Goal: Task Accomplishment & Management: Manage account settings

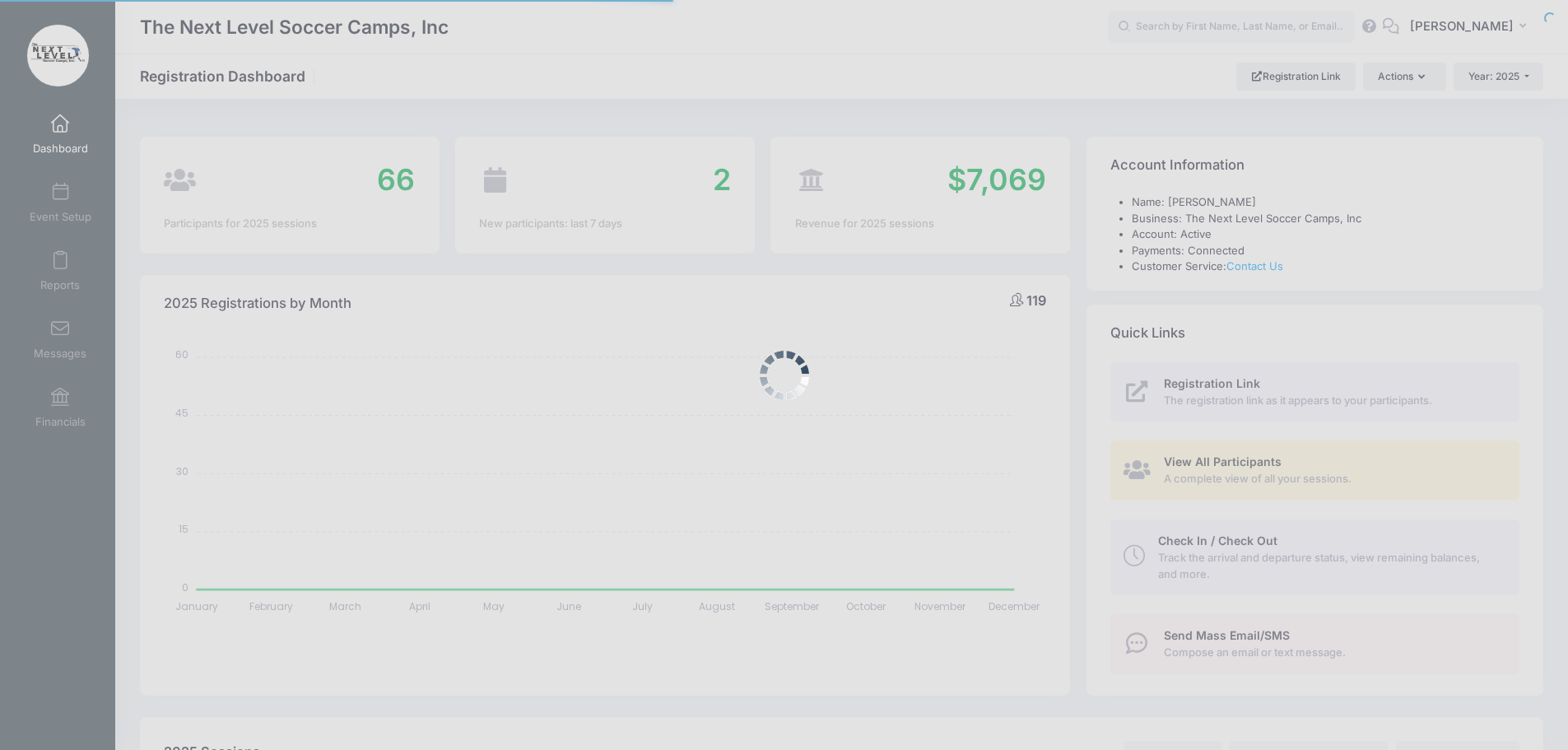
select select
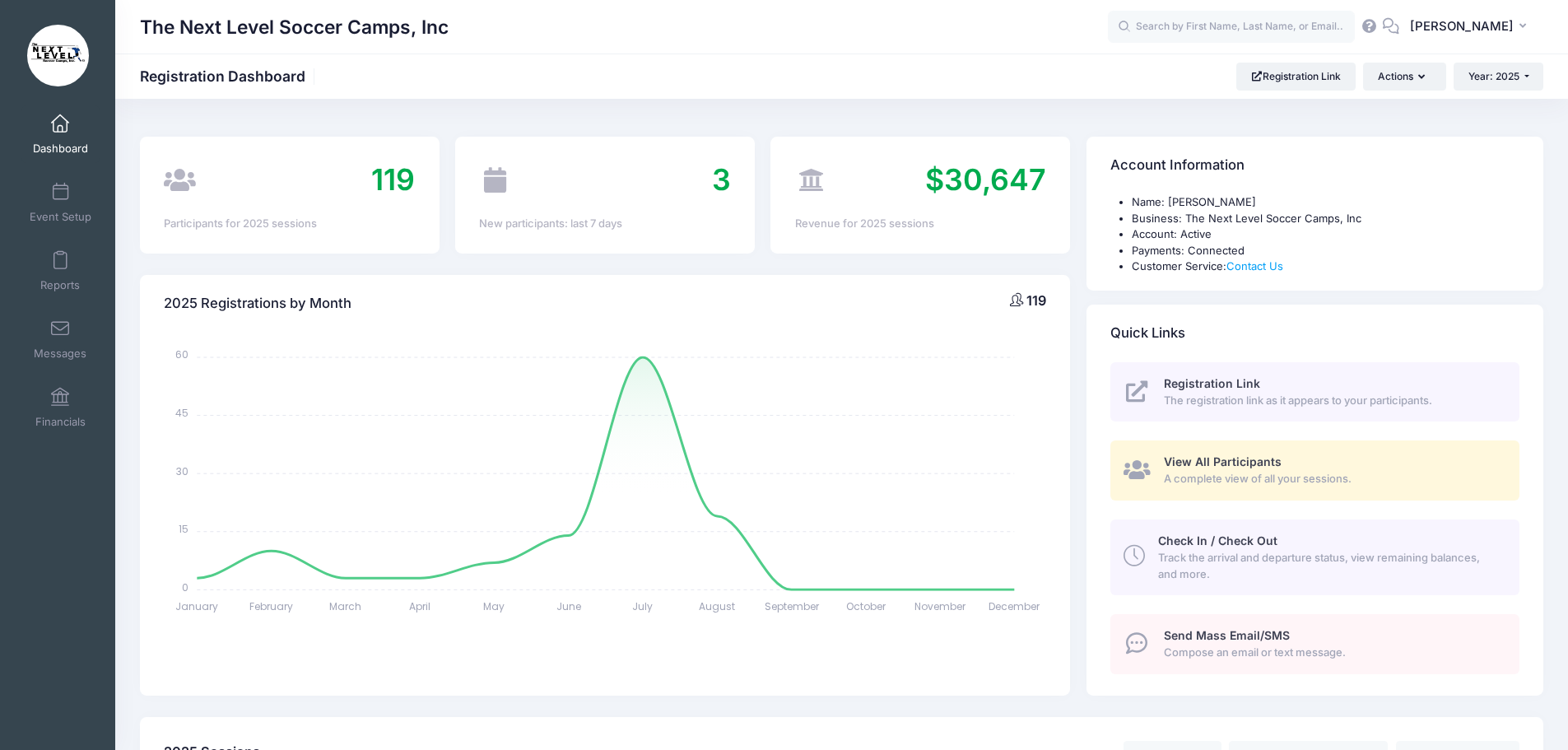
click at [64, 135] on link "Dashboard" at bounding box center [61, 134] width 79 height 58
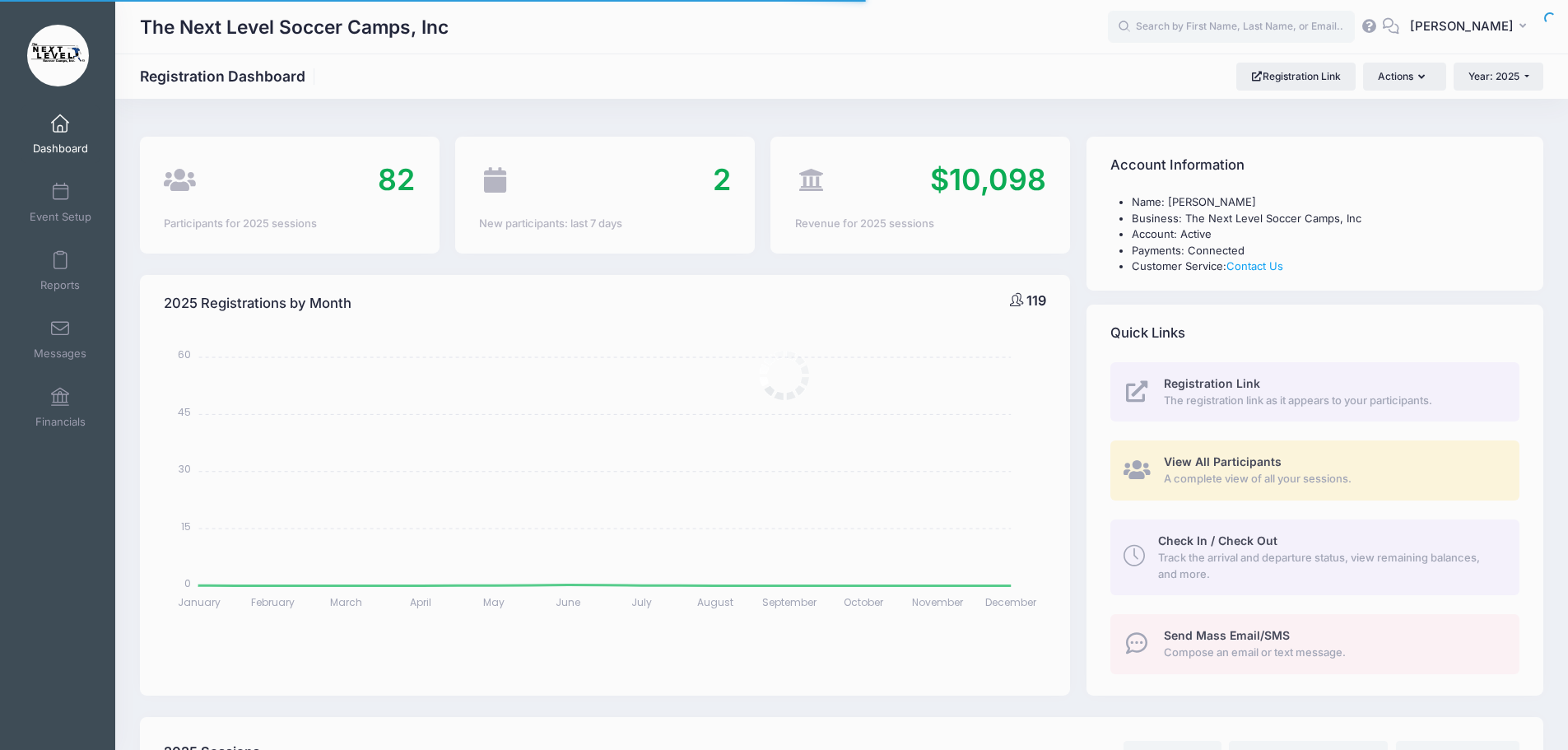
select select
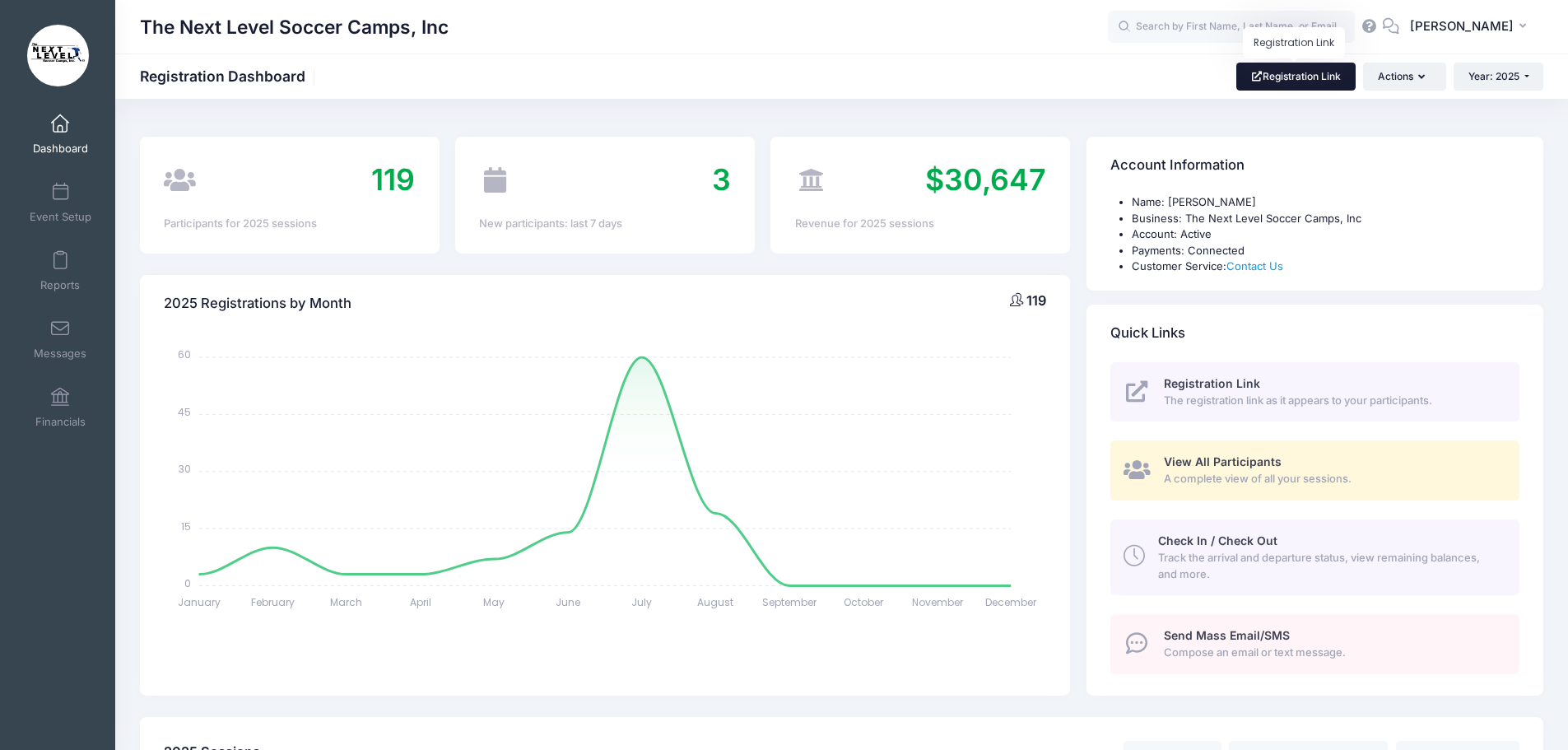
click at [1308, 79] on link "Registration Link" at bounding box center [1296, 77] width 119 height 28
click at [60, 197] on span at bounding box center [60, 193] width 0 height 18
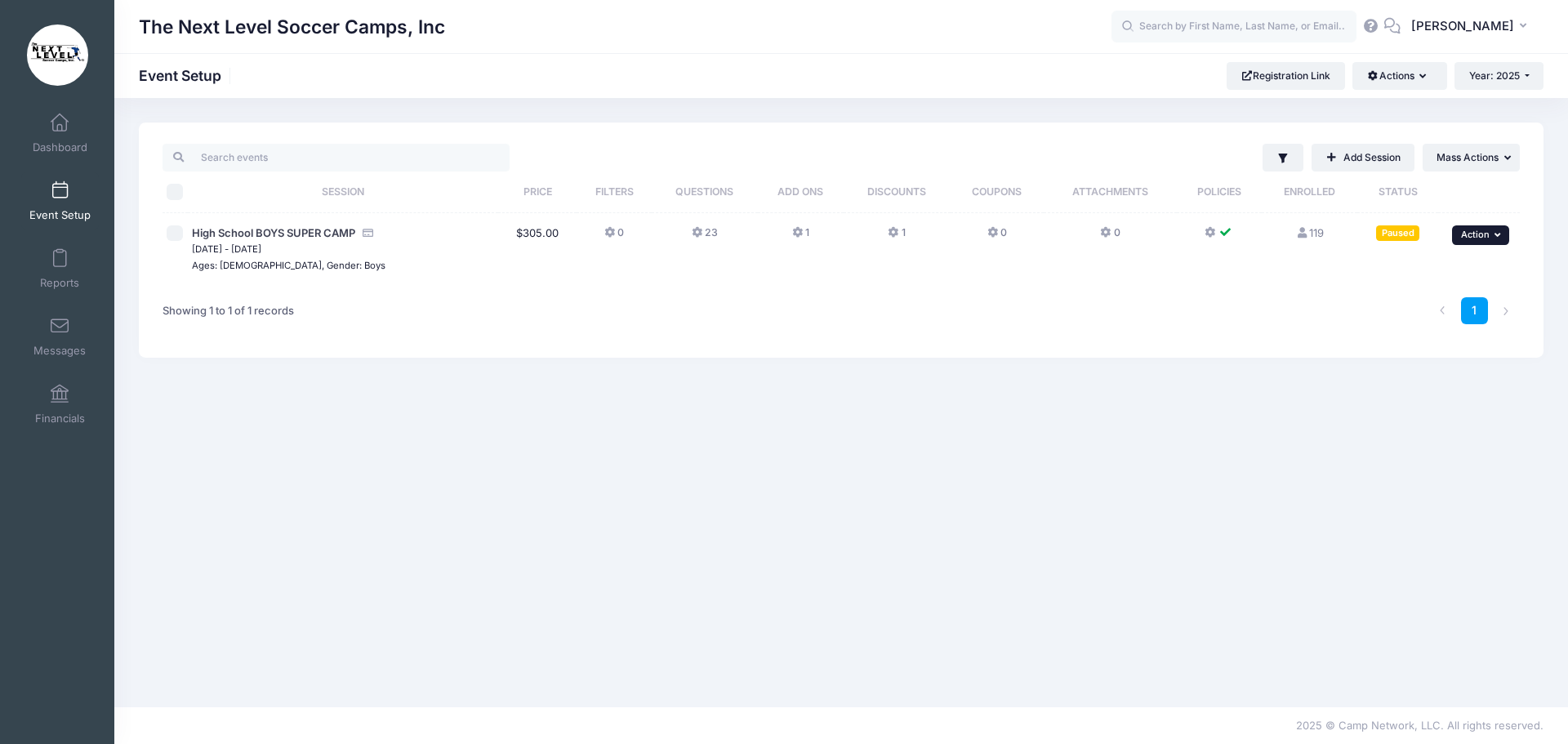
click at [1504, 234] on icon "button" at bounding box center [1500, 234] width 10 height 9
click at [912, 331] on div "1" at bounding box center [1127, 310] width 802 height 52
click at [59, 265] on span at bounding box center [59, 258] width 0 height 18
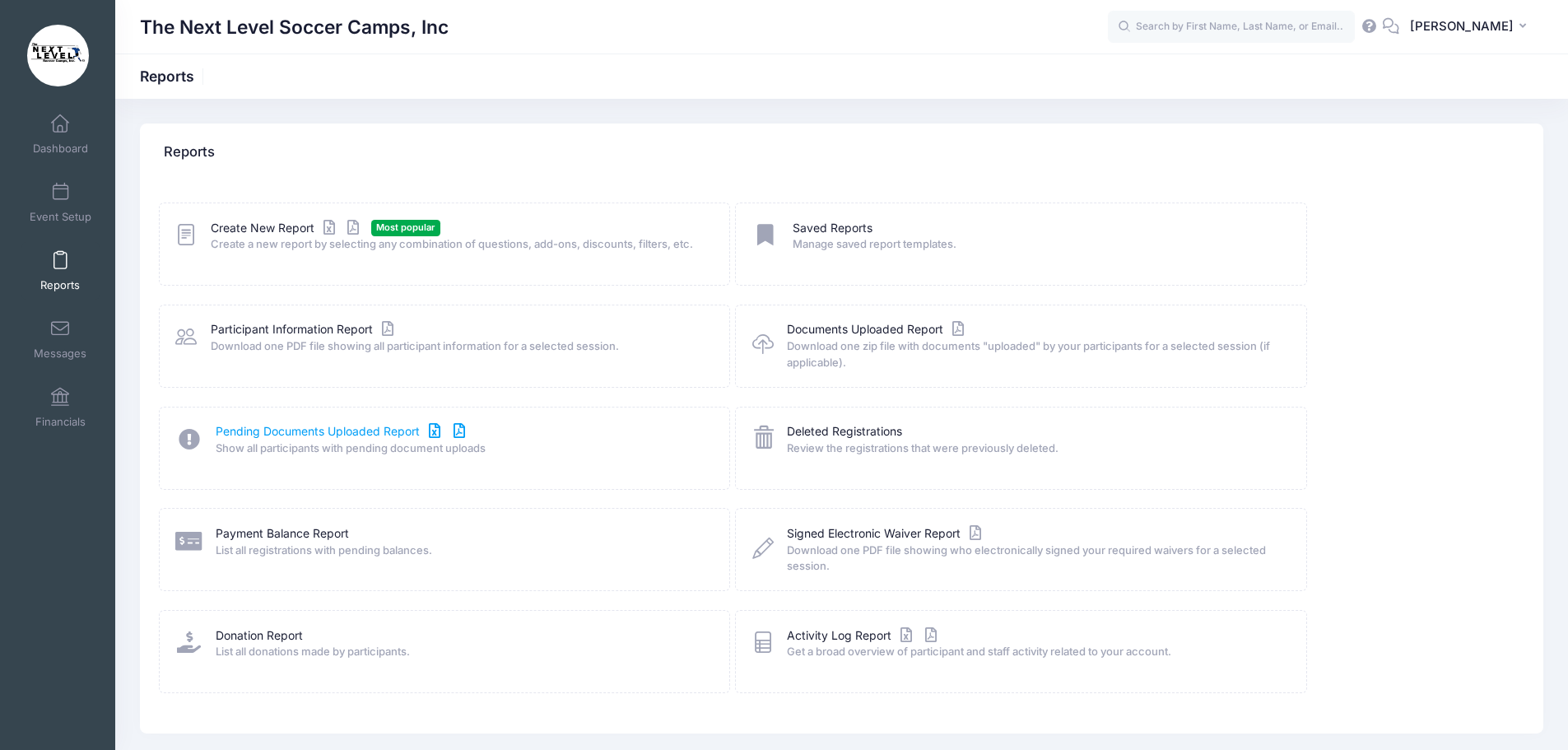
click at [286, 432] on link "Pending Documents Uploaded Report" at bounding box center [342, 432] width 254 height 18
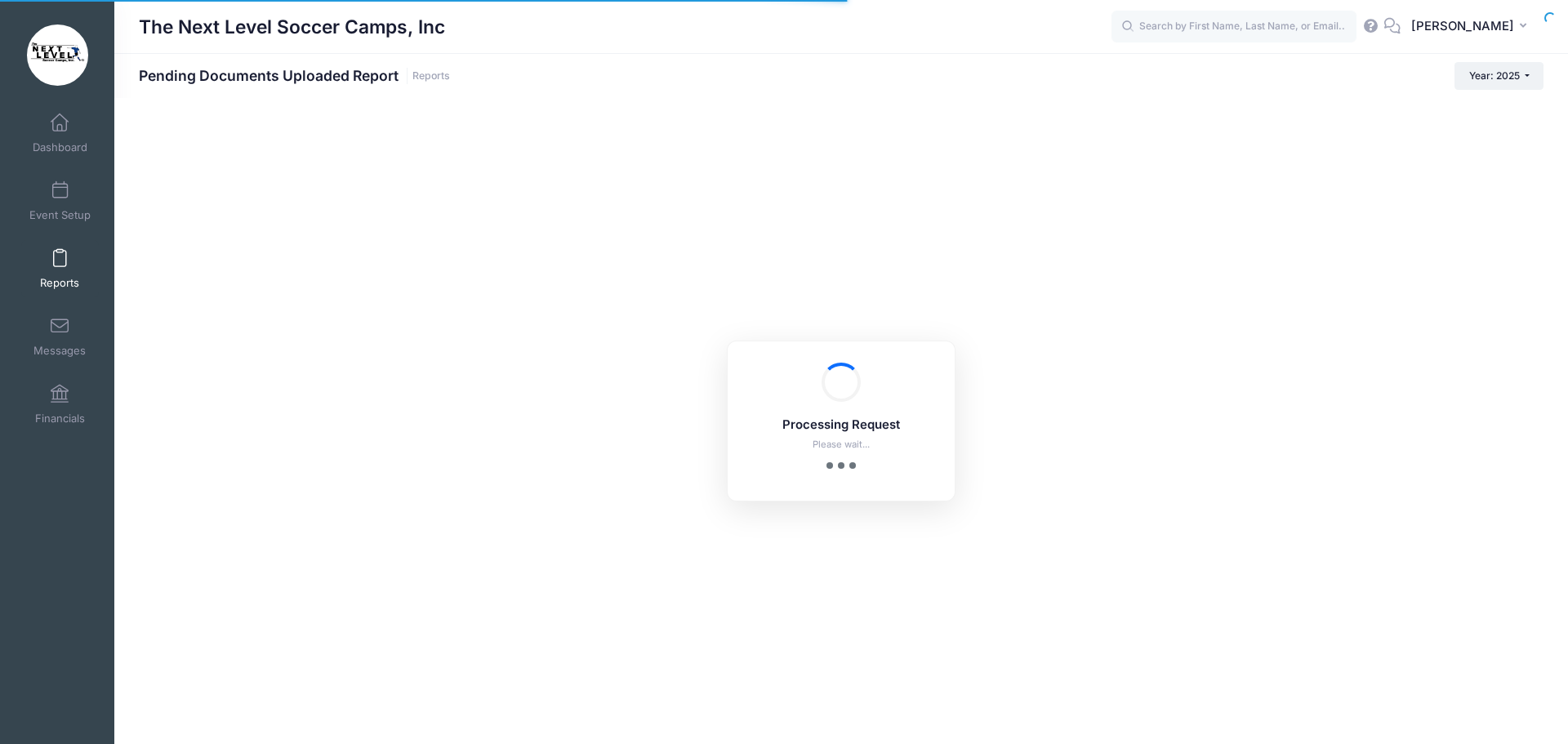
select select "10"
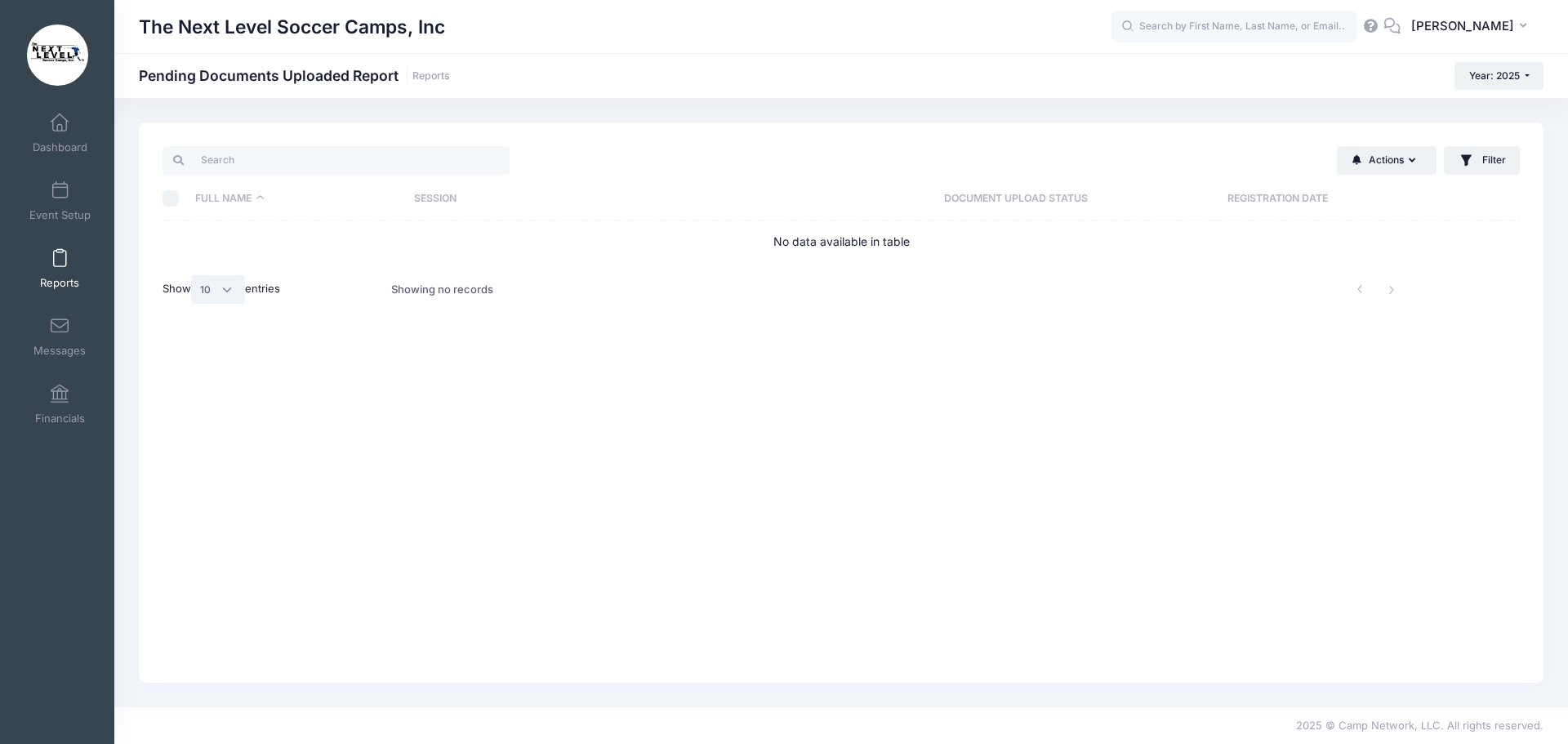
click at [228, 292] on select "All 10 25 50" at bounding box center [217, 289] width 54 height 27
click at [470, 405] on div "Actions Send Document Reminder Send Email Filter Filter Options Session: All Se…" at bounding box center [841, 403] width 1404 height 560
click at [59, 257] on span at bounding box center [59, 258] width 0 height 18
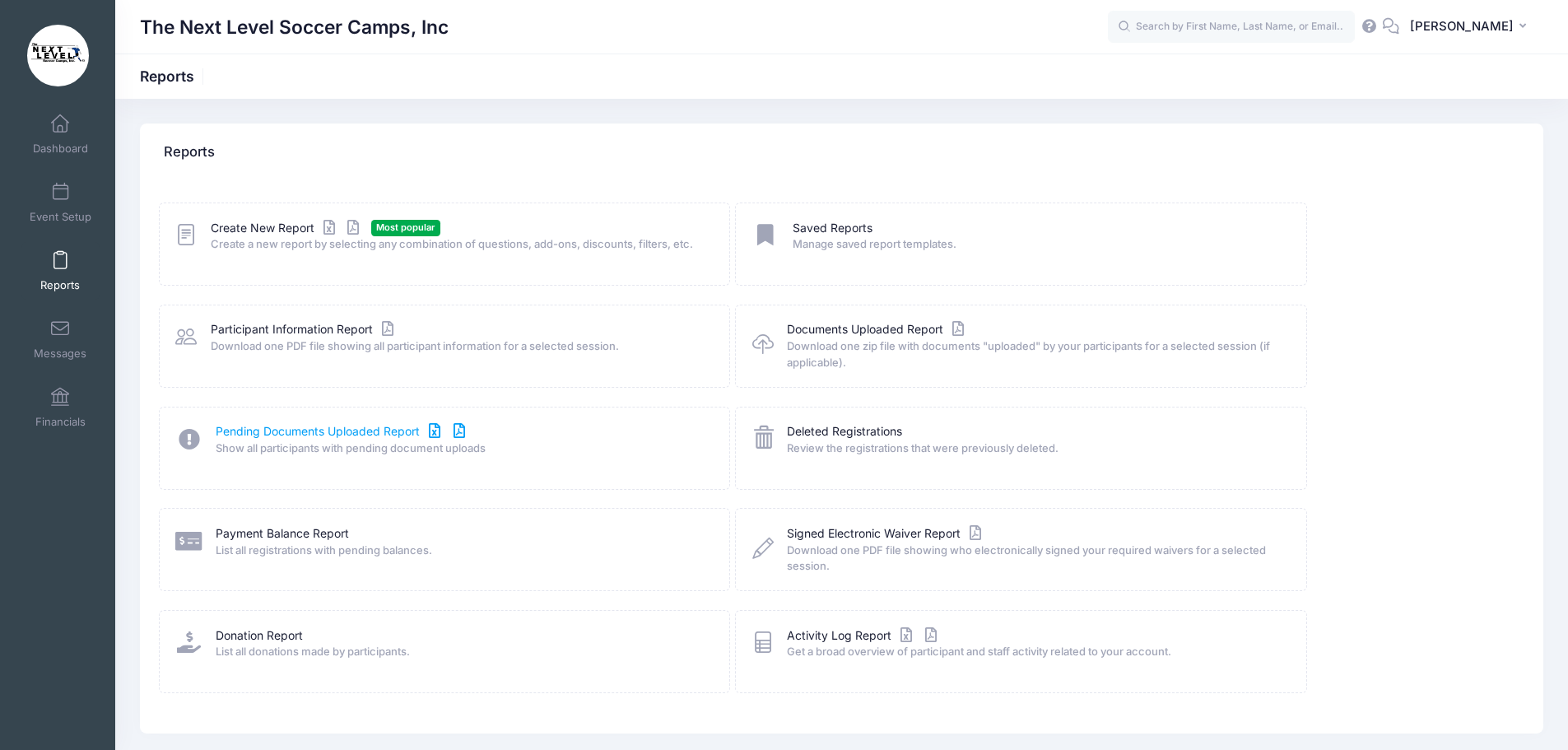
click at [356, 433] on link "Pending Documents Uploaded Report" at bounding box center [342, 432] width 254 height 18
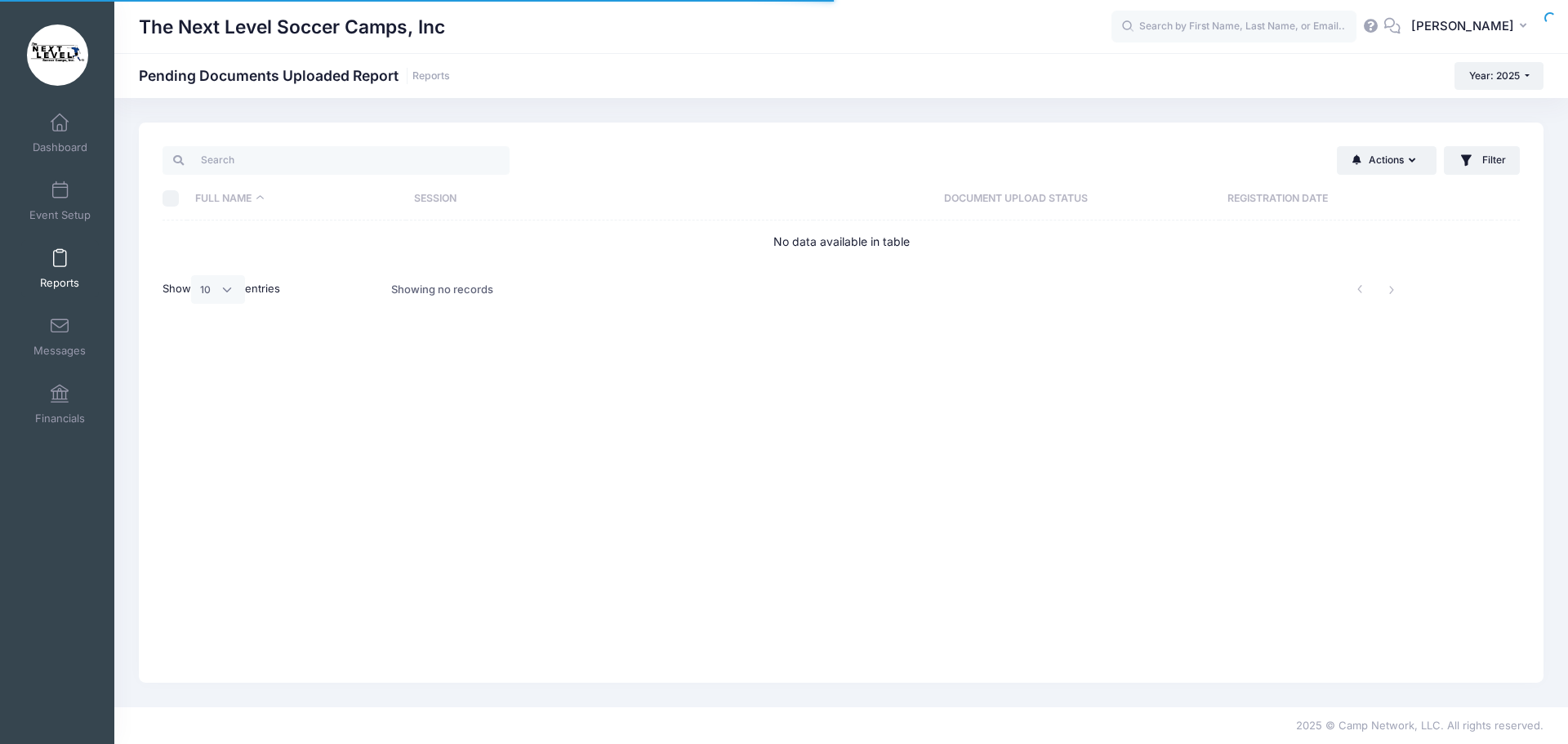
select select "10"
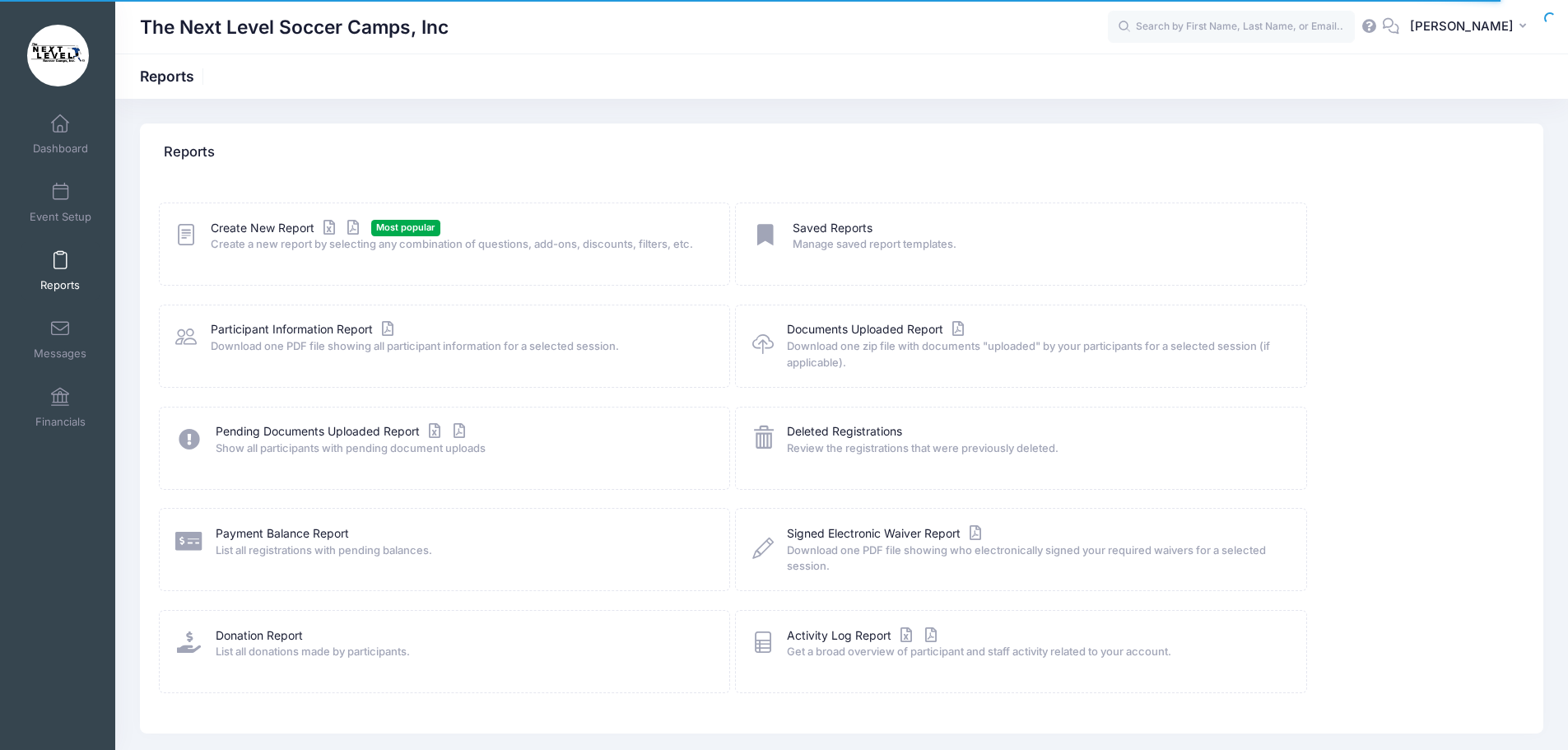
scroll to position [59, 0]
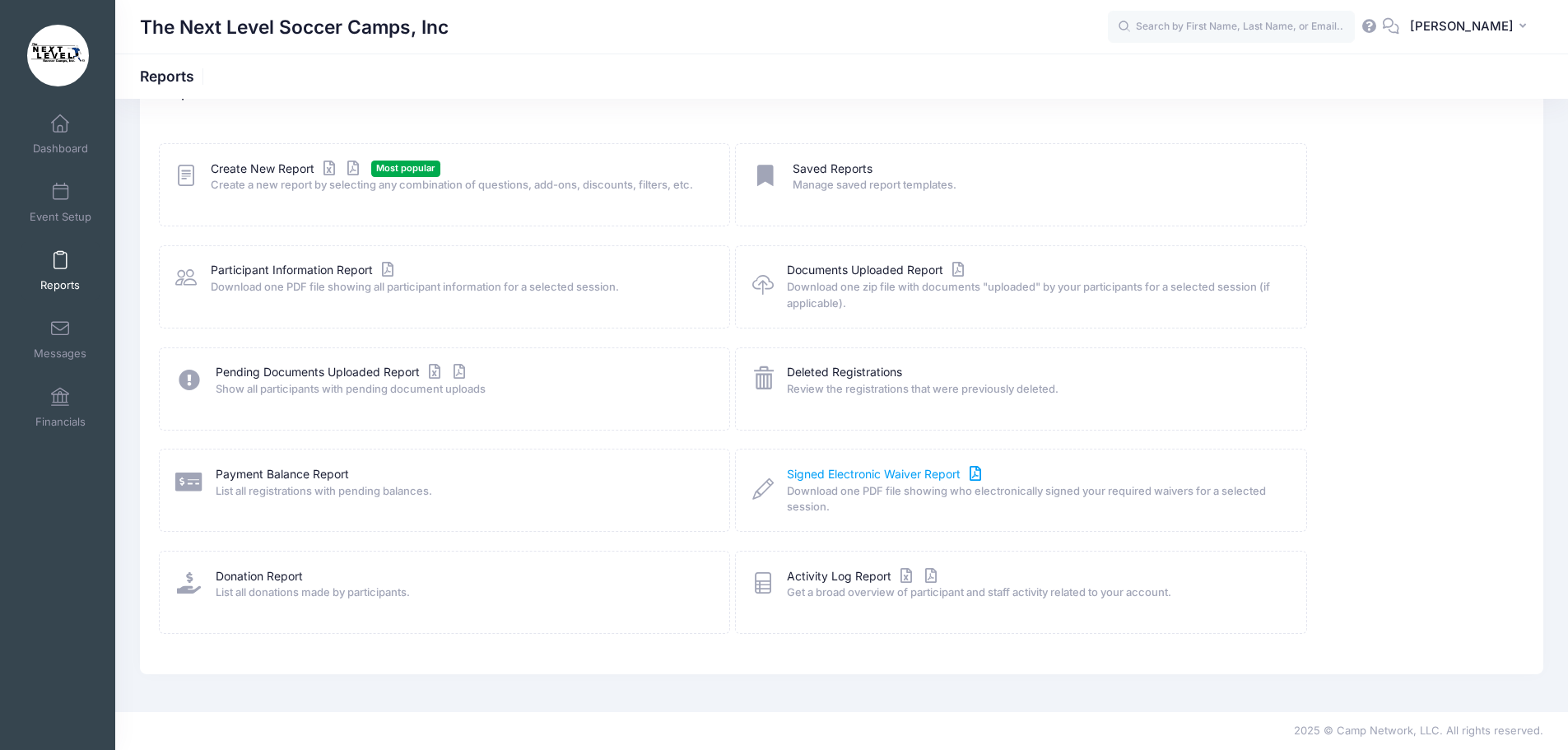
click at [814, 472] on link "Signed Electronic Waiver Report" at bounding box center [887, 475] width 199 height 18
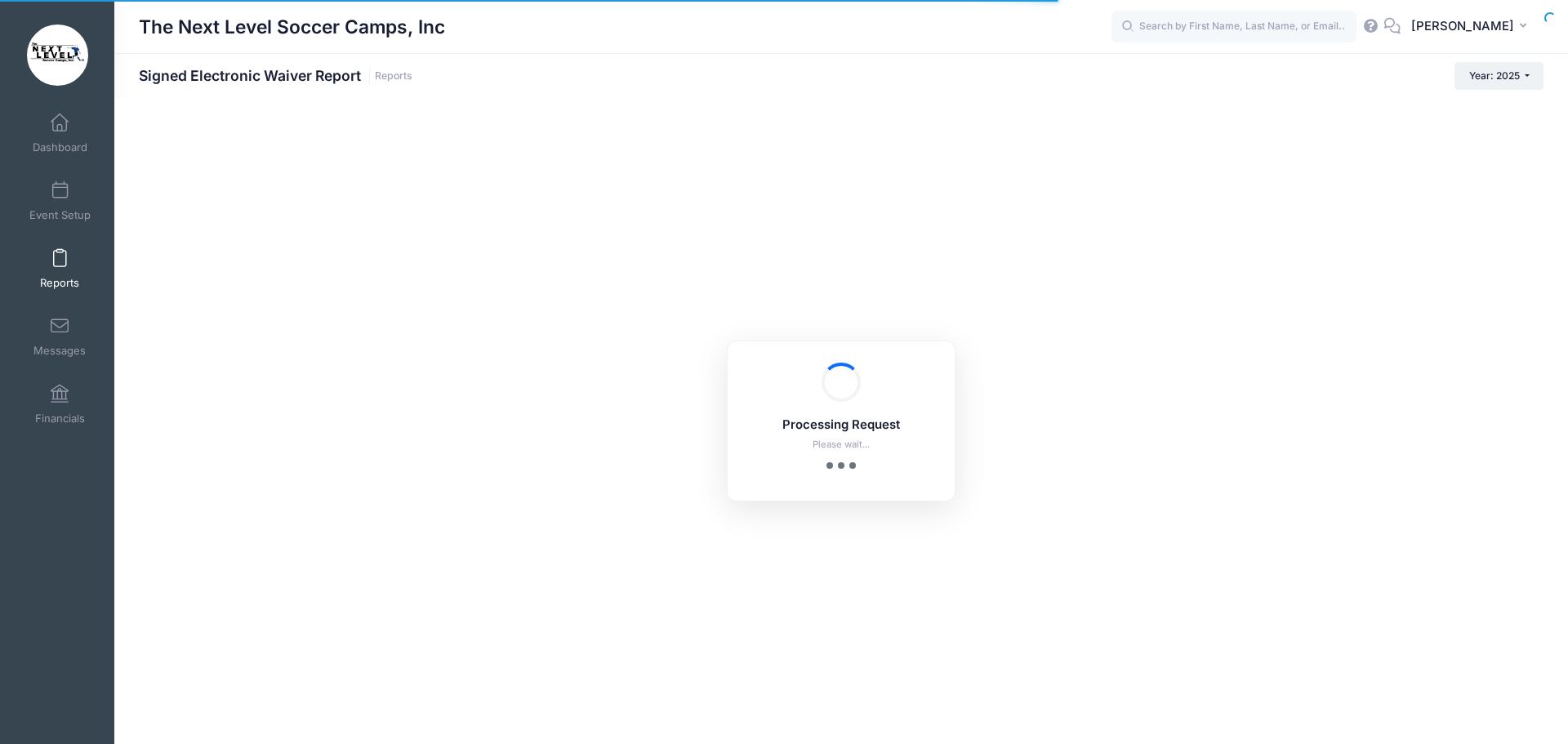
checkbox input "true"
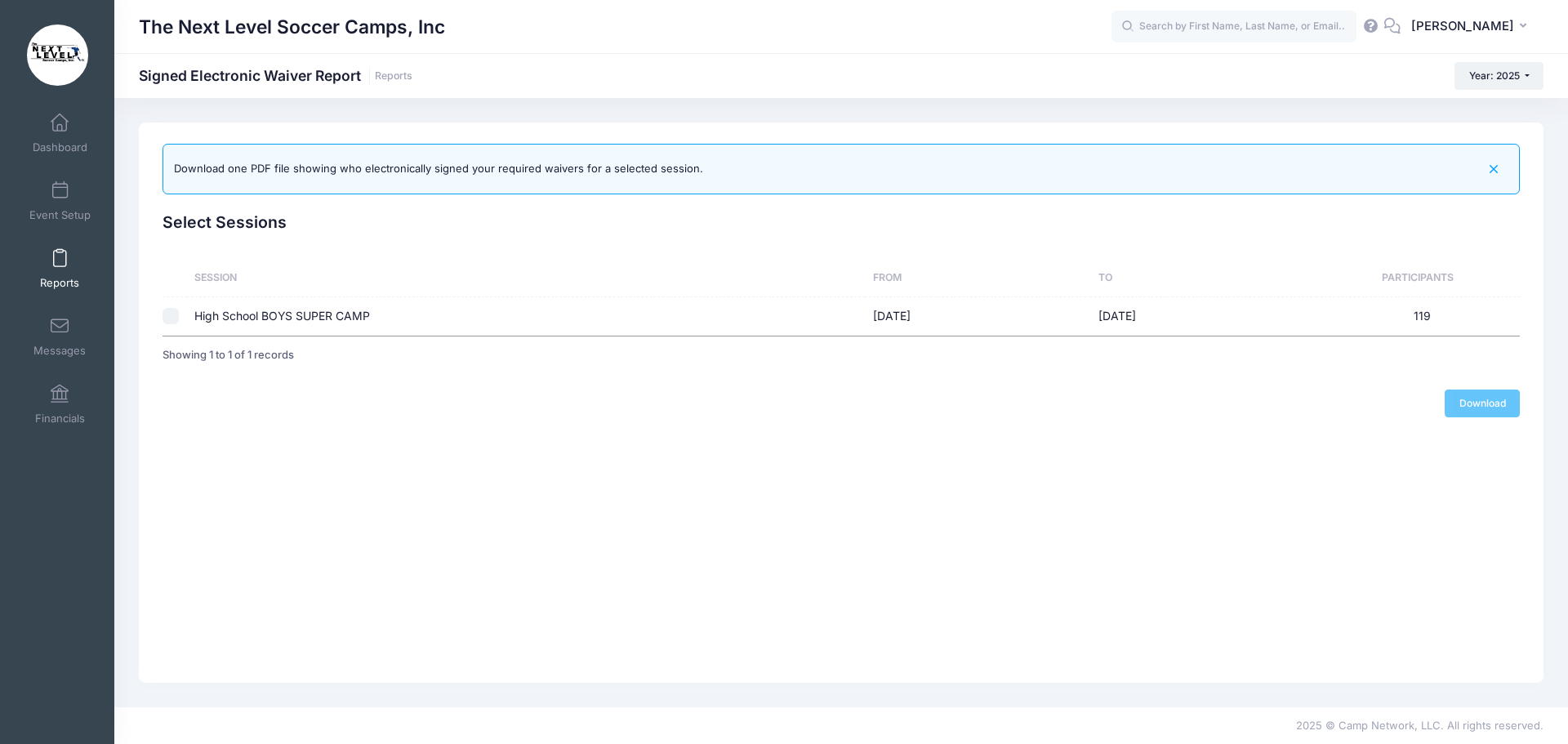
click at [1480, 408] on div "Download" at bounding box center [842, 403] width 1357 height 27
click at [1470, 405] on div "Download" at bounding box center [842, 403] width 1357 height 27
click at [167, 321] on input "checkbox" at bounding box center [171, 316] width 17 height 17
checkbox input "true"
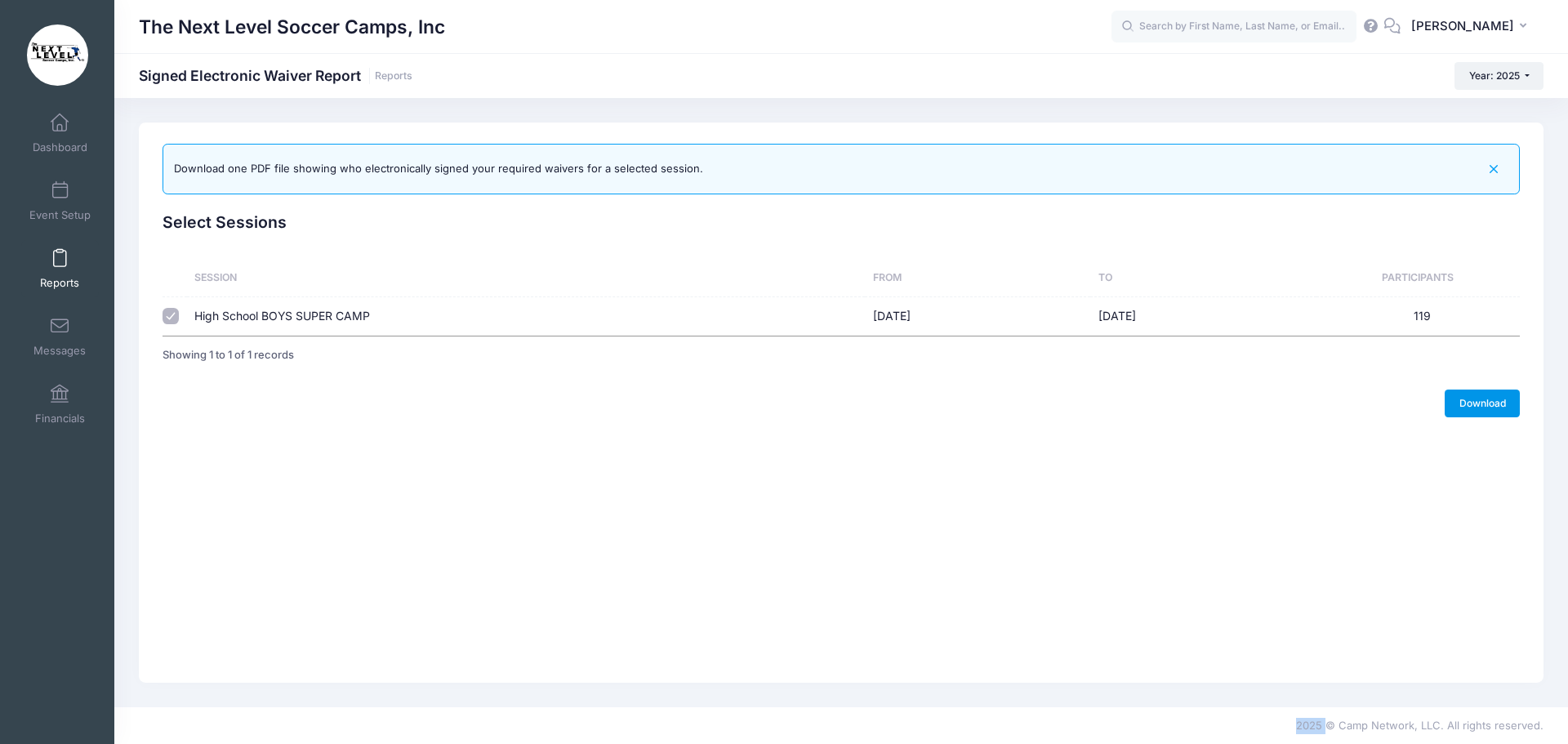
click at [1457, 410] on link "Download" at bounding box center [1481, 403] width 75 height 27
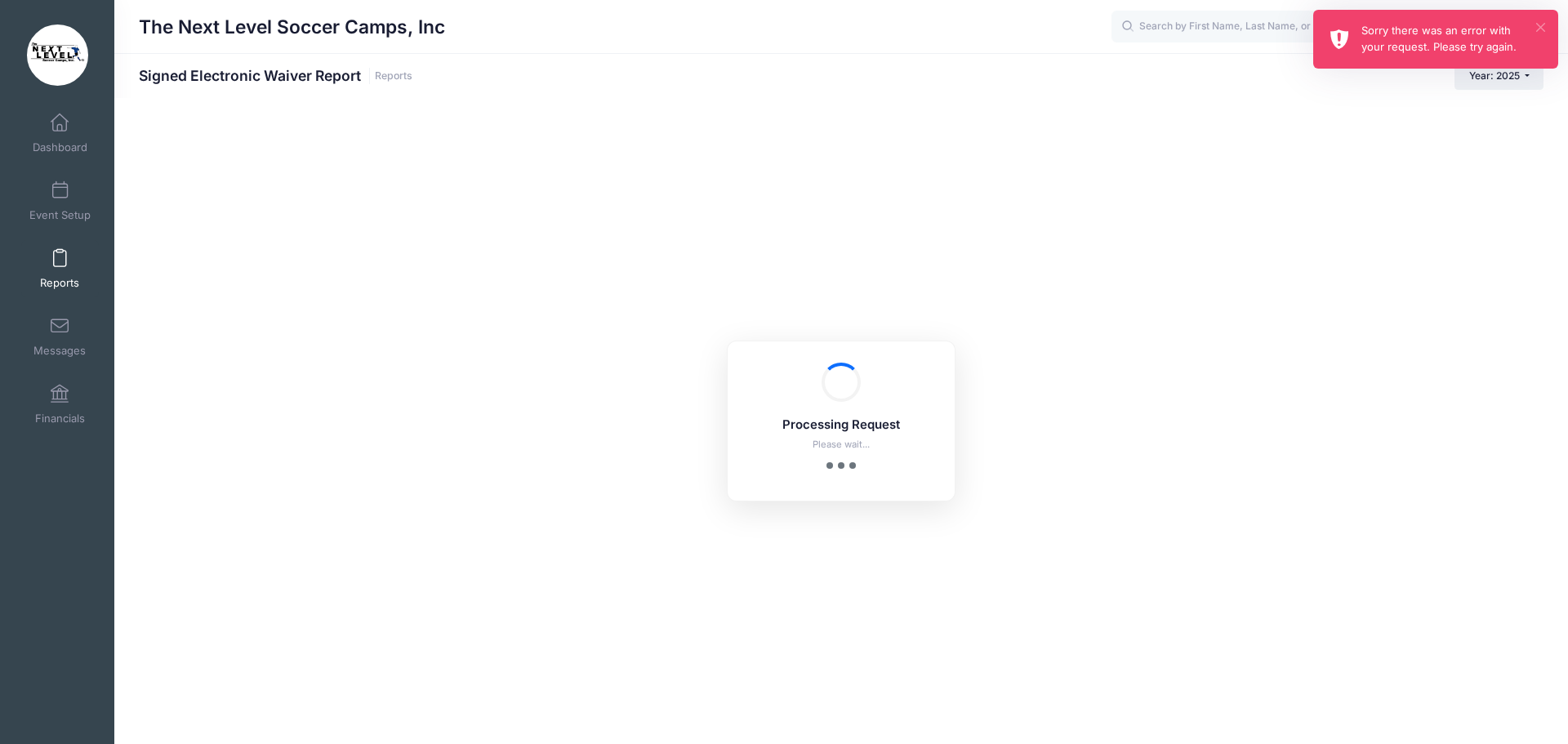
click at [1541, 24] on button "×" at bounding box center [1540, 26] width 9 height 9
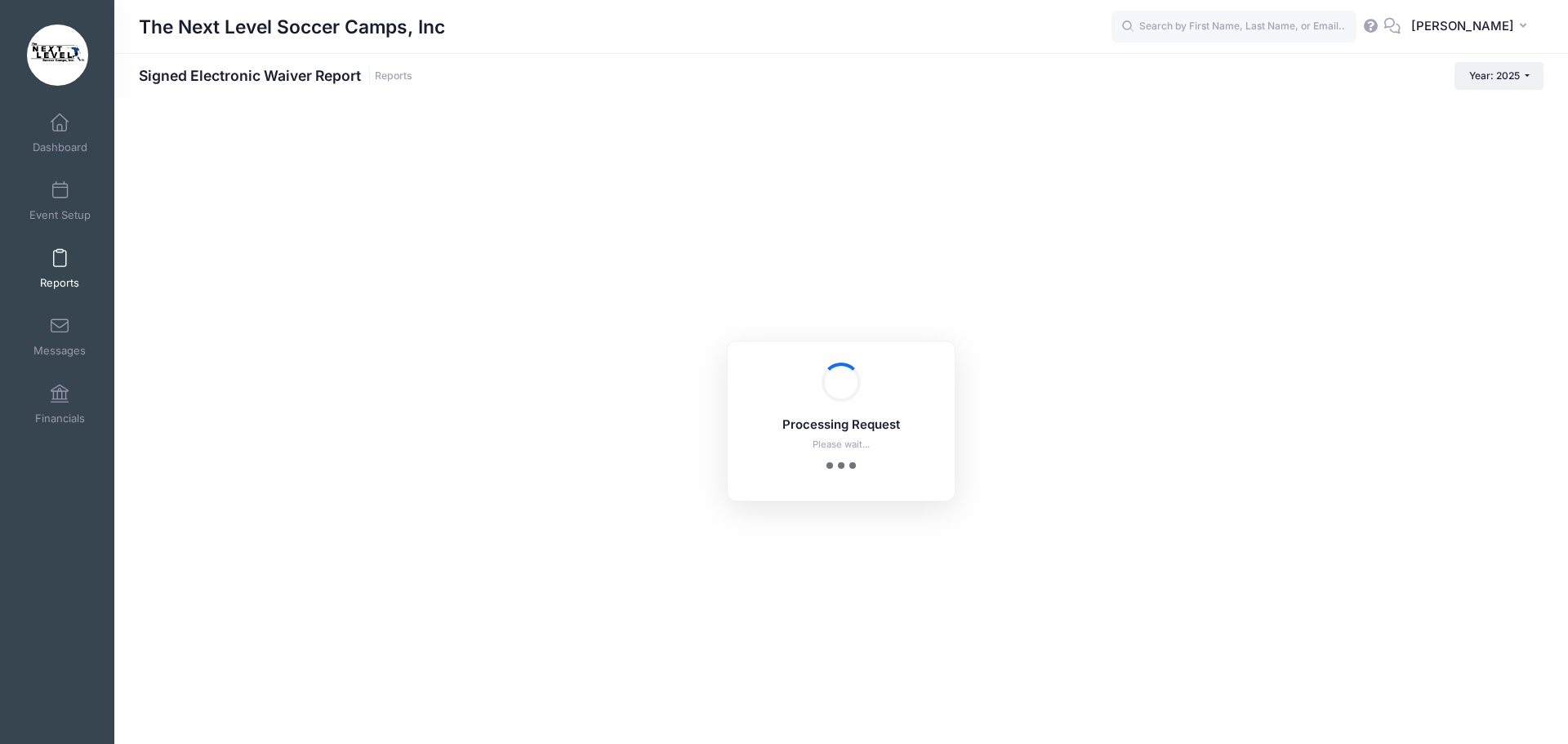
click at [48, 267] on link "Reports" at bounding box center [60, 268] width 78 height 58
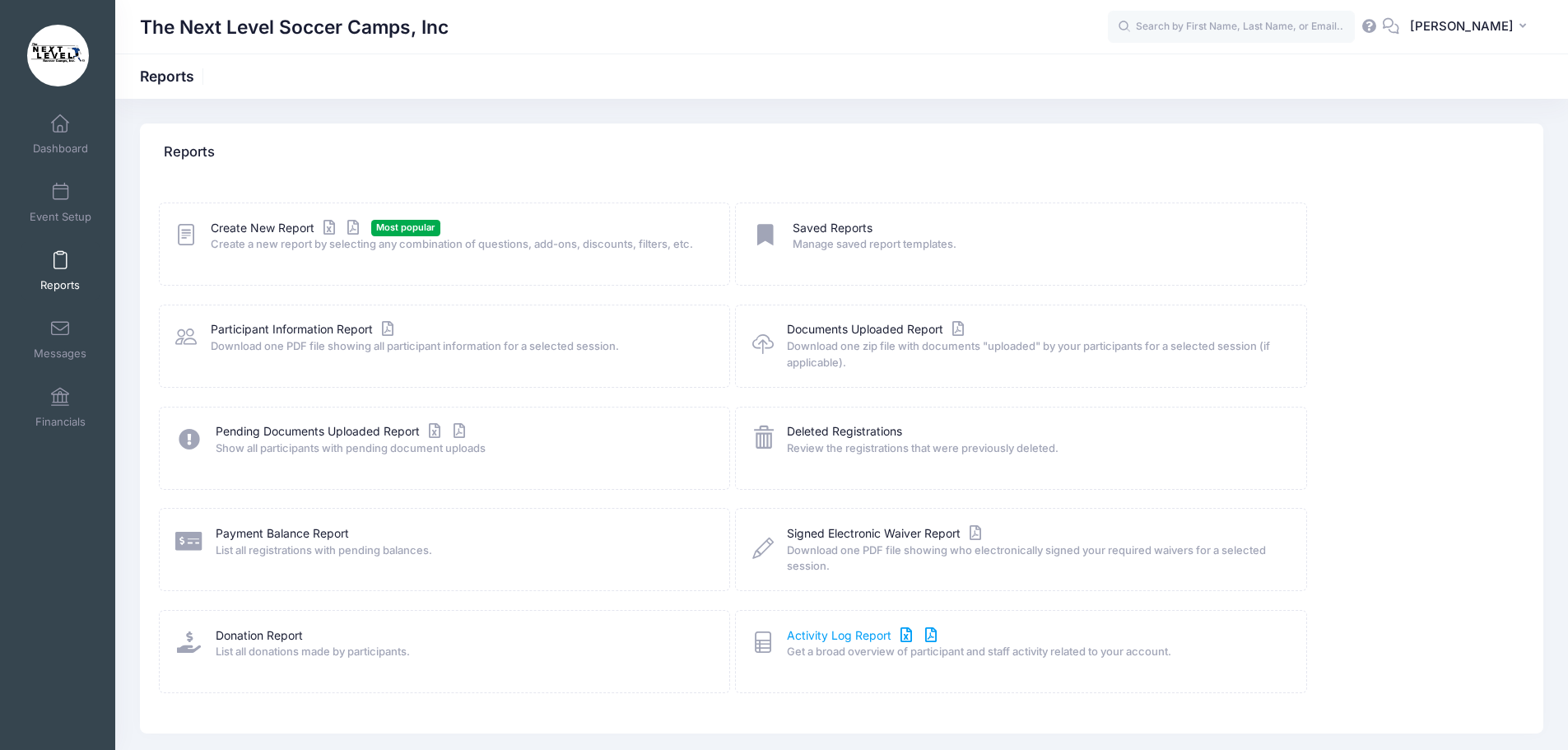
click at [819, 636] on link "Activity Log Report" at bounding box center [864, 636] width 154 height 18
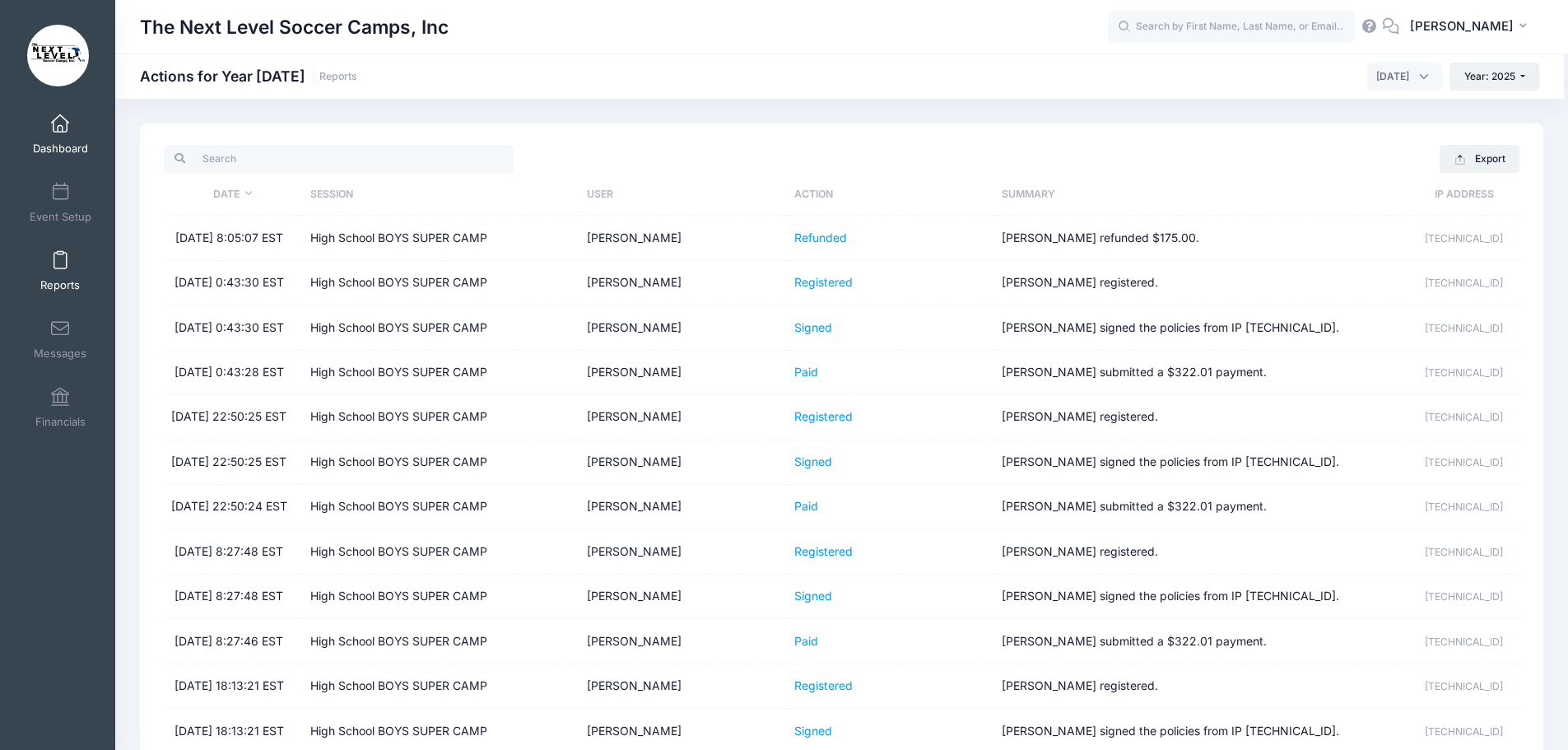
click at [60, 124] on span at bounding box center [60, 124] width 0 height 18
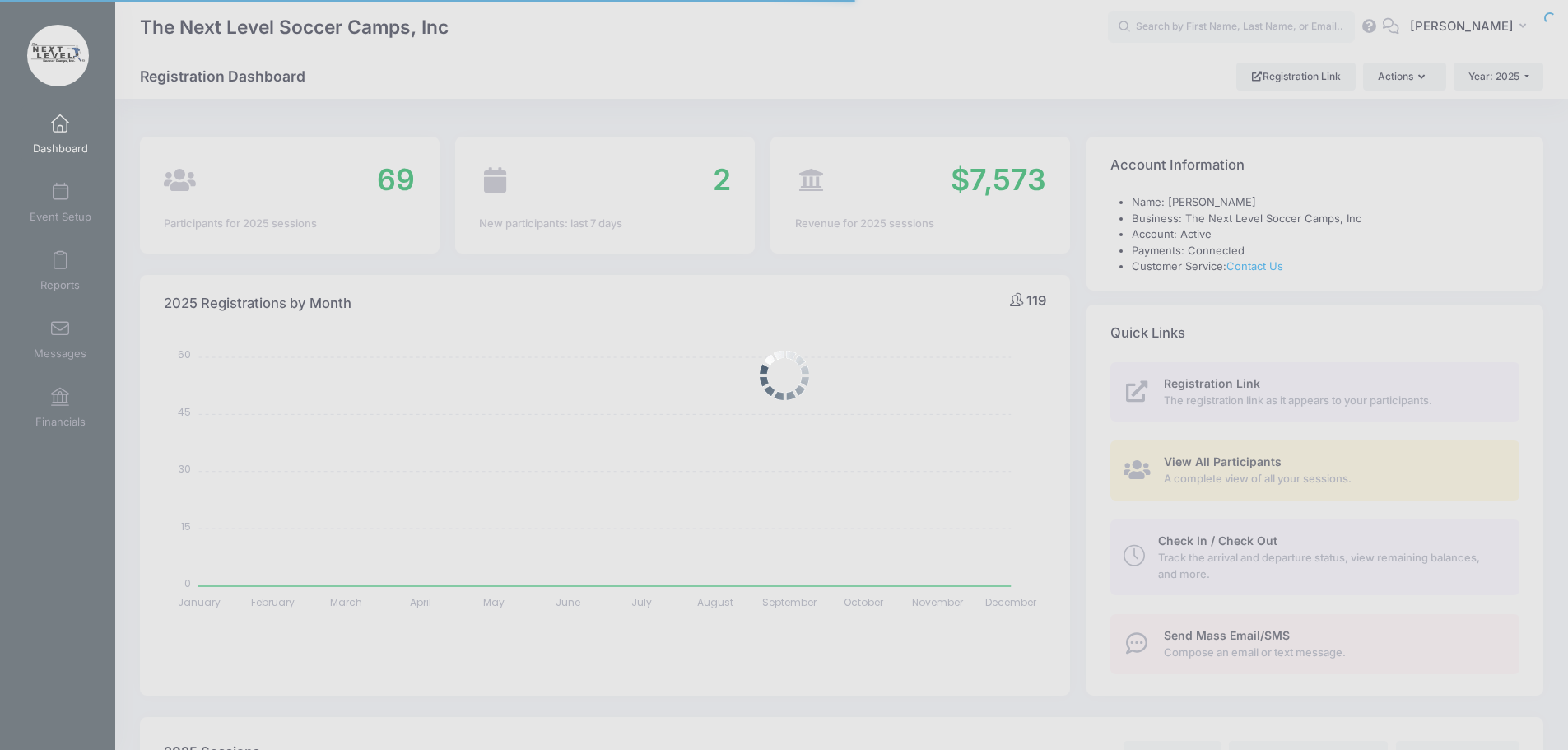
select select
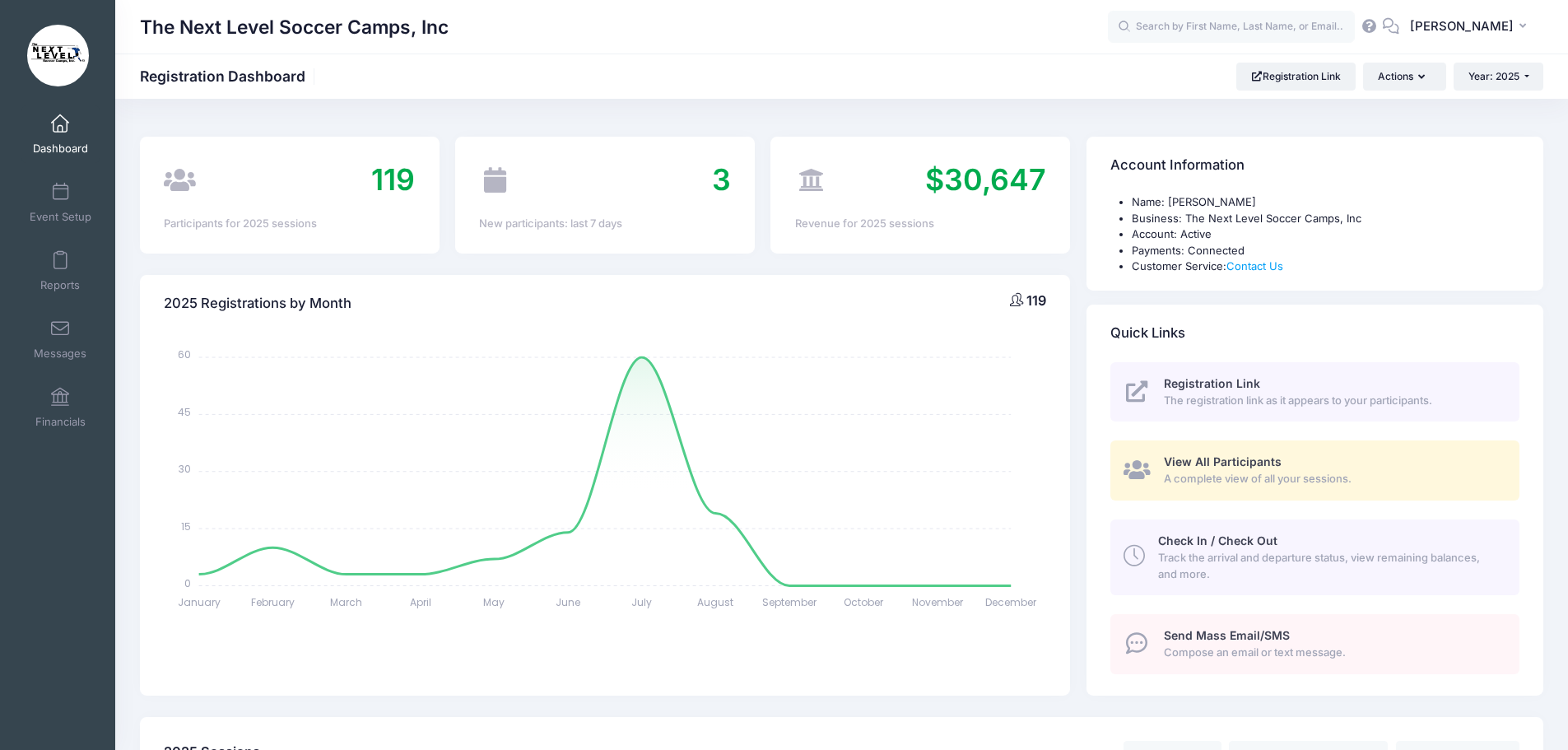
click at [1219, 549] on span "Track the arrival and departure status, view remaining balances, and more." at bounding box center [1329, 565] width 342 height 32
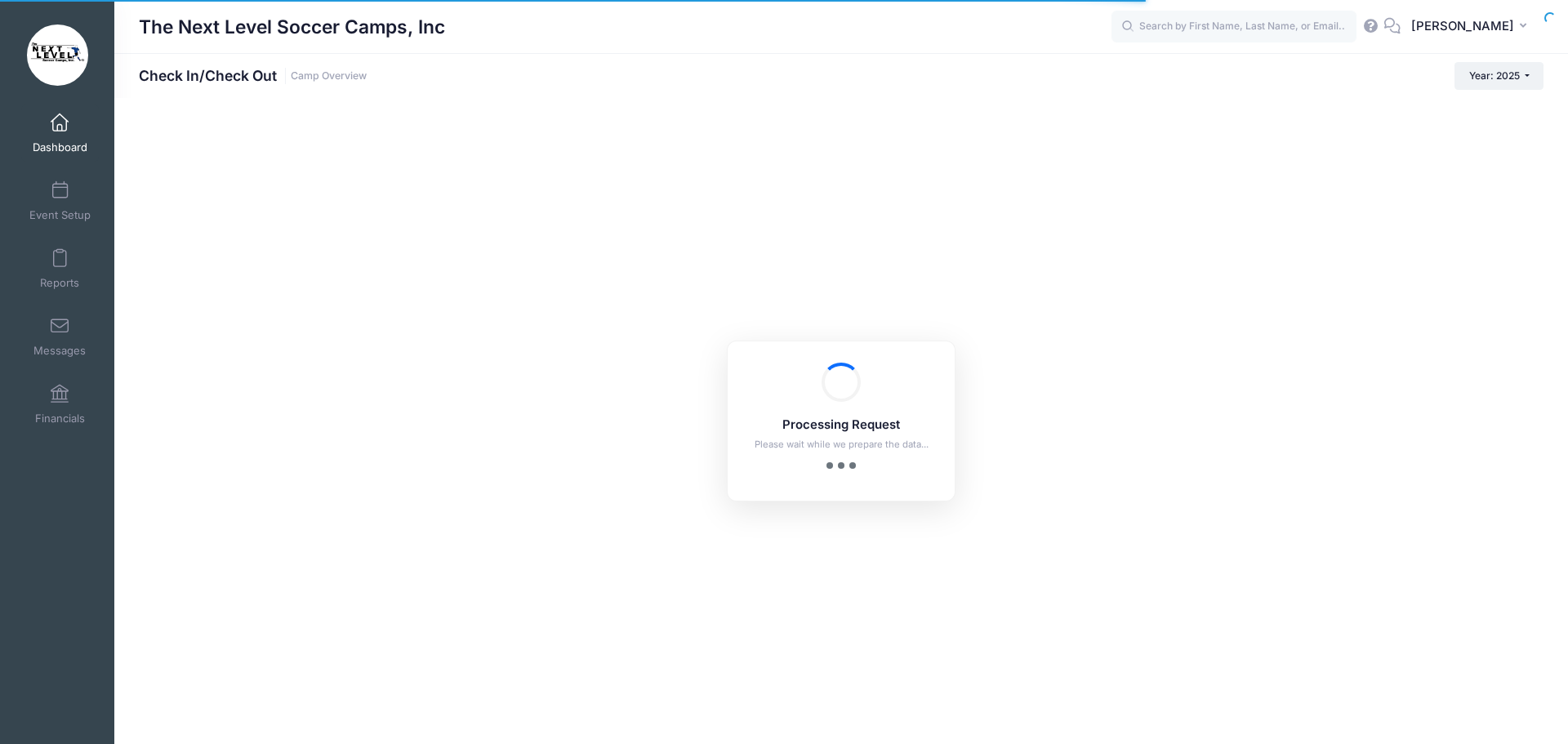
checkbox input "true"
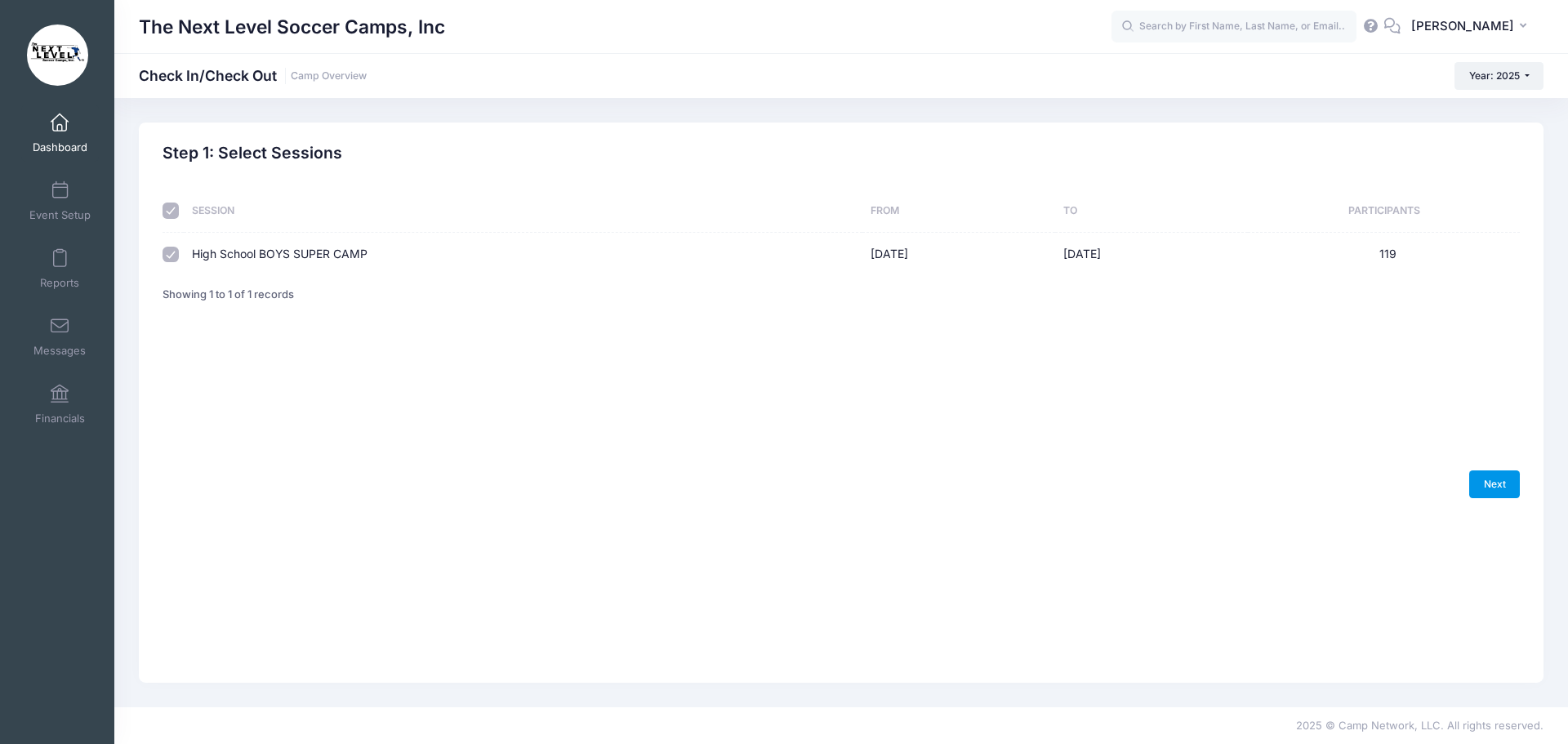
click at [1489, 488] on link "Next" at bounding box center [1495, 484] width 51 height 27
select select "10"
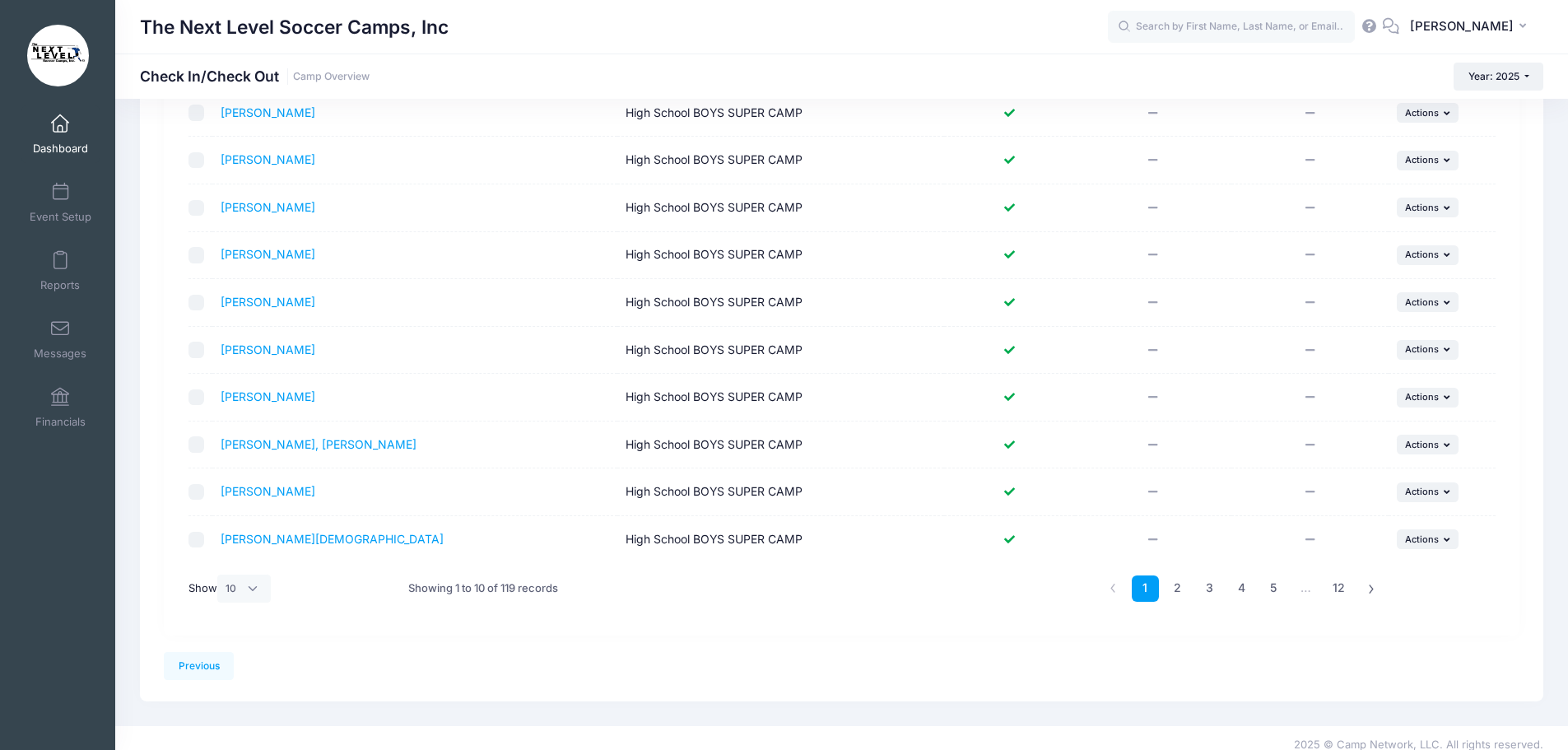
scroll to position [247, 0]
click at [1446, 443] on icon "button" at bounding box center [1449, 443] width 10 height 9
click at [1504, 448] on div "08/15/2025 Filter Filter Options Check In/Out Status: Not Checked In Checked In…" at bounding box center [842, 308] width 1356 height 652
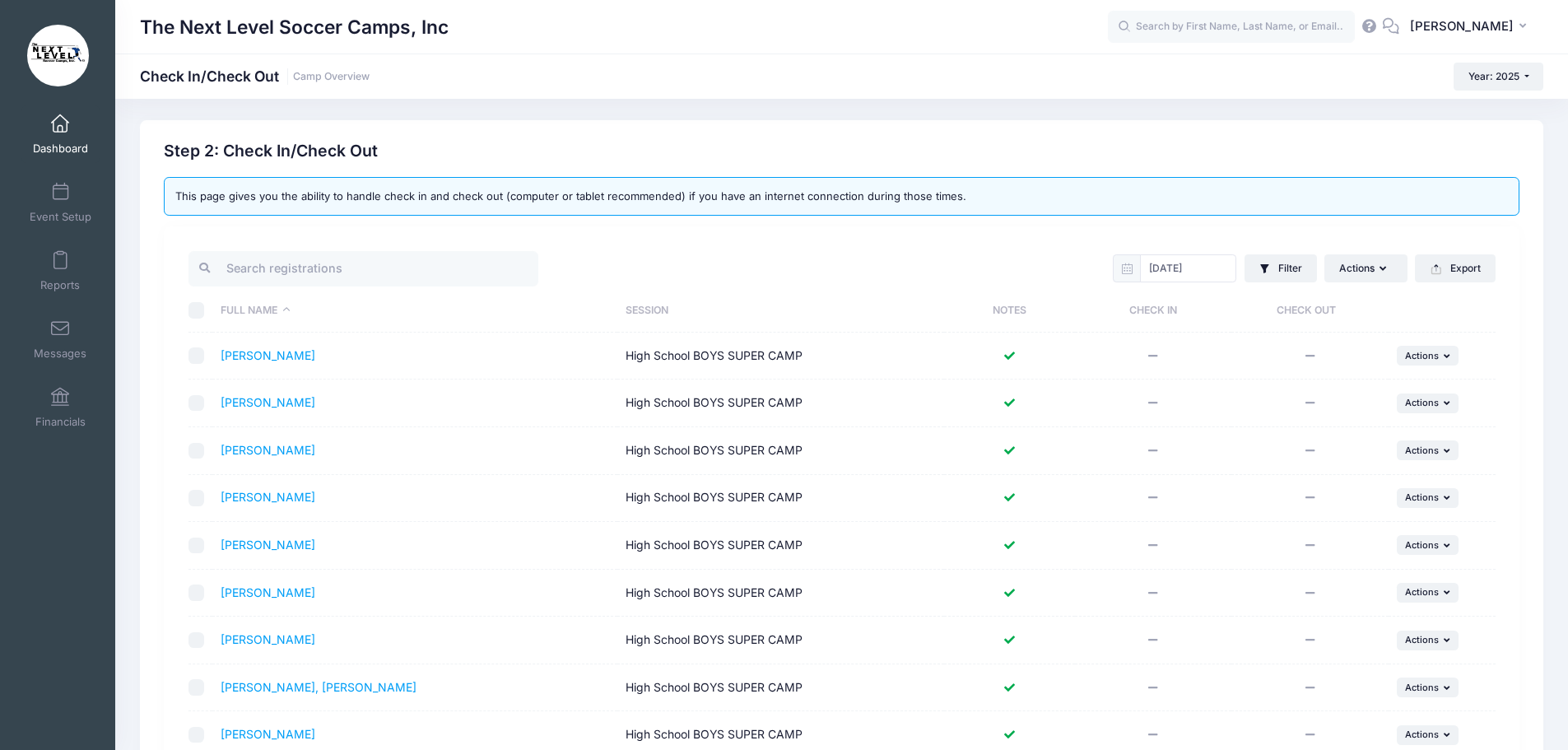
scroll to position [0, 0]
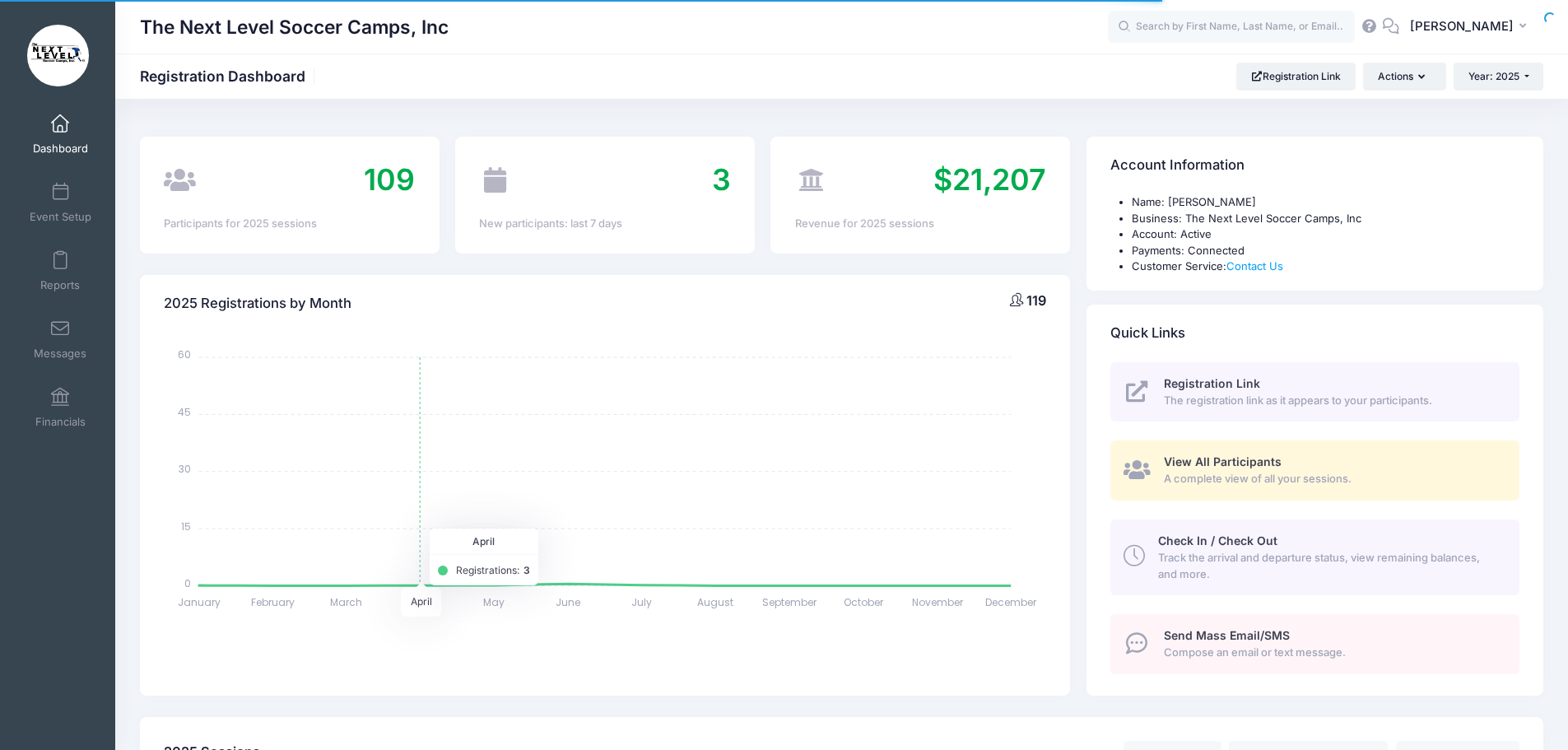
select select
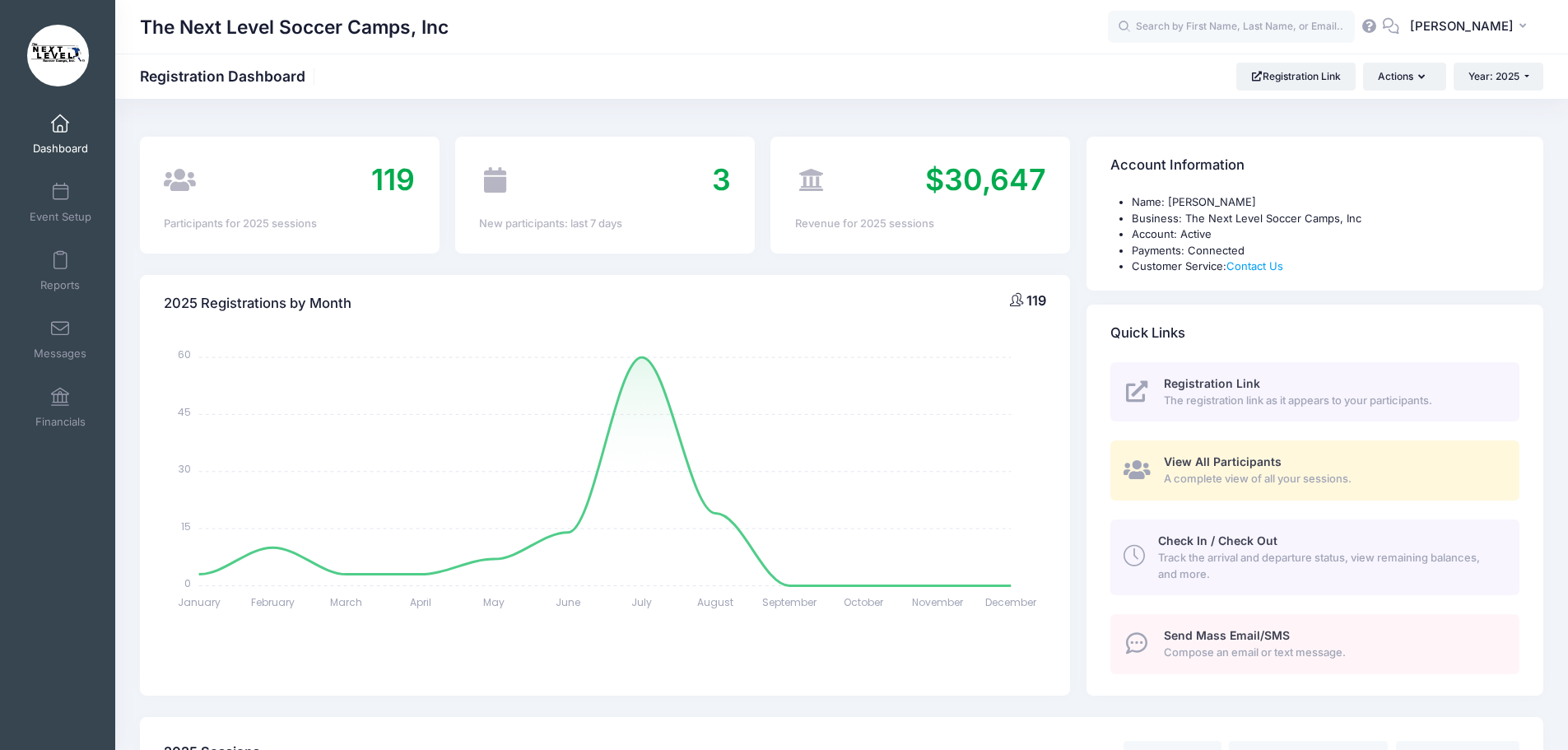
click at [53, 136] on link "Dashboard" at bounding box center [61, 134] width 79 height 58
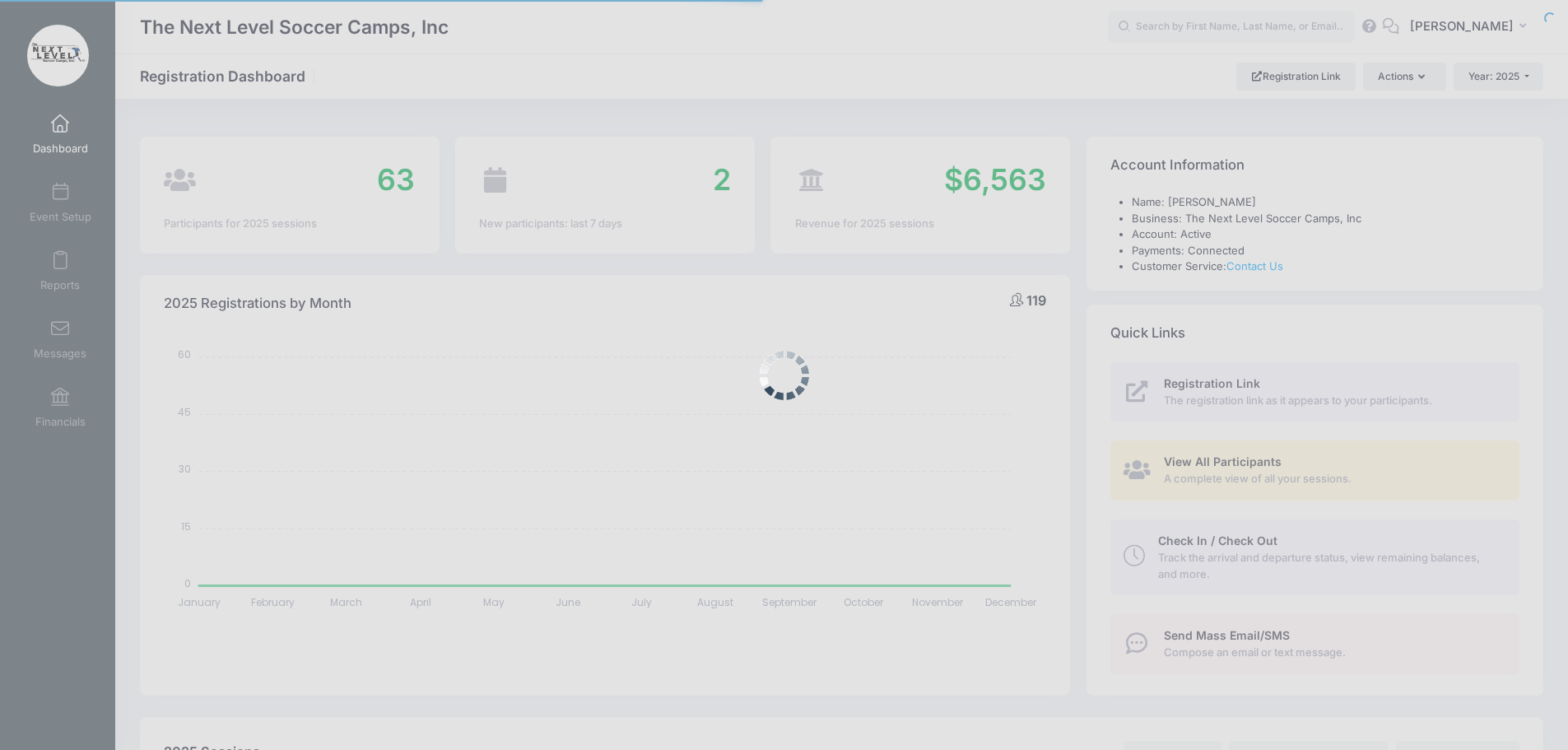
select select
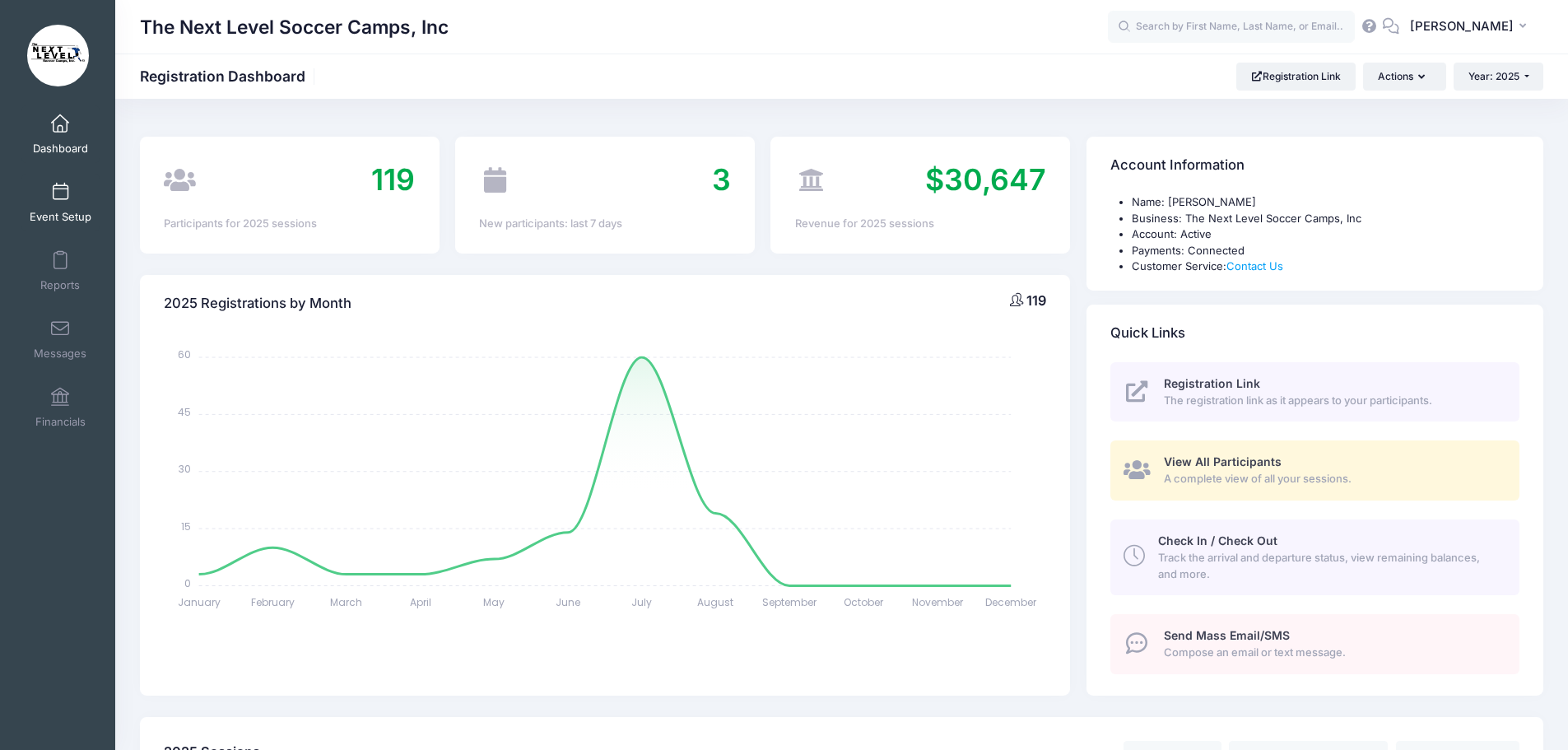
click at [60, 192] on span at bounding box center [60, 193] width 0 height 18
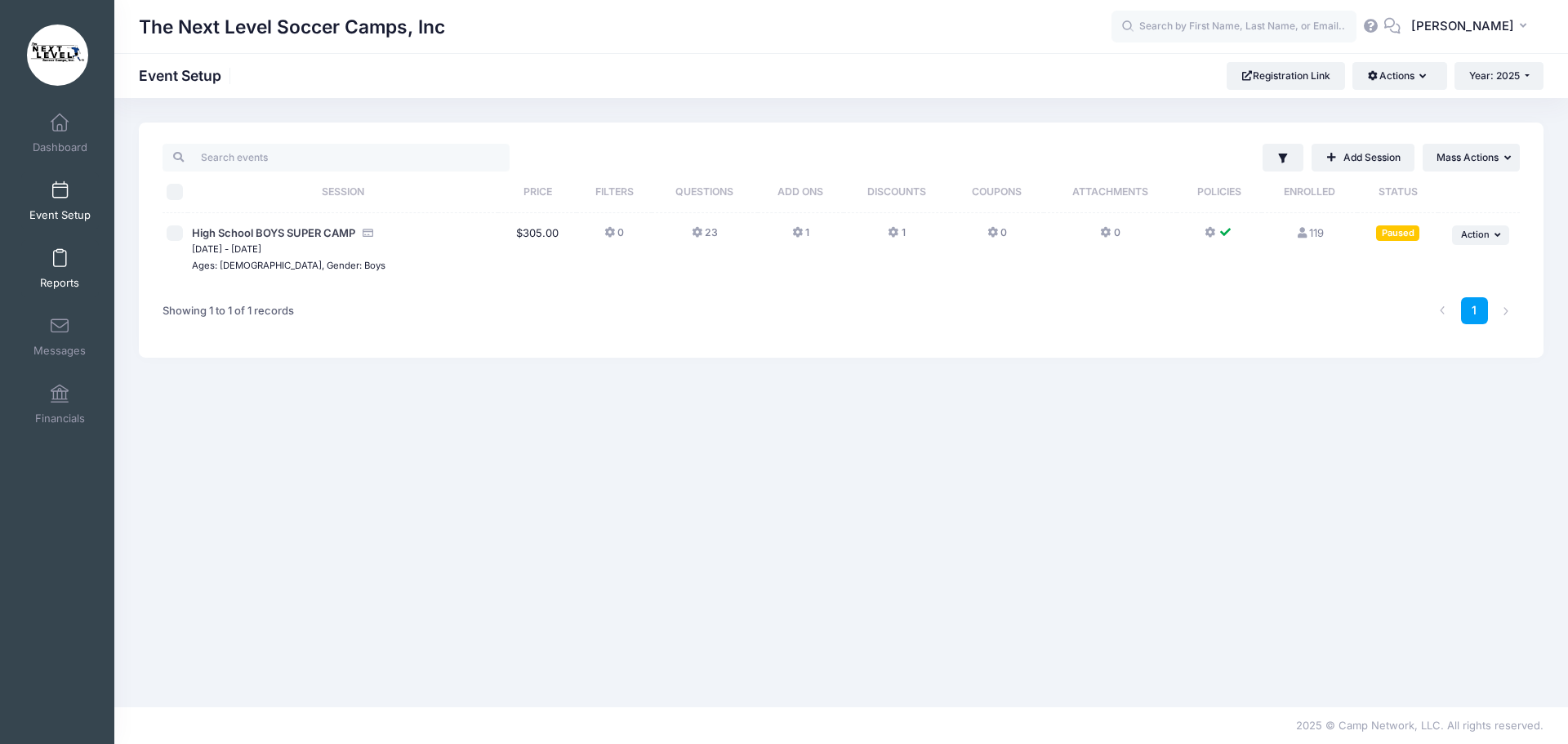
click at [59, 262] on span at bounding box center [59, 258] width 0 height 18
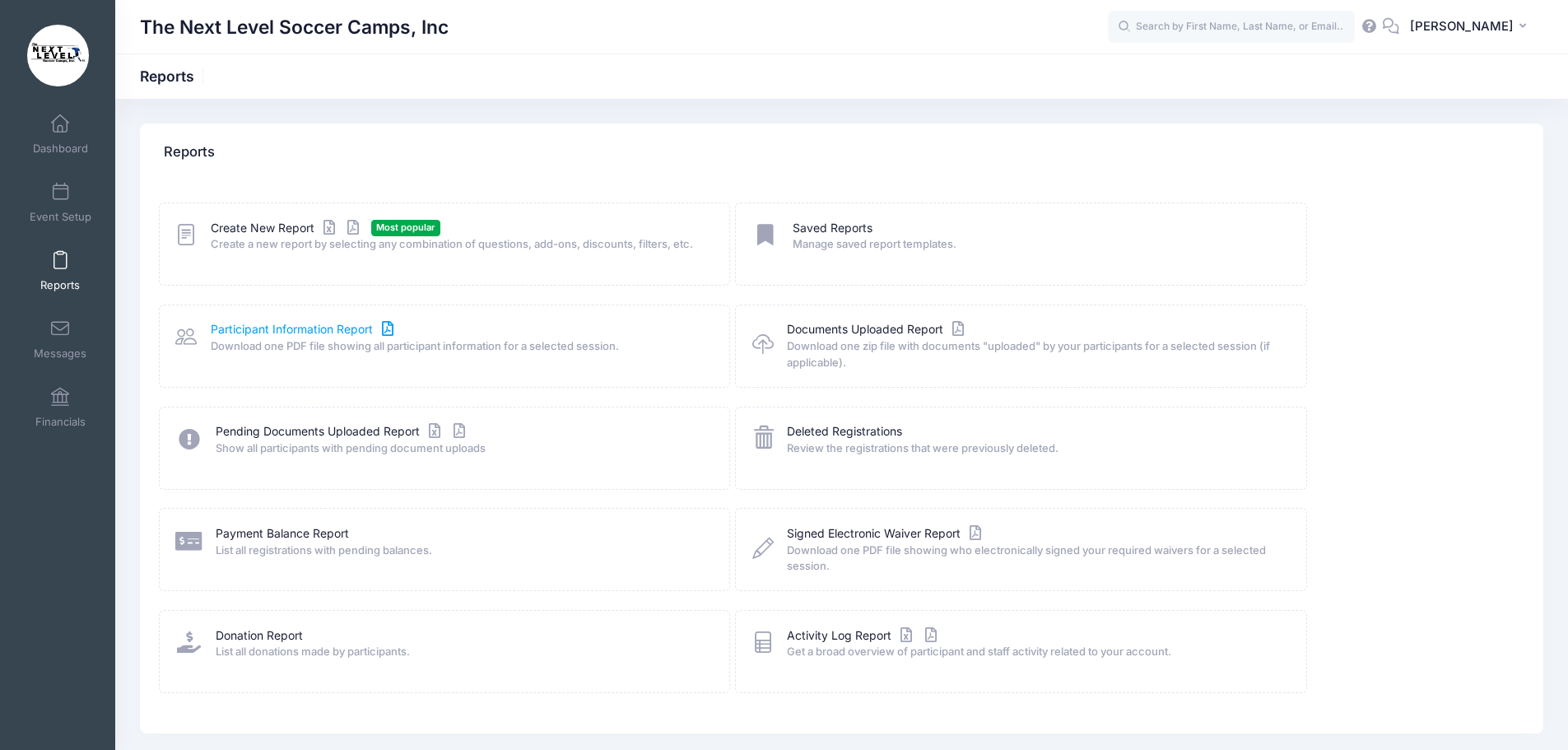
click at [266, 326] on link "Participant Information Report" at bounding box center [304, 330] width 187 height 18
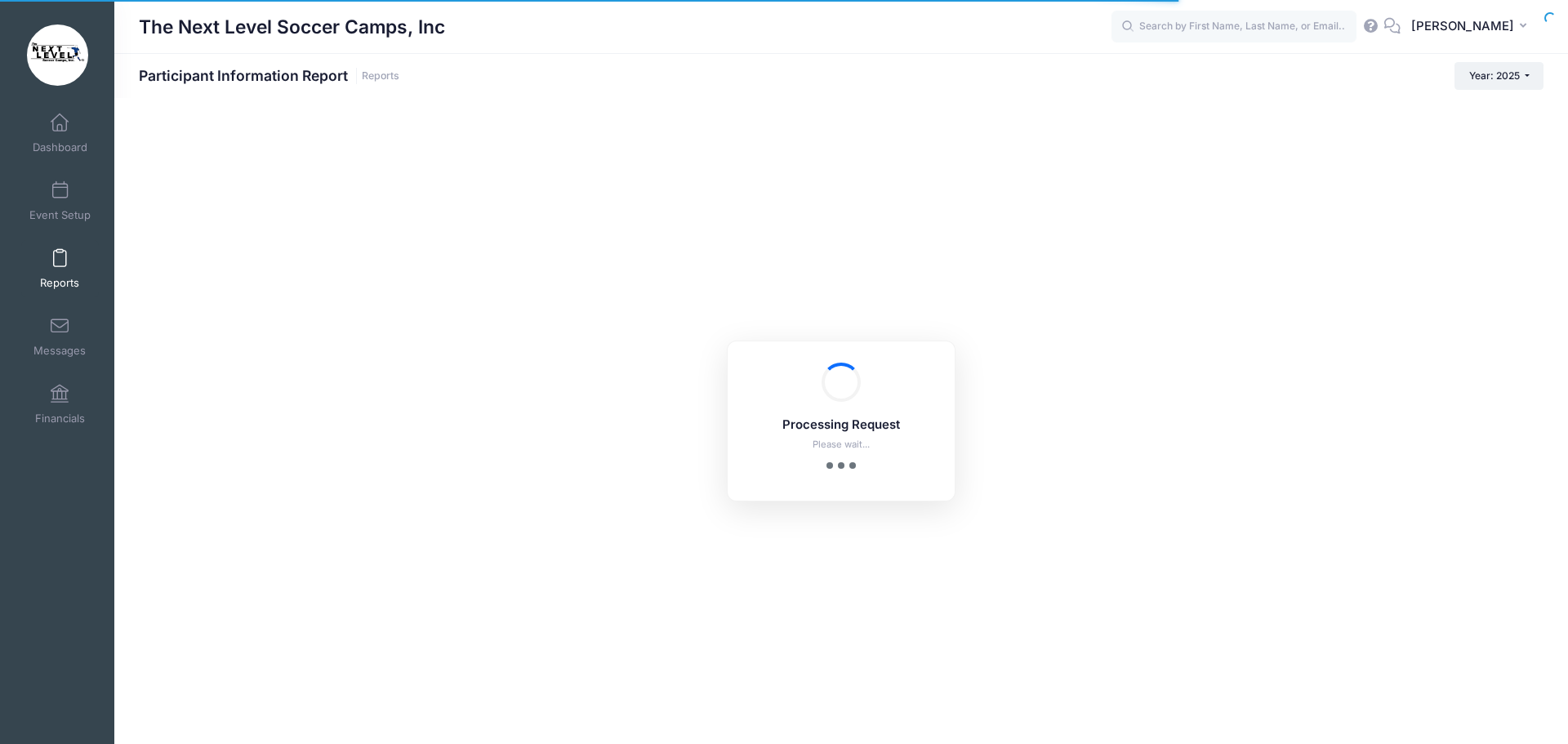
checkbox input "true"
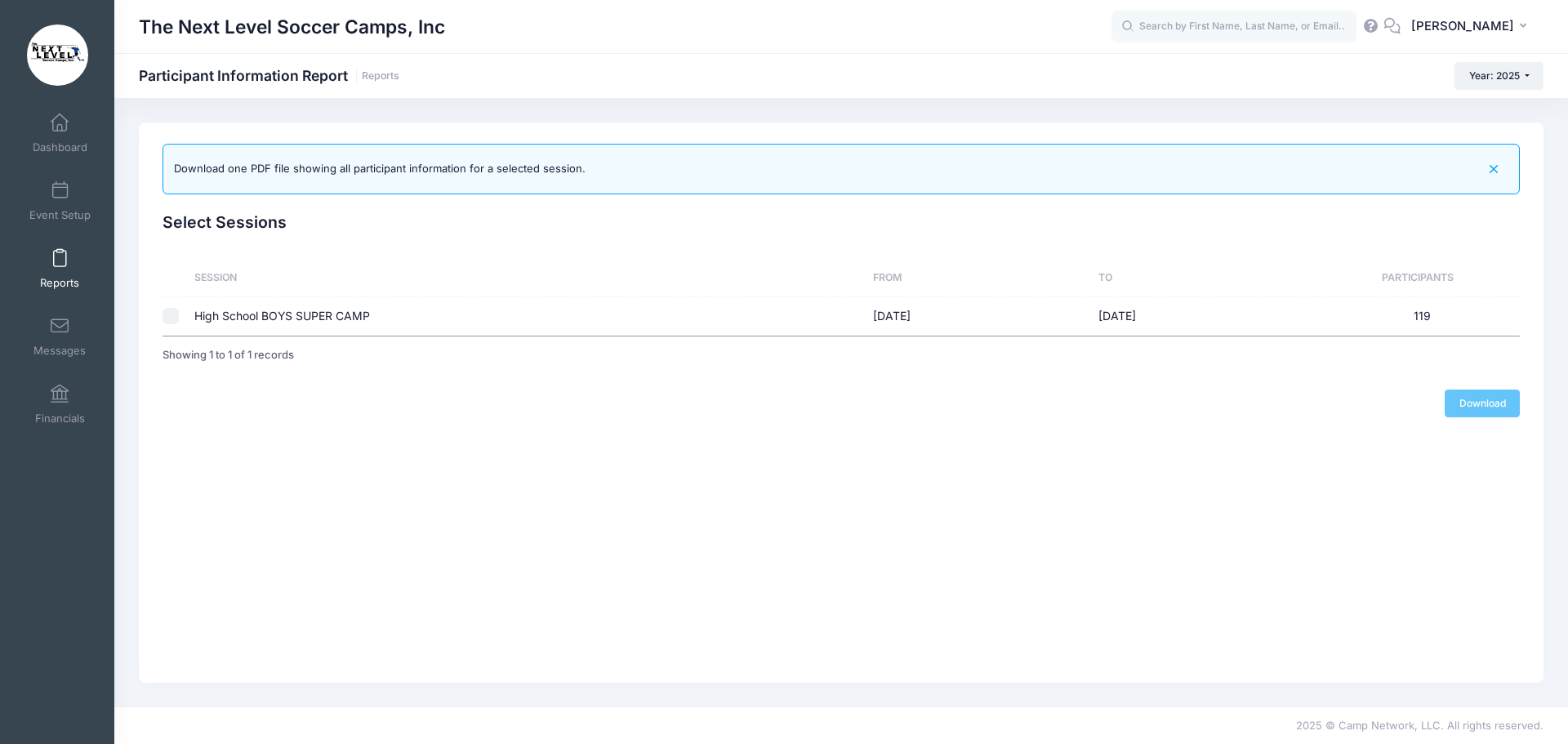
click at [169, 317] on input "checkbox" at bounding box center [171, 316] width 17 height 17
checkbox input "true"
click at [1477, 403] on link "Download" at bounding box center [1481, 403] width 75 height 27
click at [59, 124] on span at bounding box center [59, 123] width 0 height 18
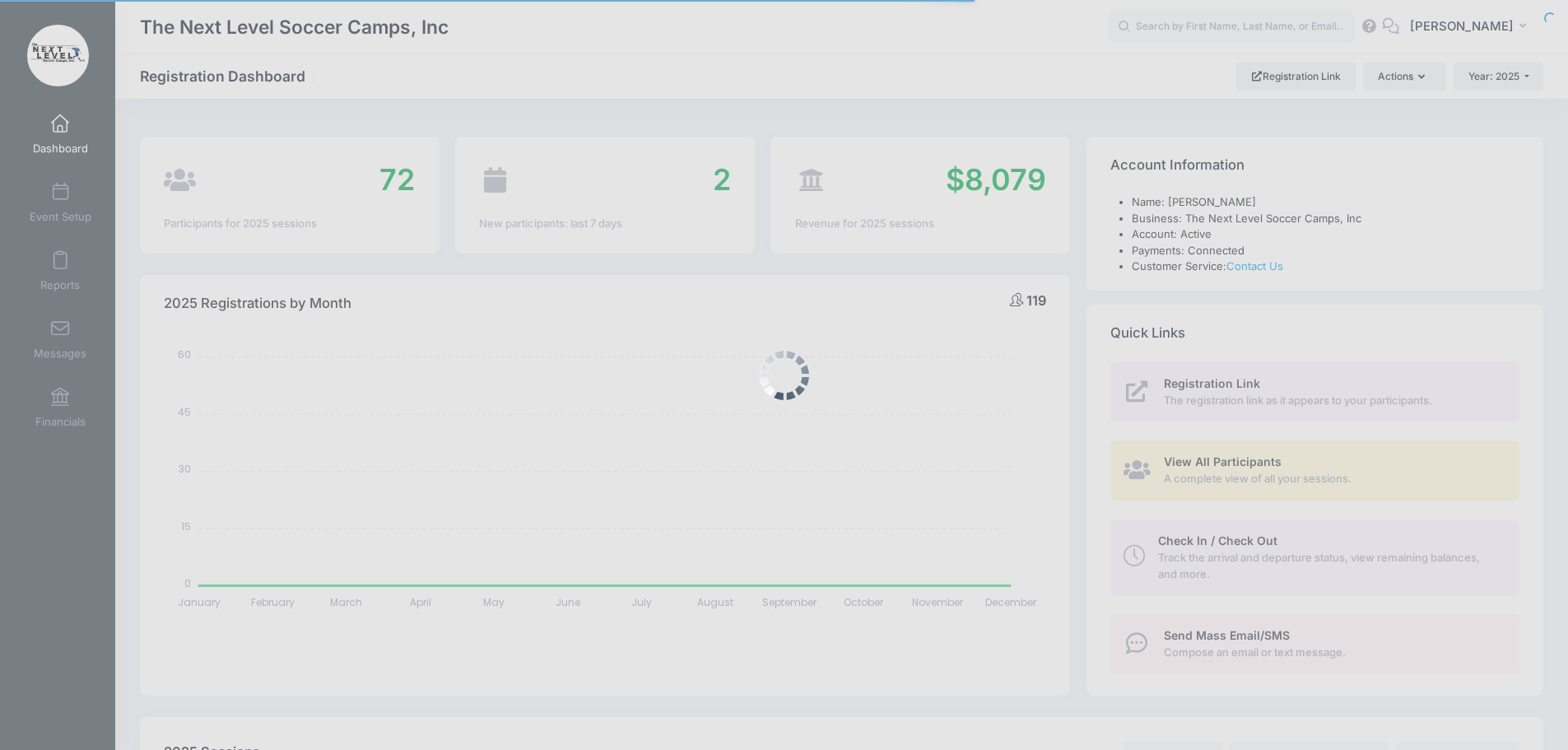
select select
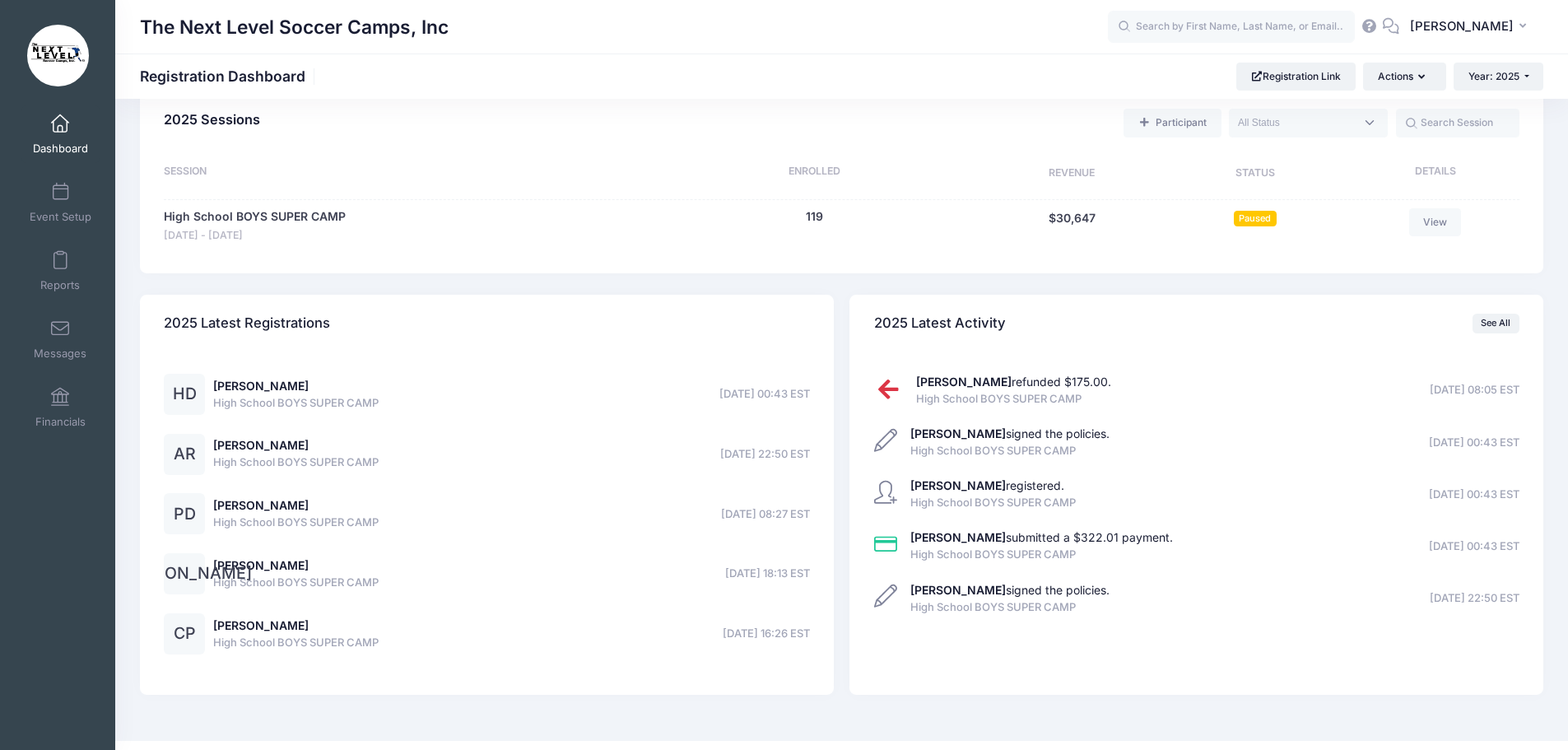
scroll to position [659, 0]
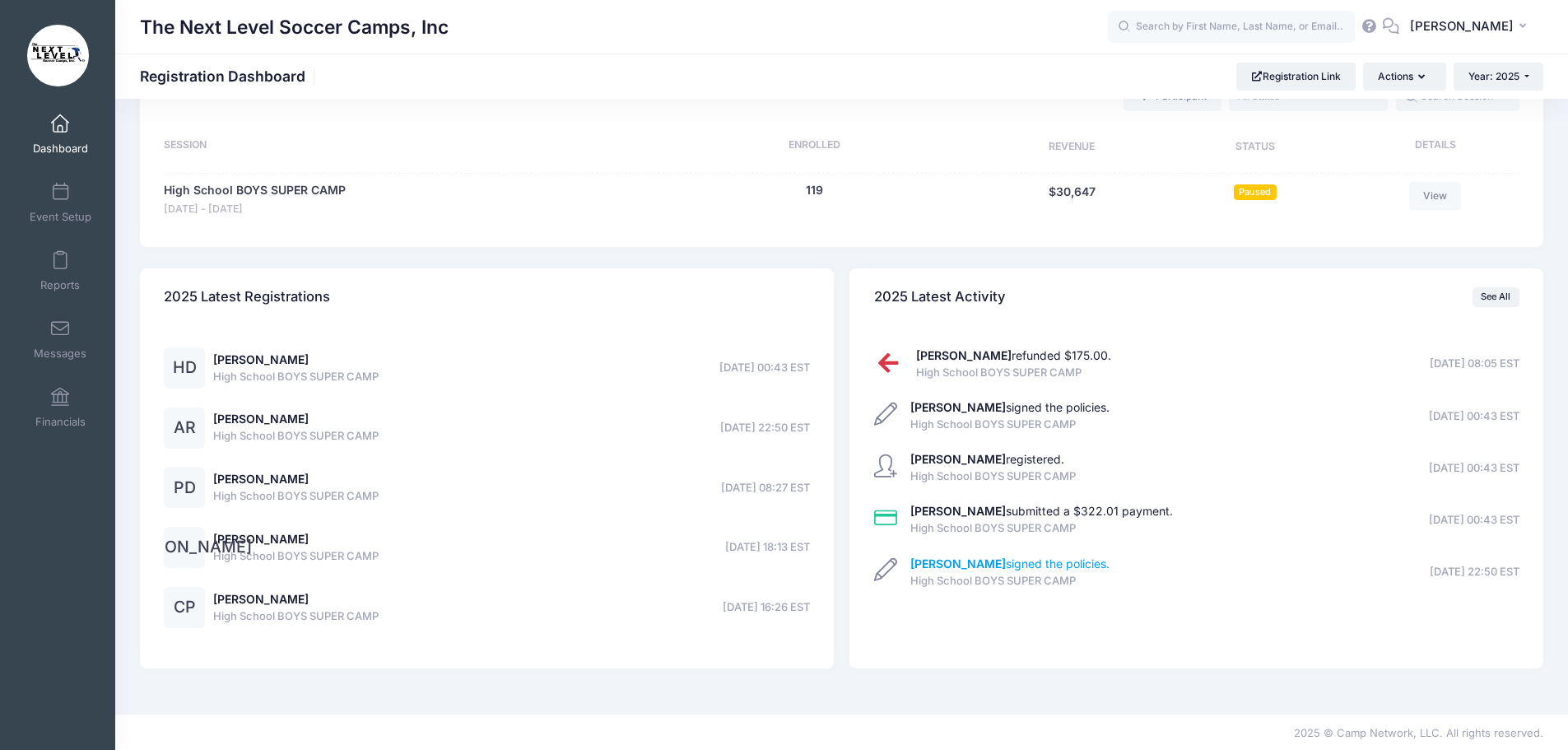
click at [954, 564] on strong "Tricia Valentine" at bounding box center [958, 563] width 95 height 14
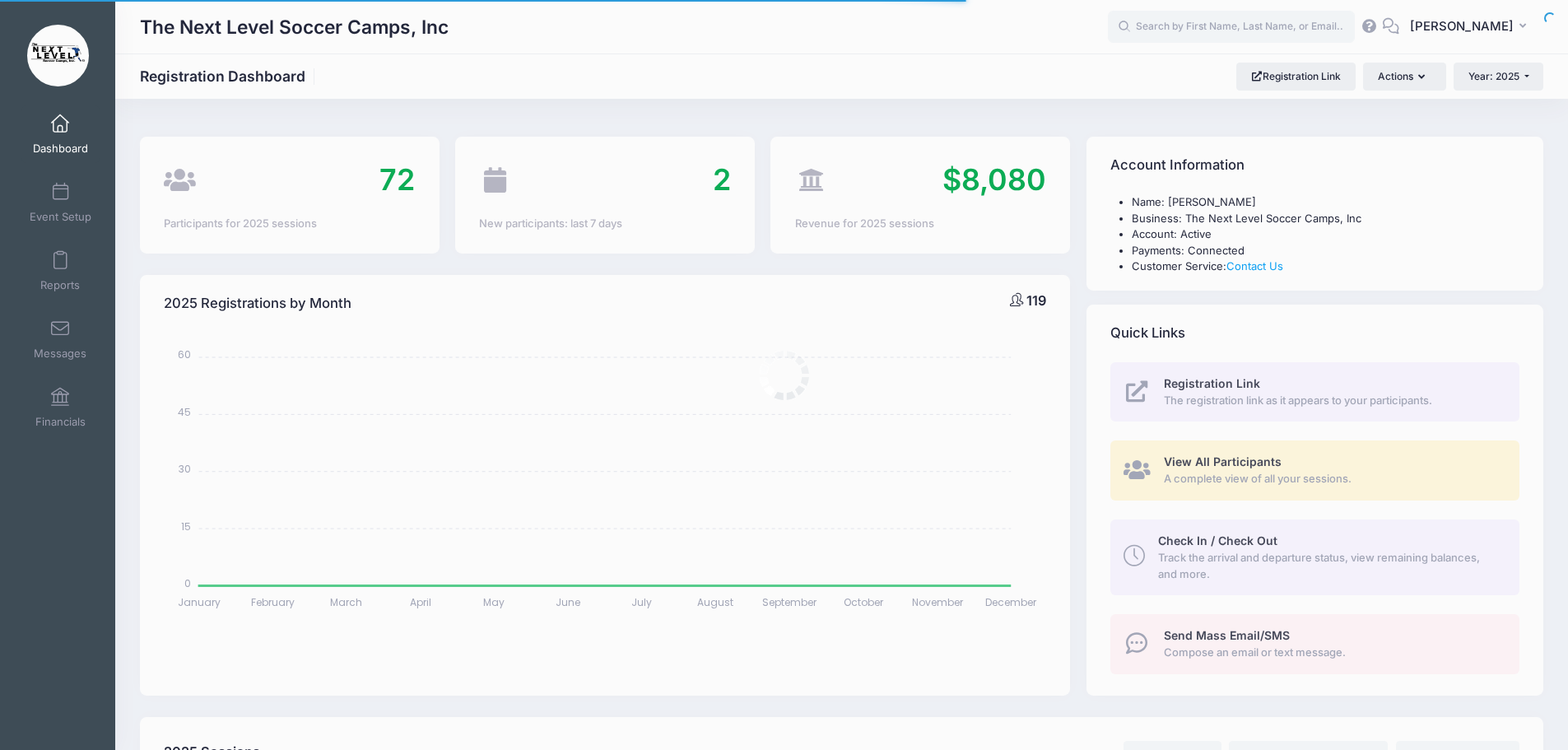
select select
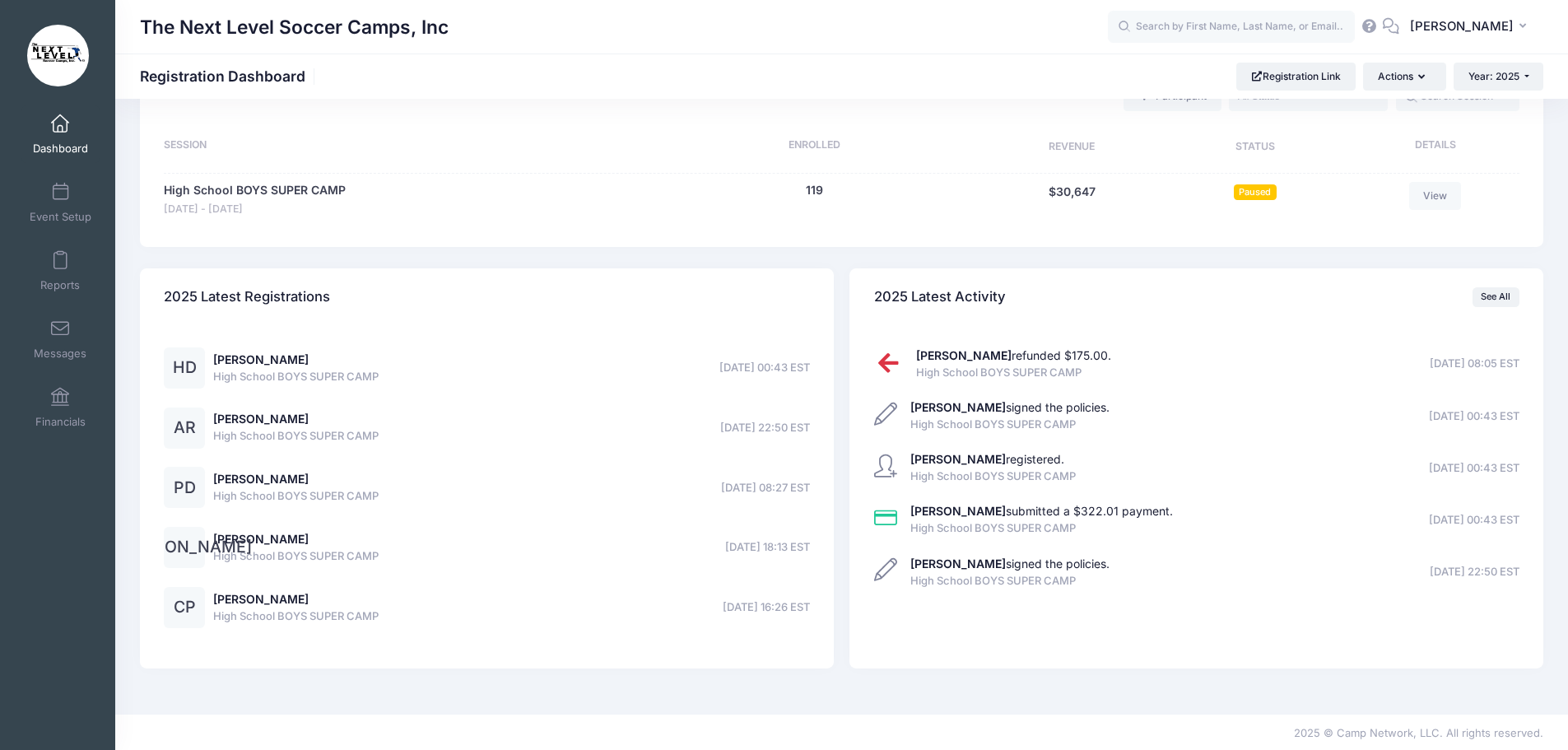
click at [60, 118] on span at bounding box center [60, 124] width 0 height 18
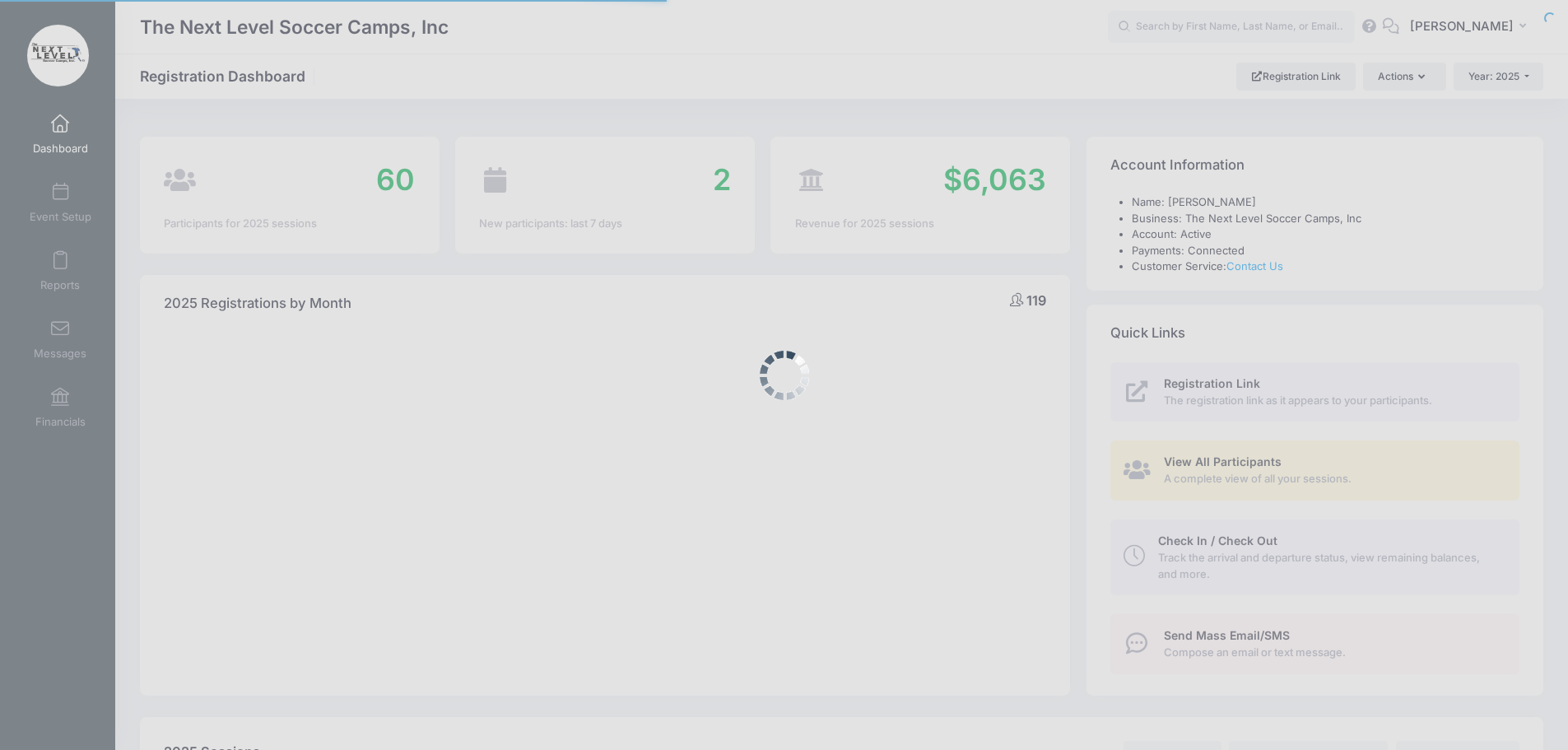
select select
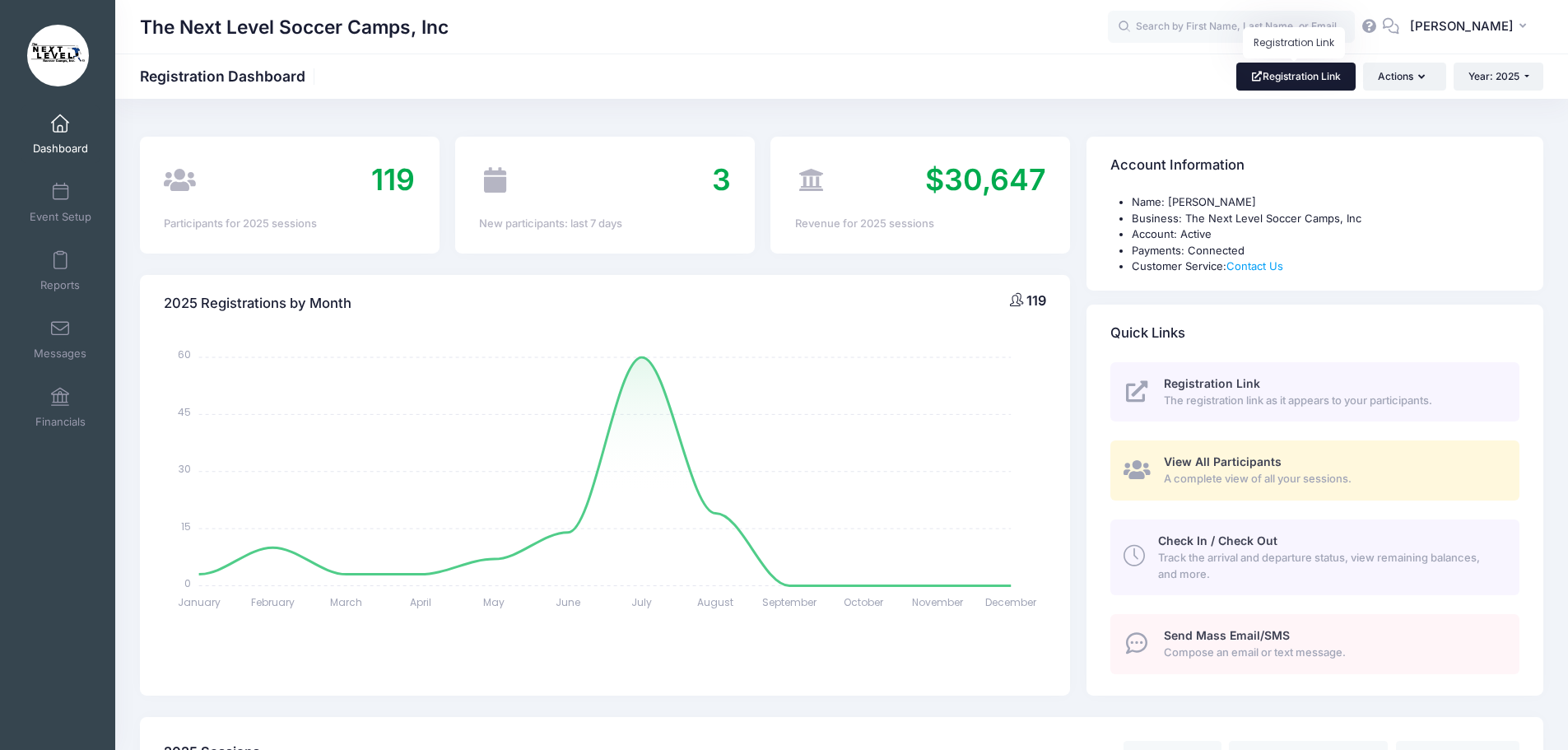
click at [1282, 79] on link "Registration Link" at bounding box center [1296, 77] width 119 height 28
click at [60, 193] on span at bounding box center [60, 193] width 0 height 18
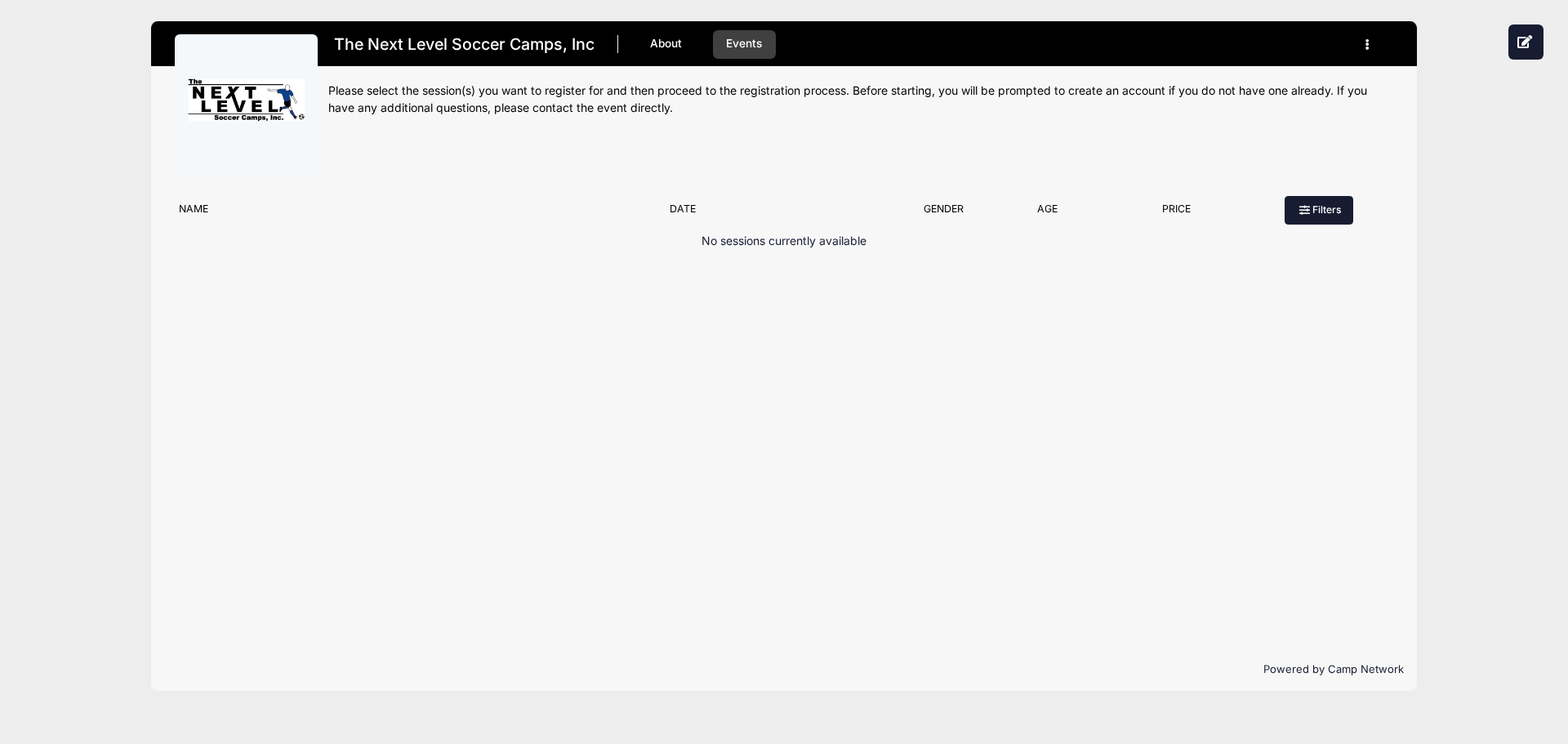
click at [1306, 211] on icon at bounding box center [1305, 211] width 13 height 0
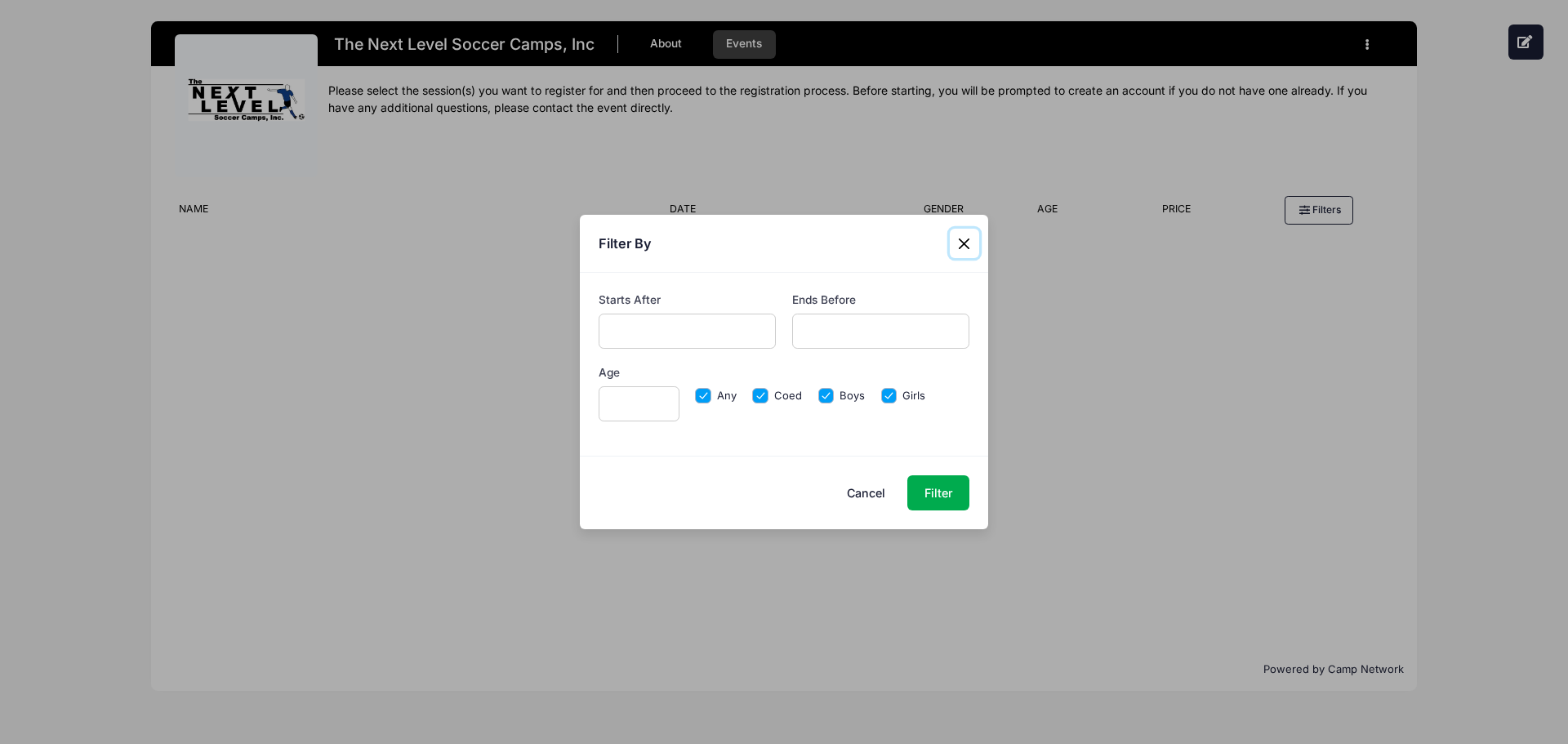
click at [964, 247] on button "Close" at bounding box center [964, 243] width 29 height 29
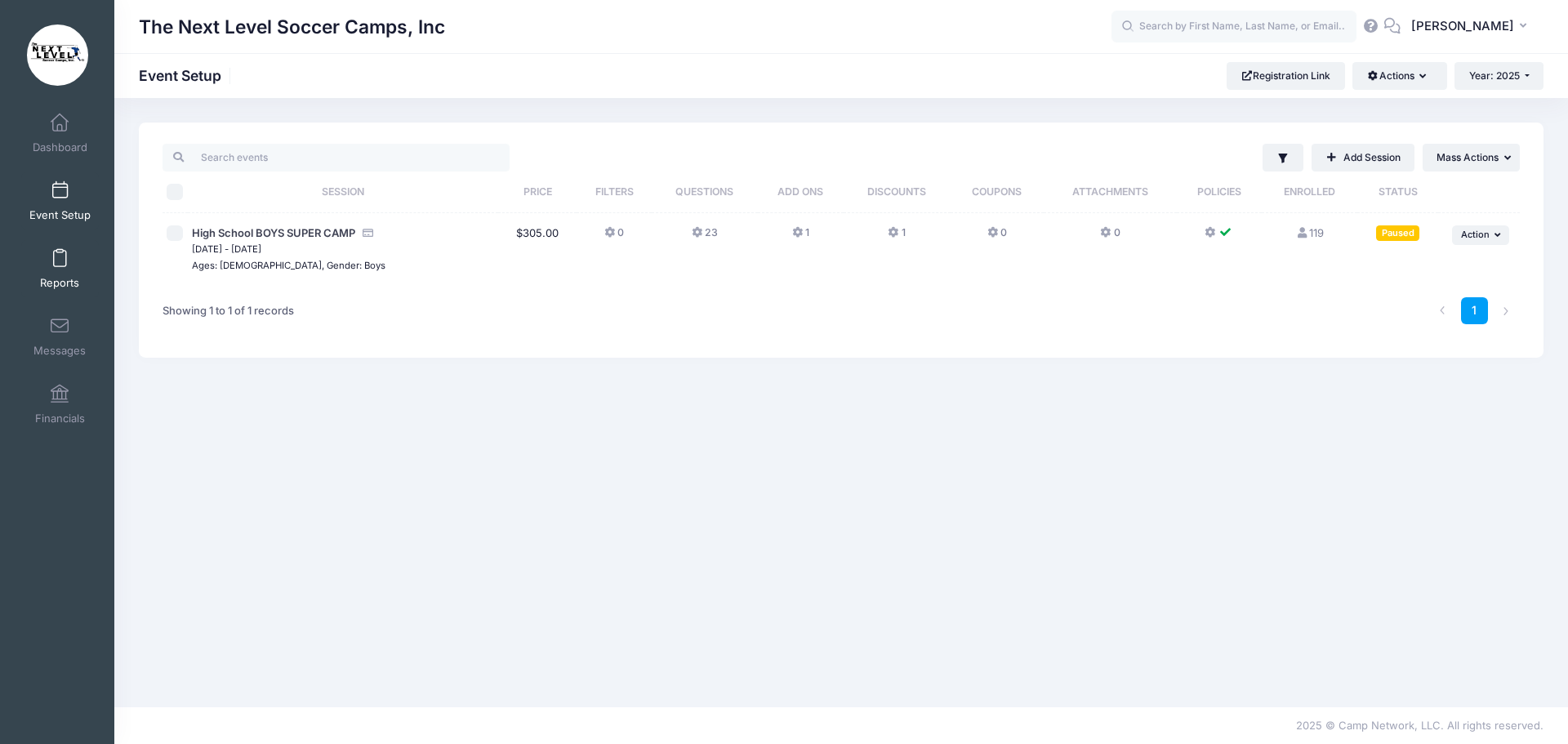
click at [63, 262] on link "Reports" at bounding box center [60, 268] width 78 height 58
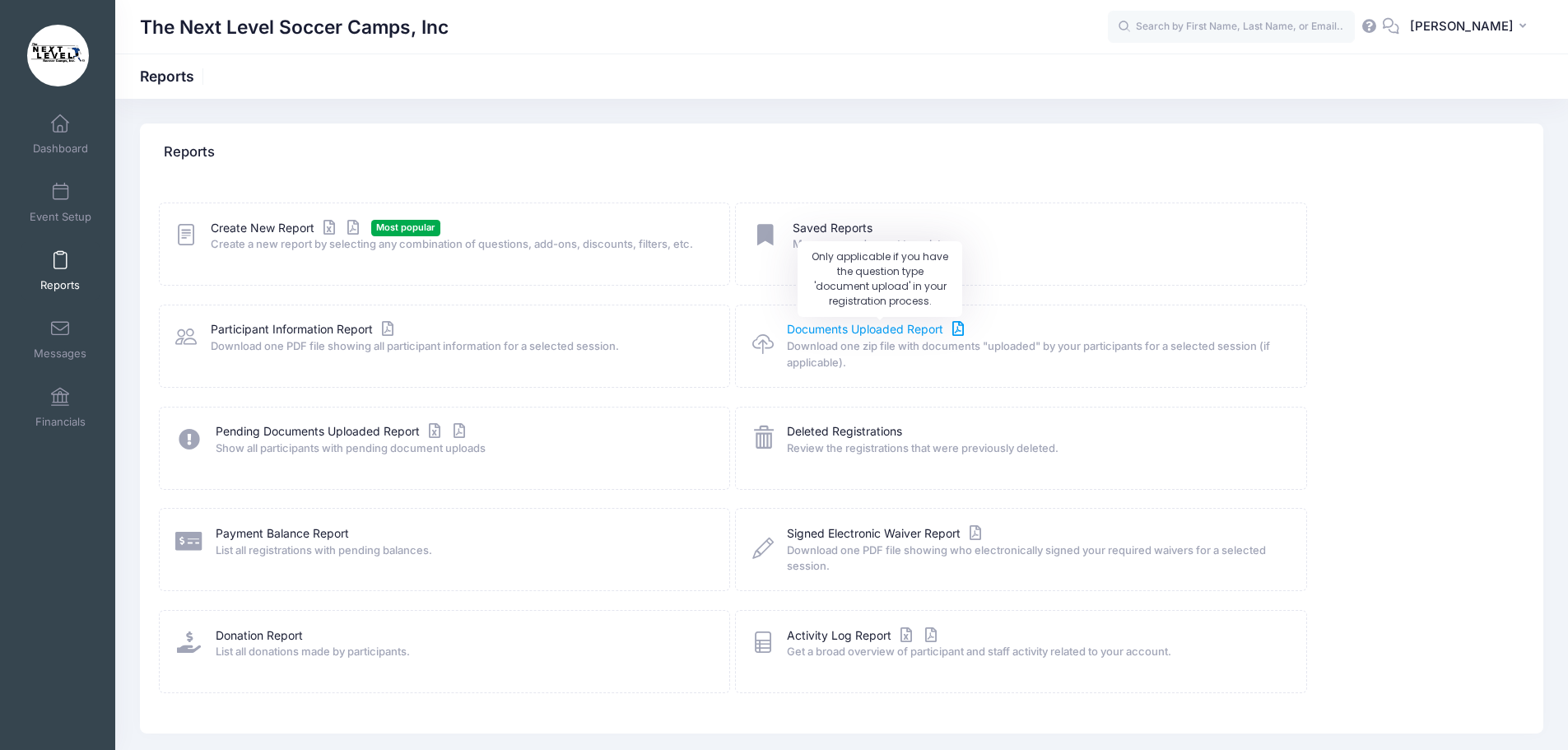
click at [880, 331] on link "Documents Uploaded Report" at bounding box center [878, 330] width 181 height 18
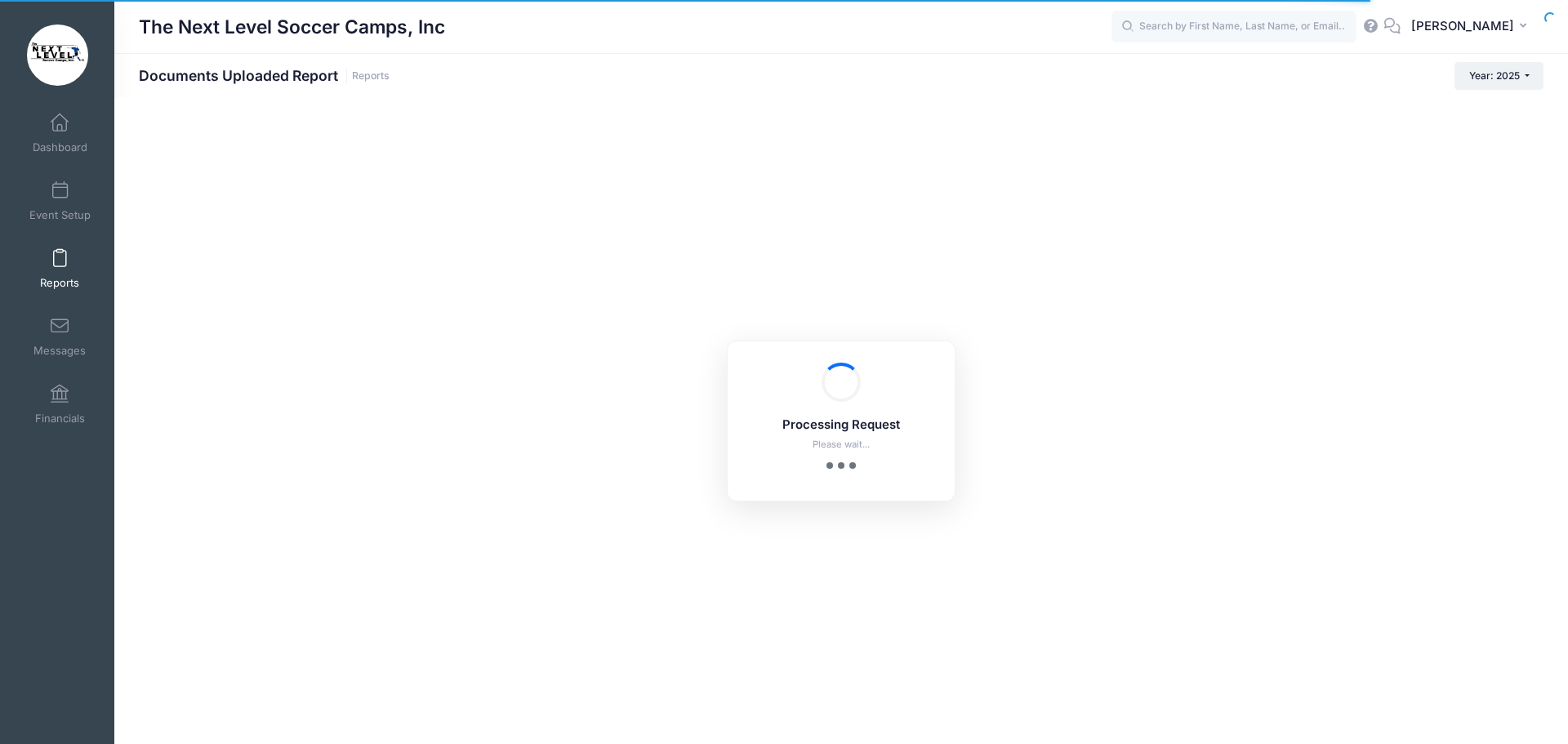
checkbox input "true"
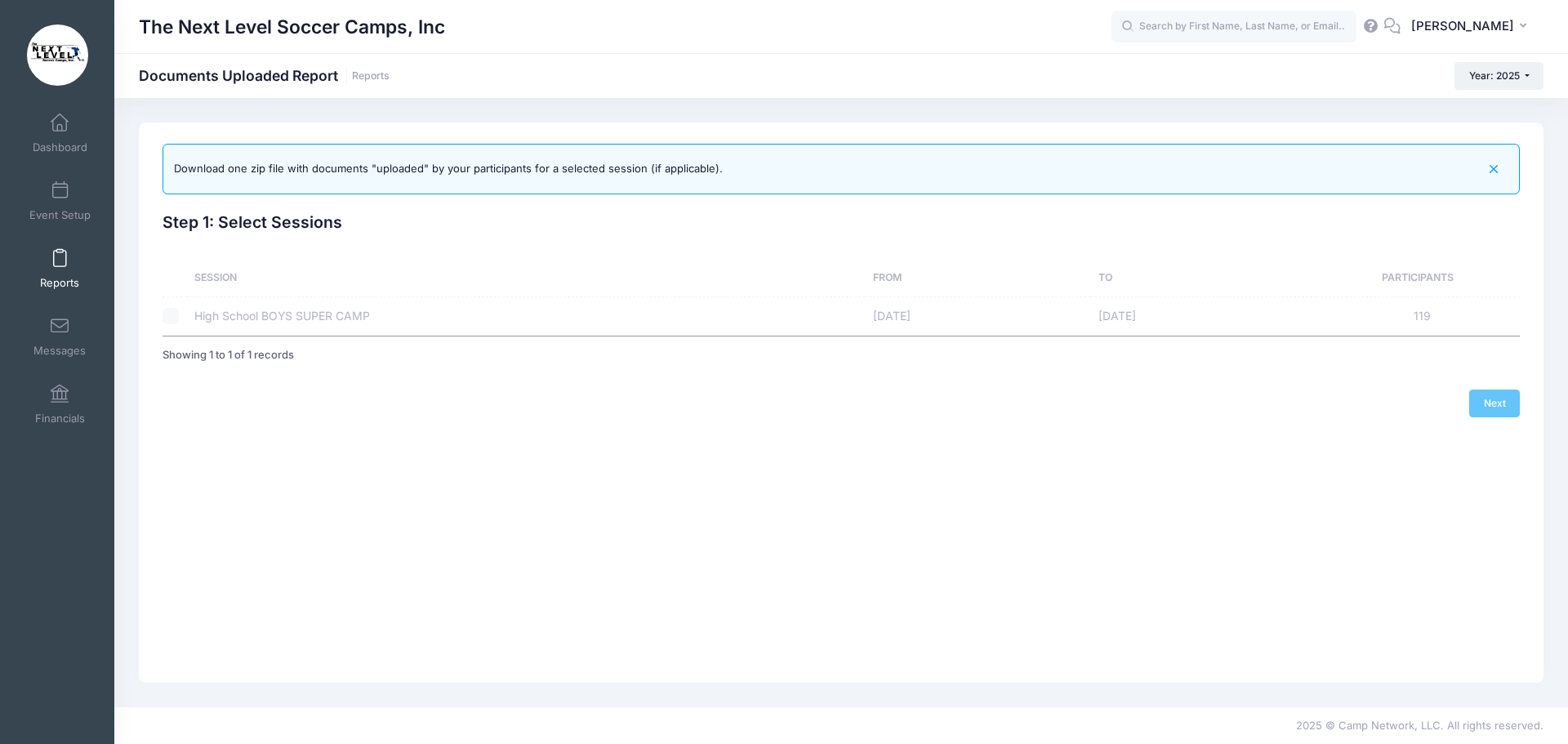
click at [175, 318] on div at bounding box center [171, 316] width 17 height 17
click at [1492, 407] on div "Next" at bounding box center [842, 403] width 1357 height 27
click at [59, 326] on span at bounding box center [59, 327] width 0 height 18
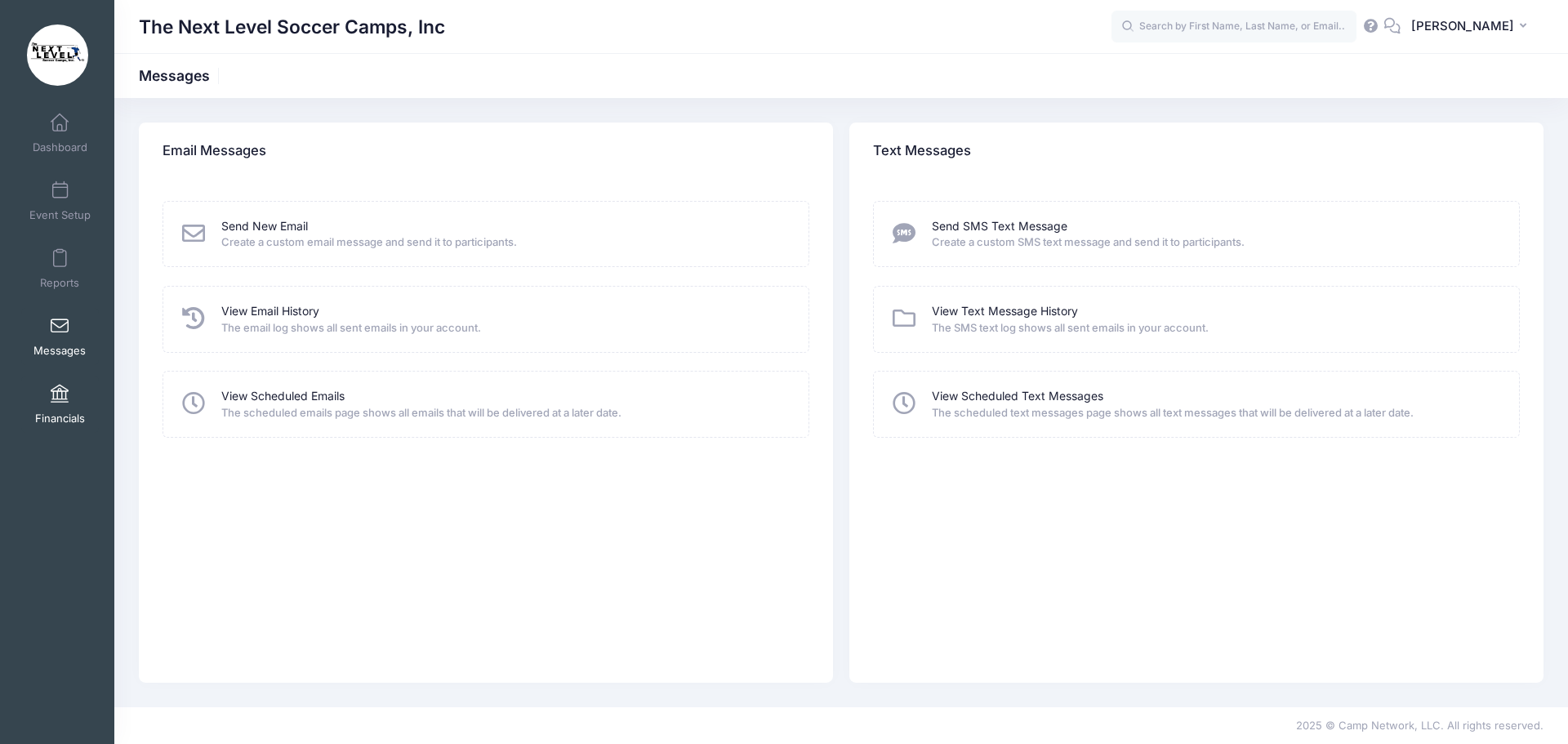
click at [59, 396] on span at bounding box center [59, 394] width 0 height 18
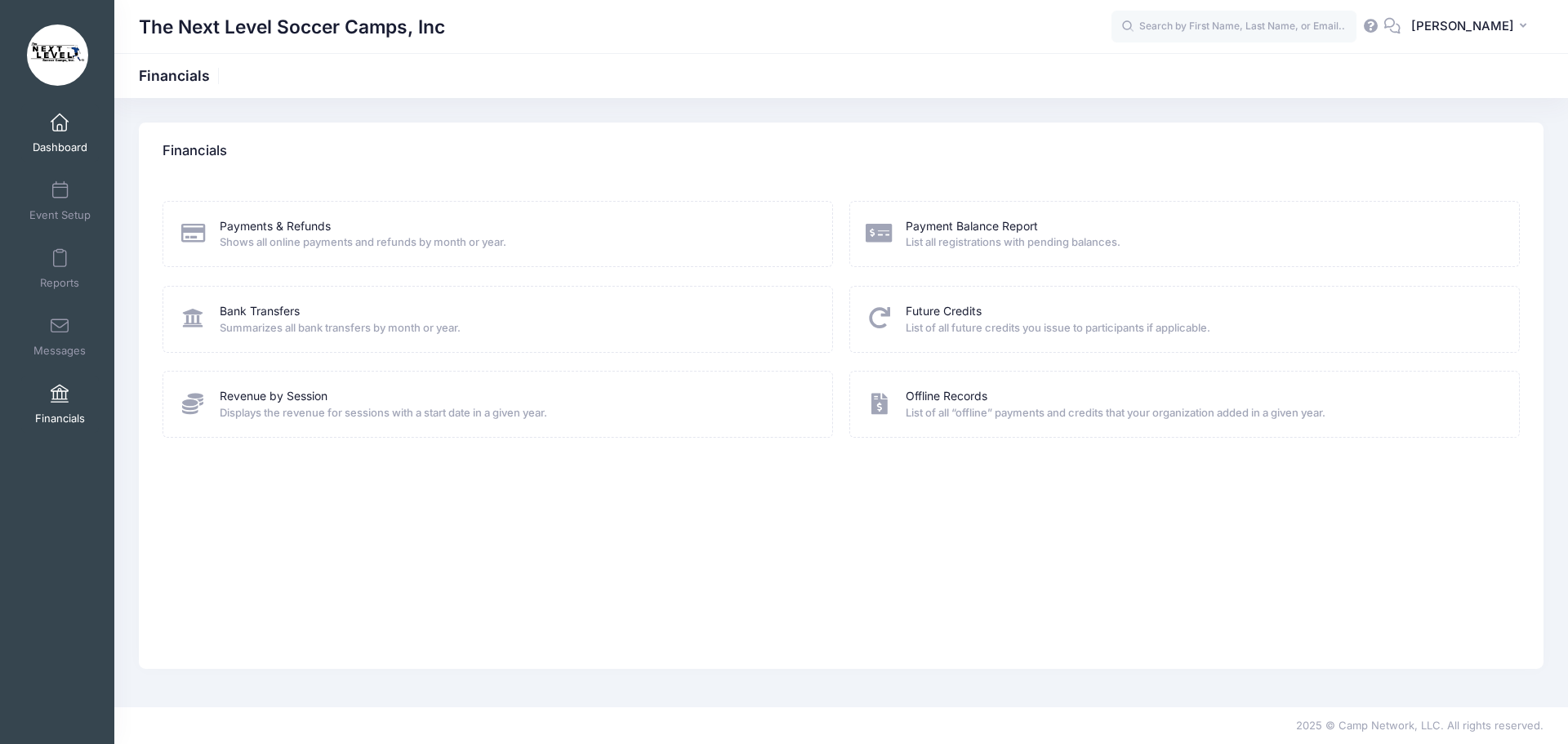
click at [58, 134] on link "Dashboard" at bounding box center [60, 133] width 78 height 58
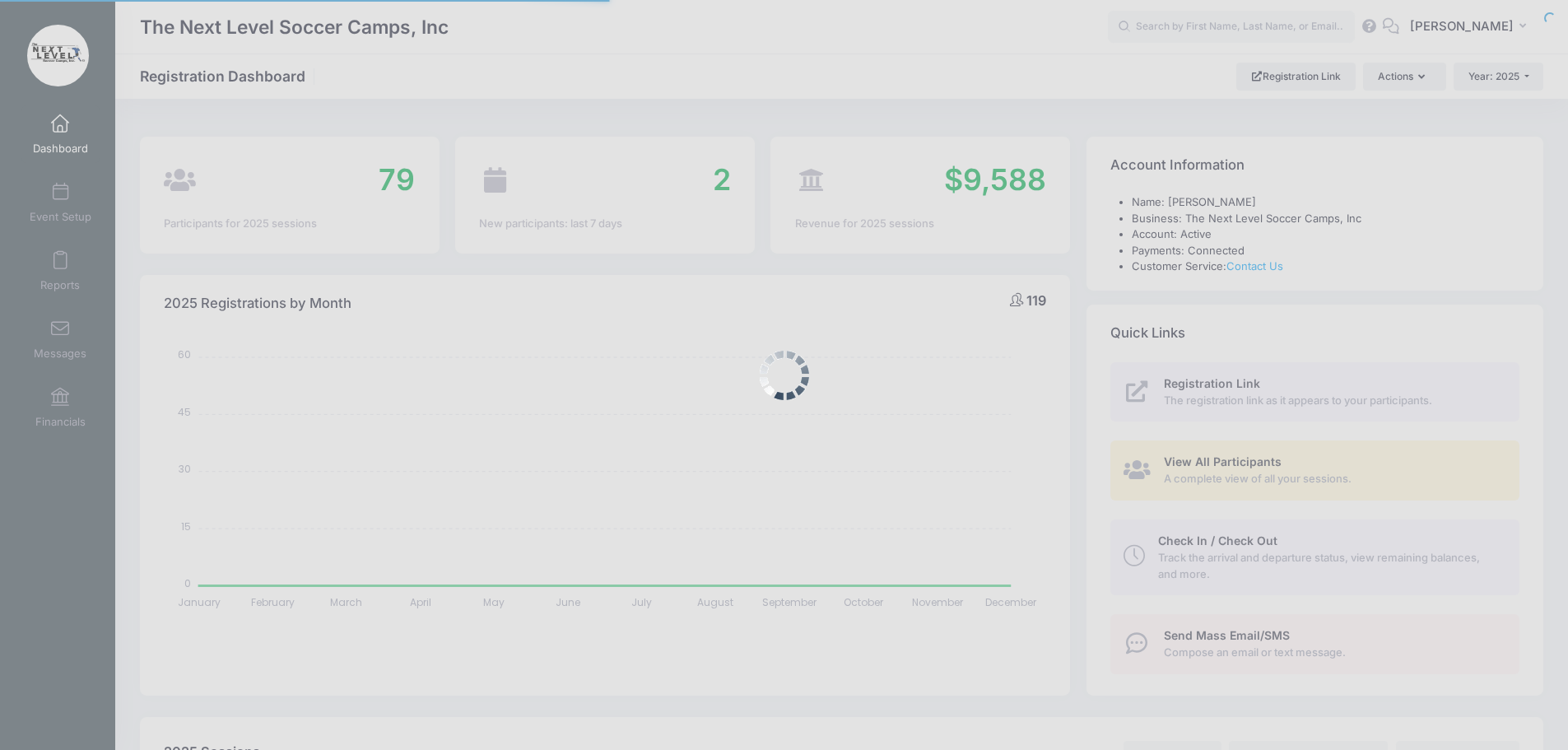
select select
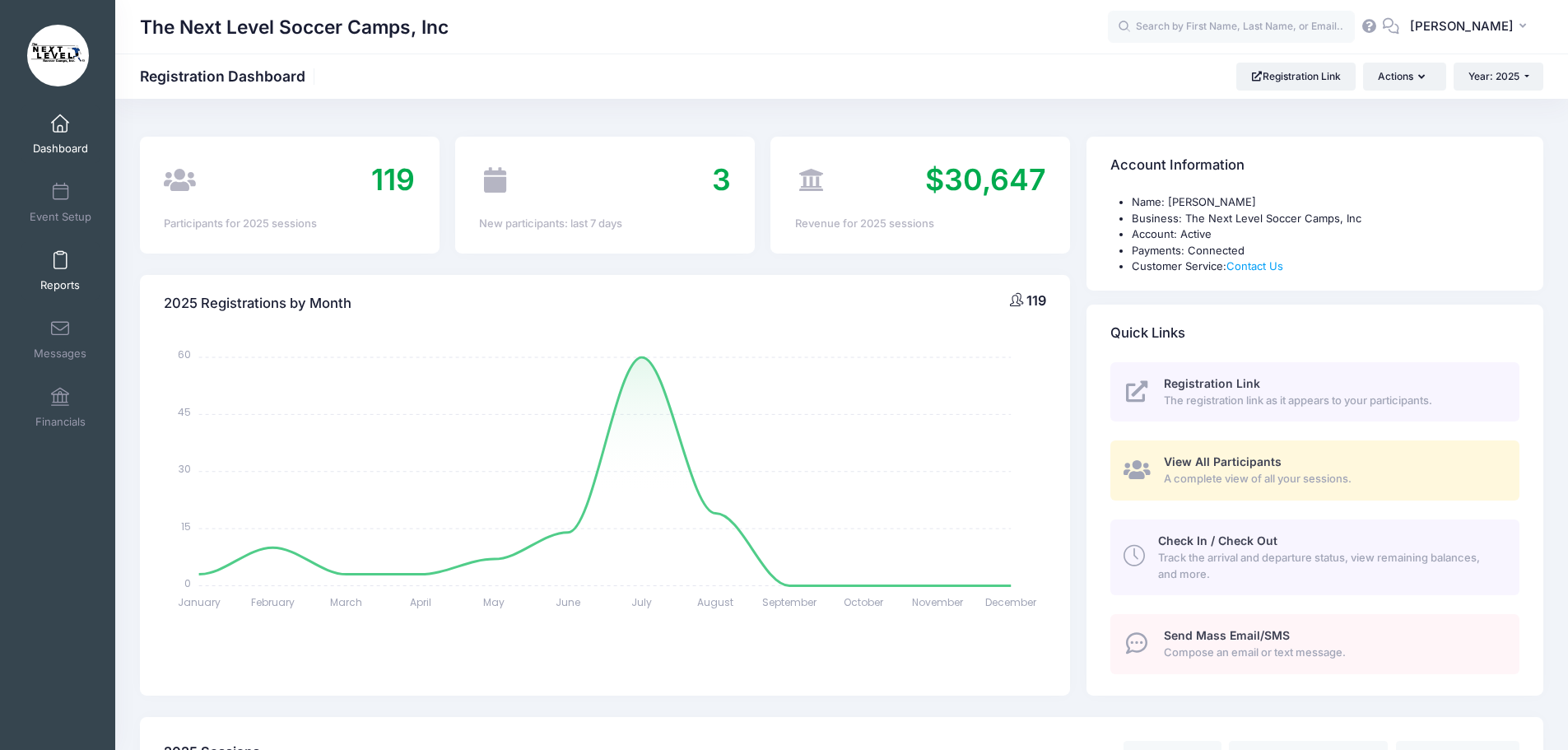
click at [60, 259] on span at bounding box center [60, 260] width 0 height 18
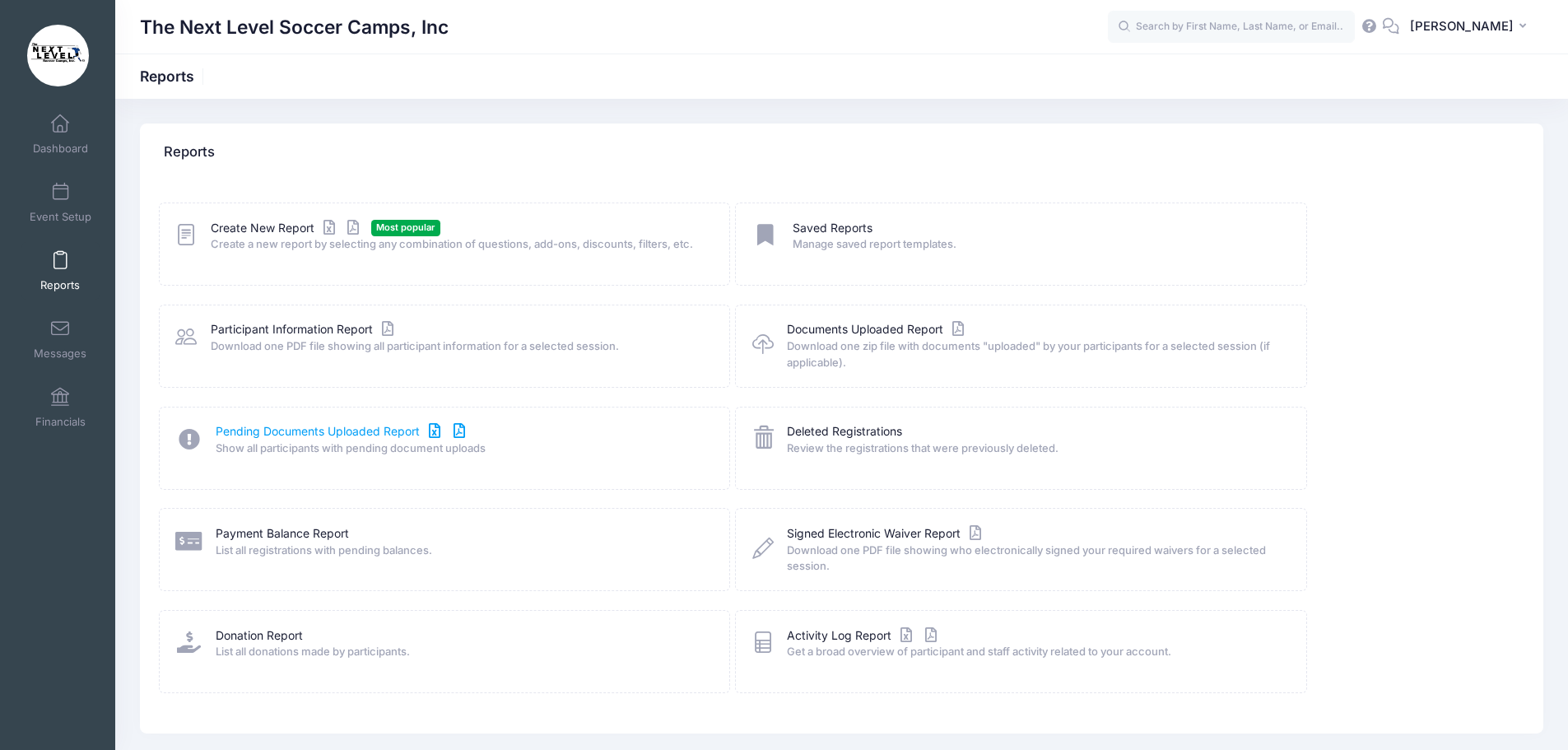
click at [319, 430] on link "Pending Documents Uploaded Report" at bounding box center [342, 432] width 254 height 18
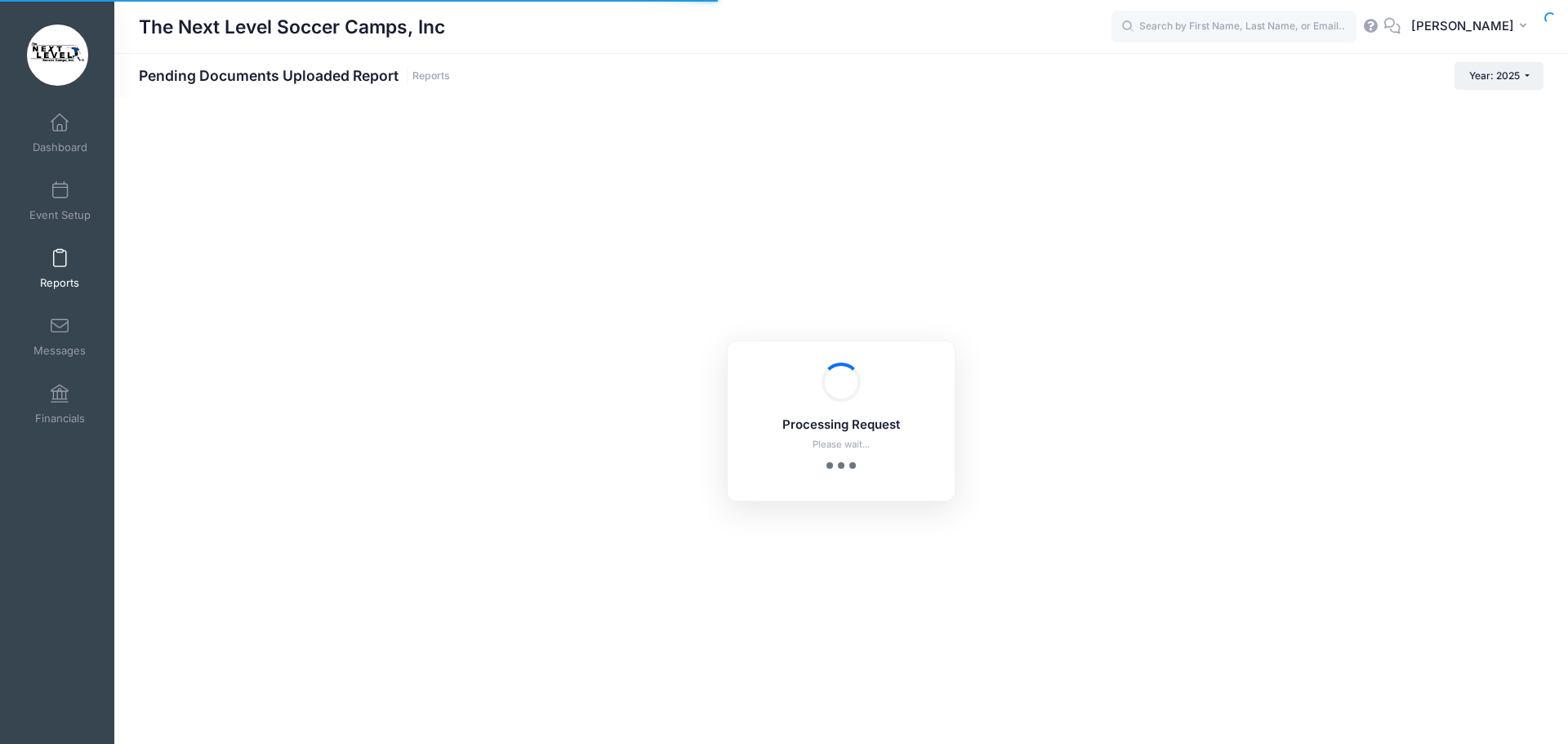
select select "10"
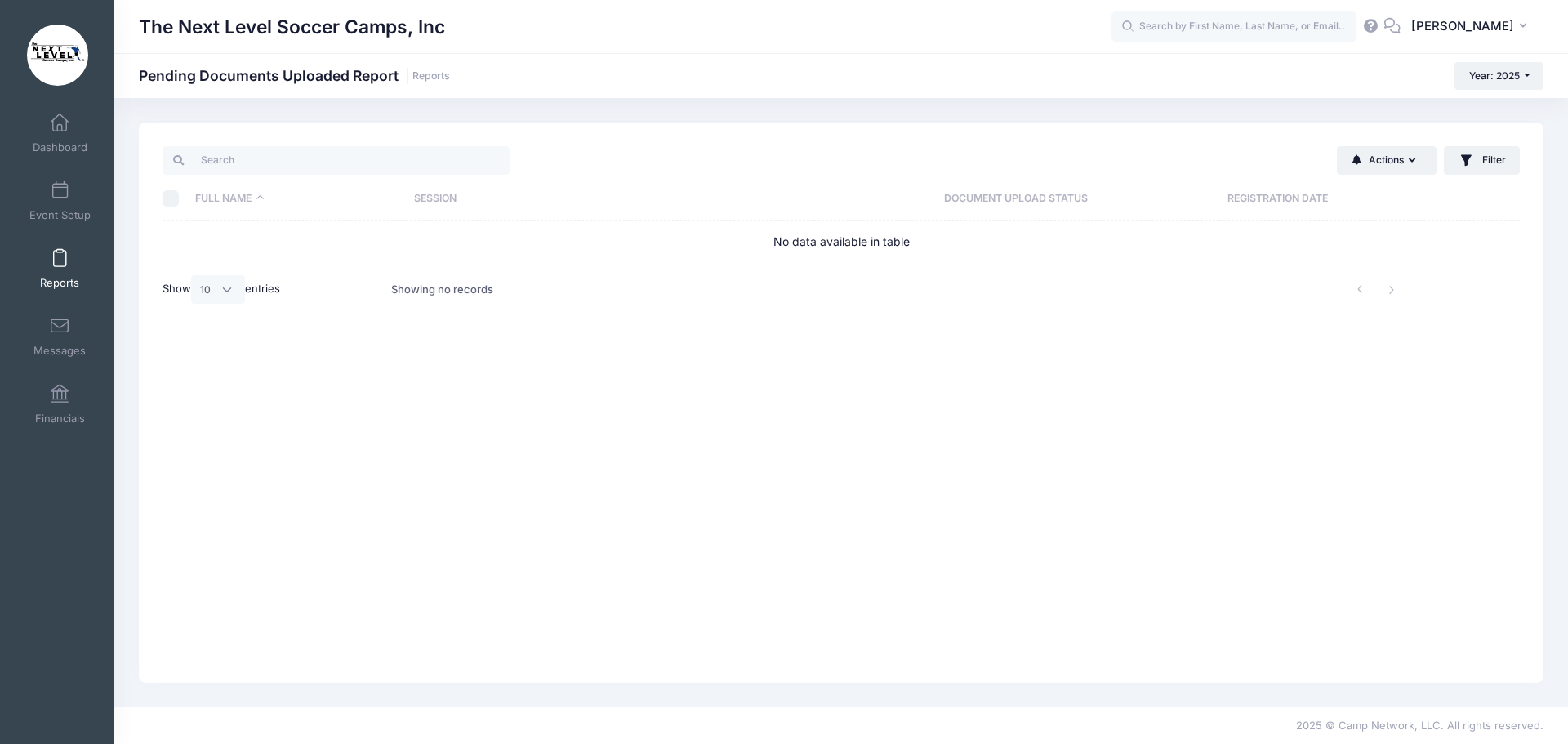
click at [59, 264] on span at bounding box center [59, 258] width 0 height 18
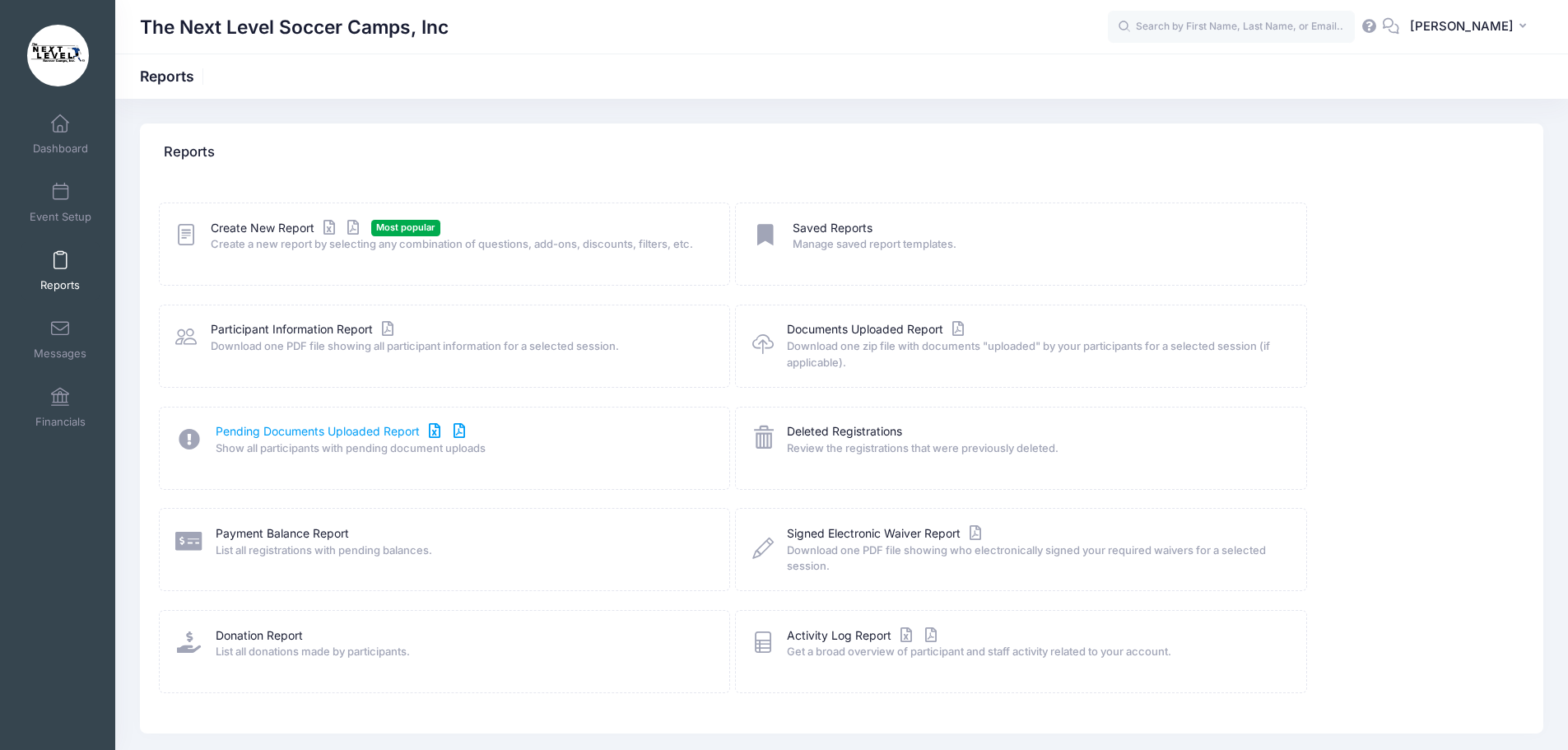
click at [464, 435] on icon at bounding box center [458, 432] width 19 height 12
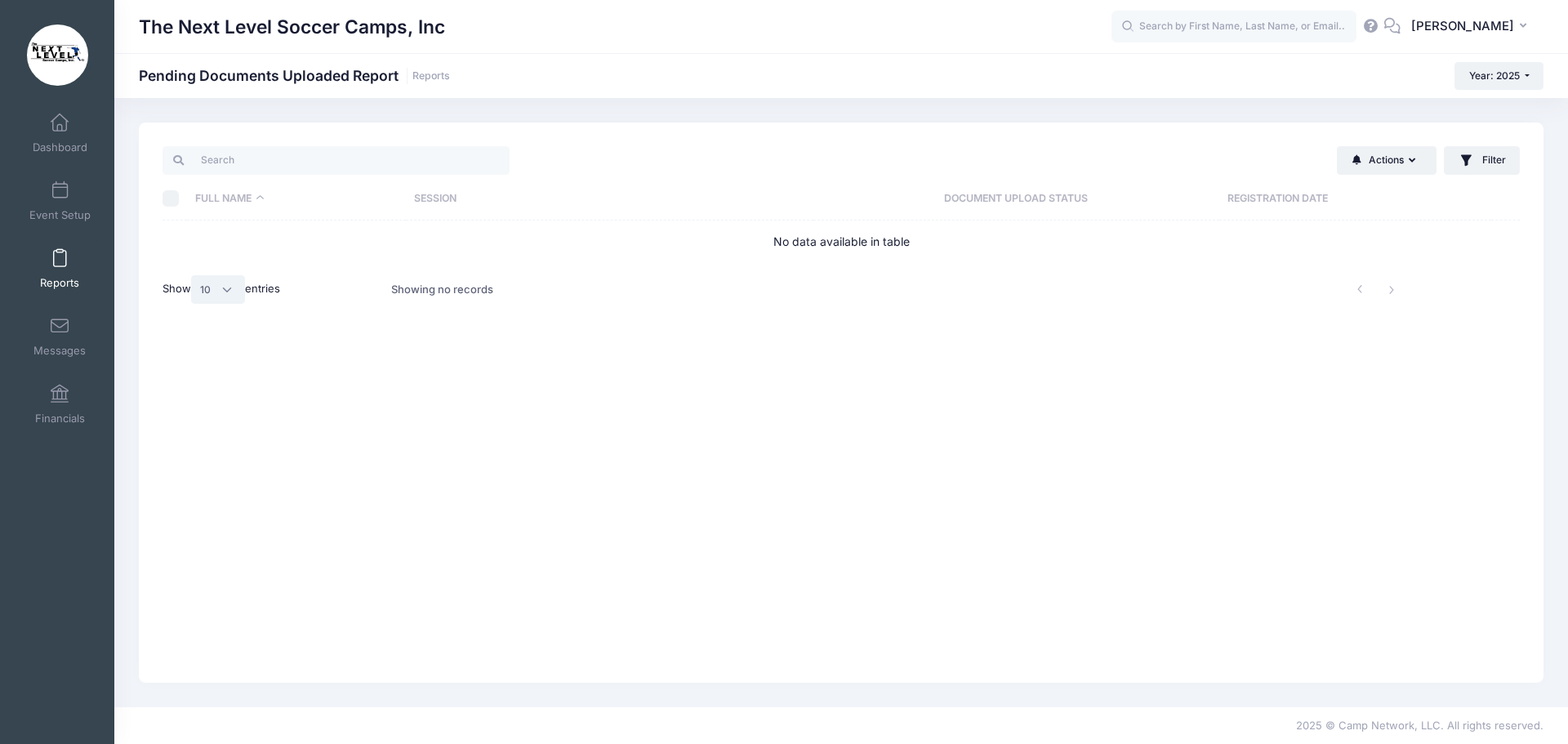
click at [232, 288] on select "All 10 25 50" at bounding box center [217, 289] width 54 height 27
select select "25"
click at [193, 275] on select "All 10 25 50" at bounding box center [217, 289] width 54 height 27
click at [166, 202] on input "\a \a \a \a" at bounding box center [171, 198] width 17 height 17
checkbox input "true"
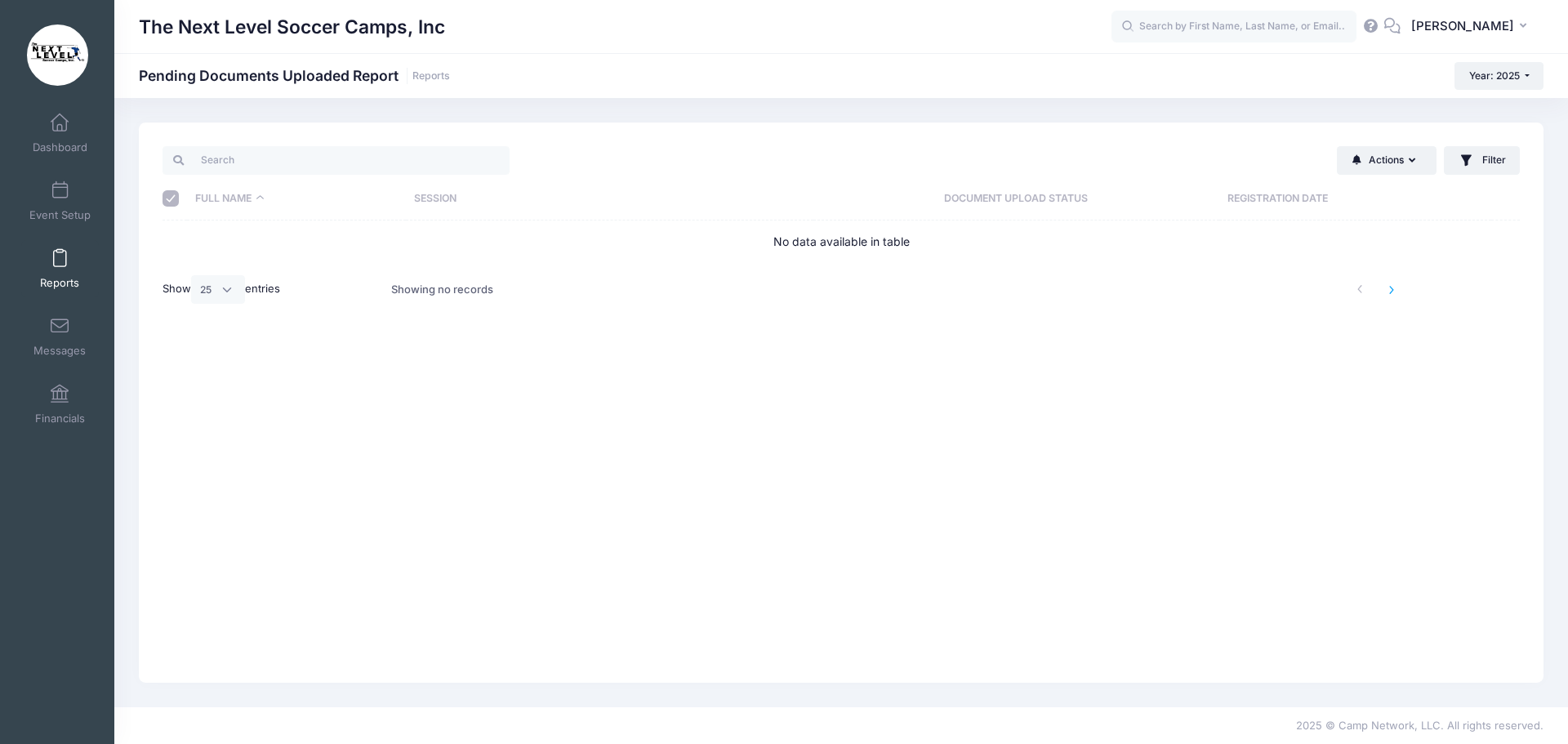
click at [1389, 289] on li at bounding box center [1392, 290] width 27 height 27
click at [1389, 291] on li at bounding box center [1392, 290] width 27 height 27
click at [54, 271] on link "Reports" at bounding box center [60, 268] width 78 height 58
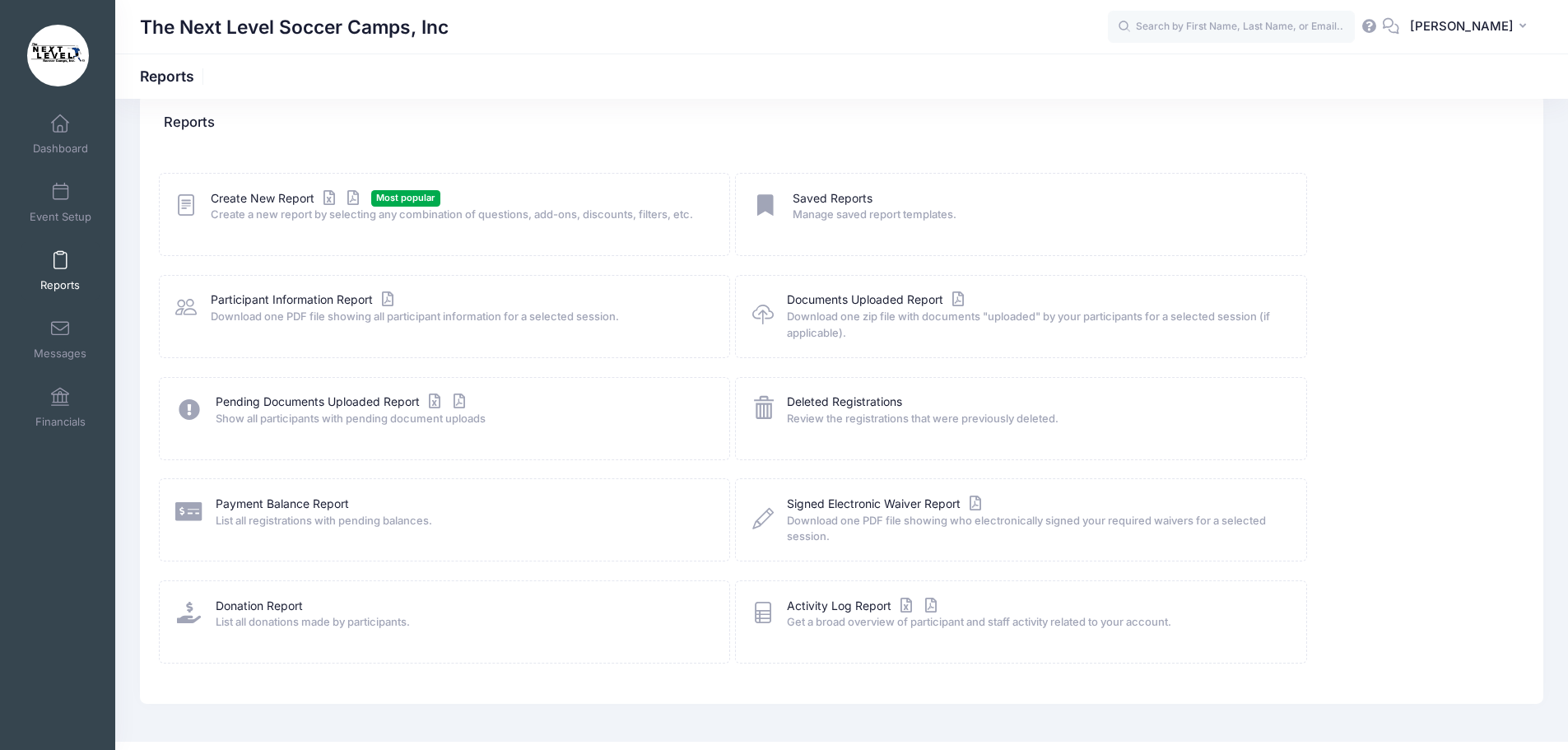
scroll to position [59, 0]
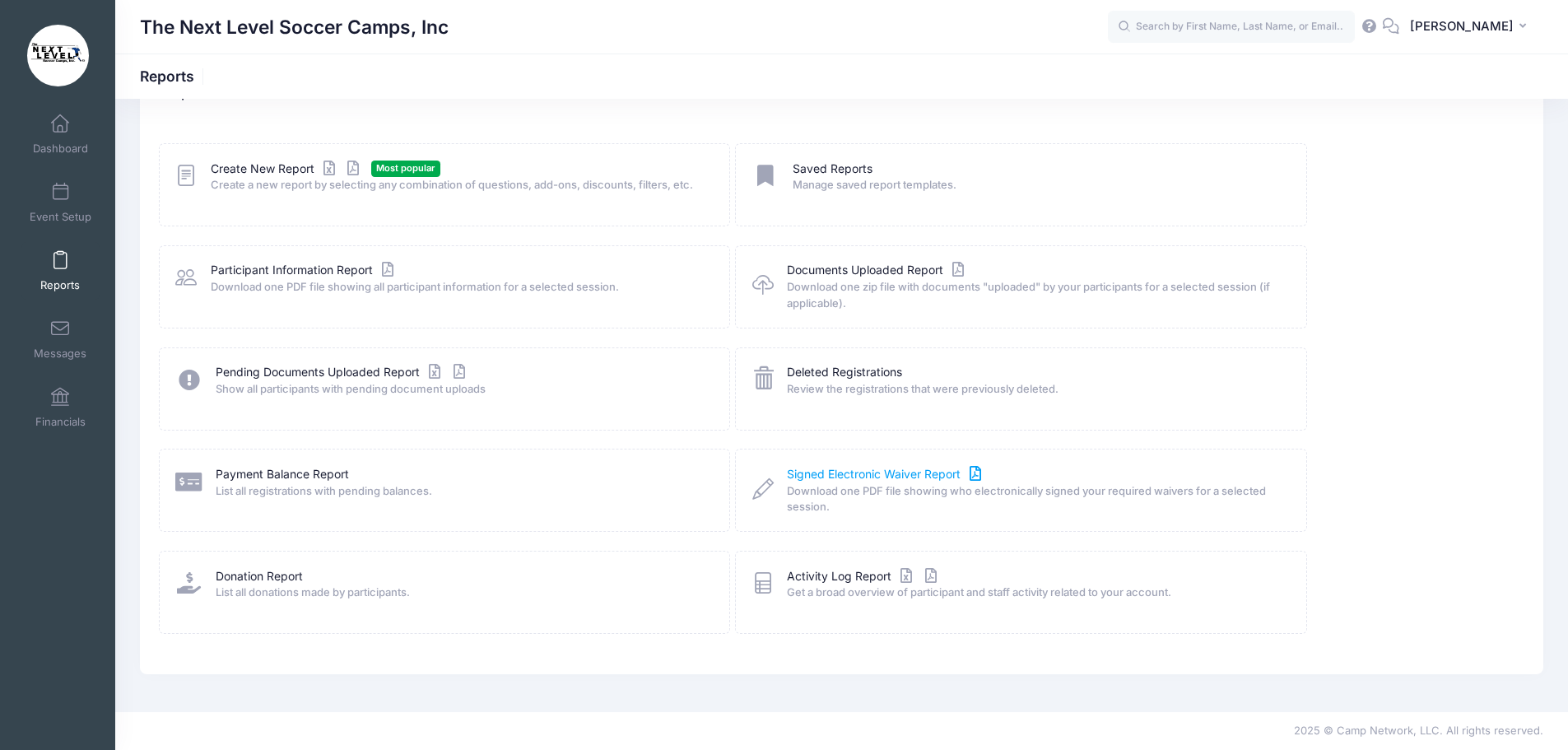
click at [978, 477] on icon at bounding box center [975, 474] width 19 height 12
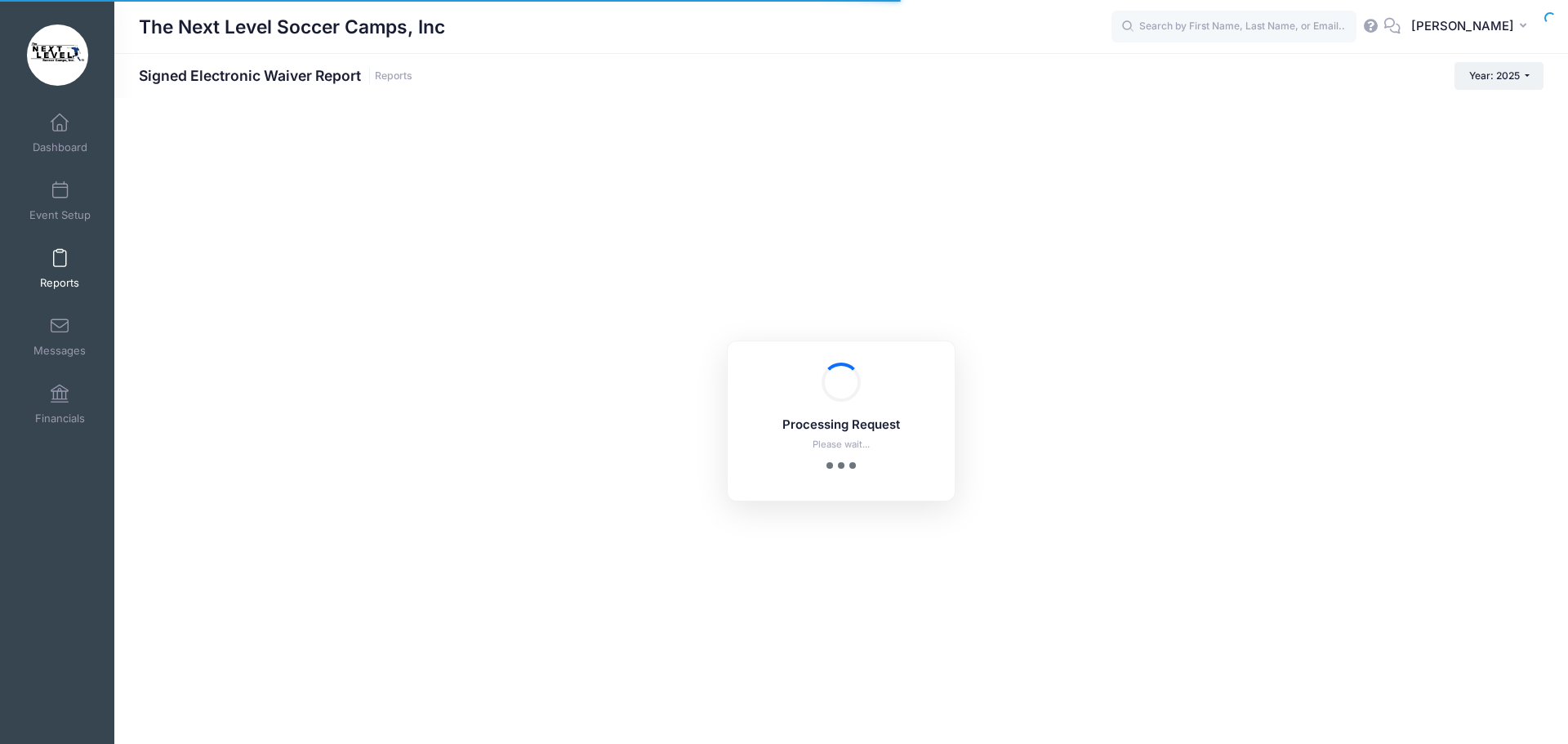
checkbox input "true"
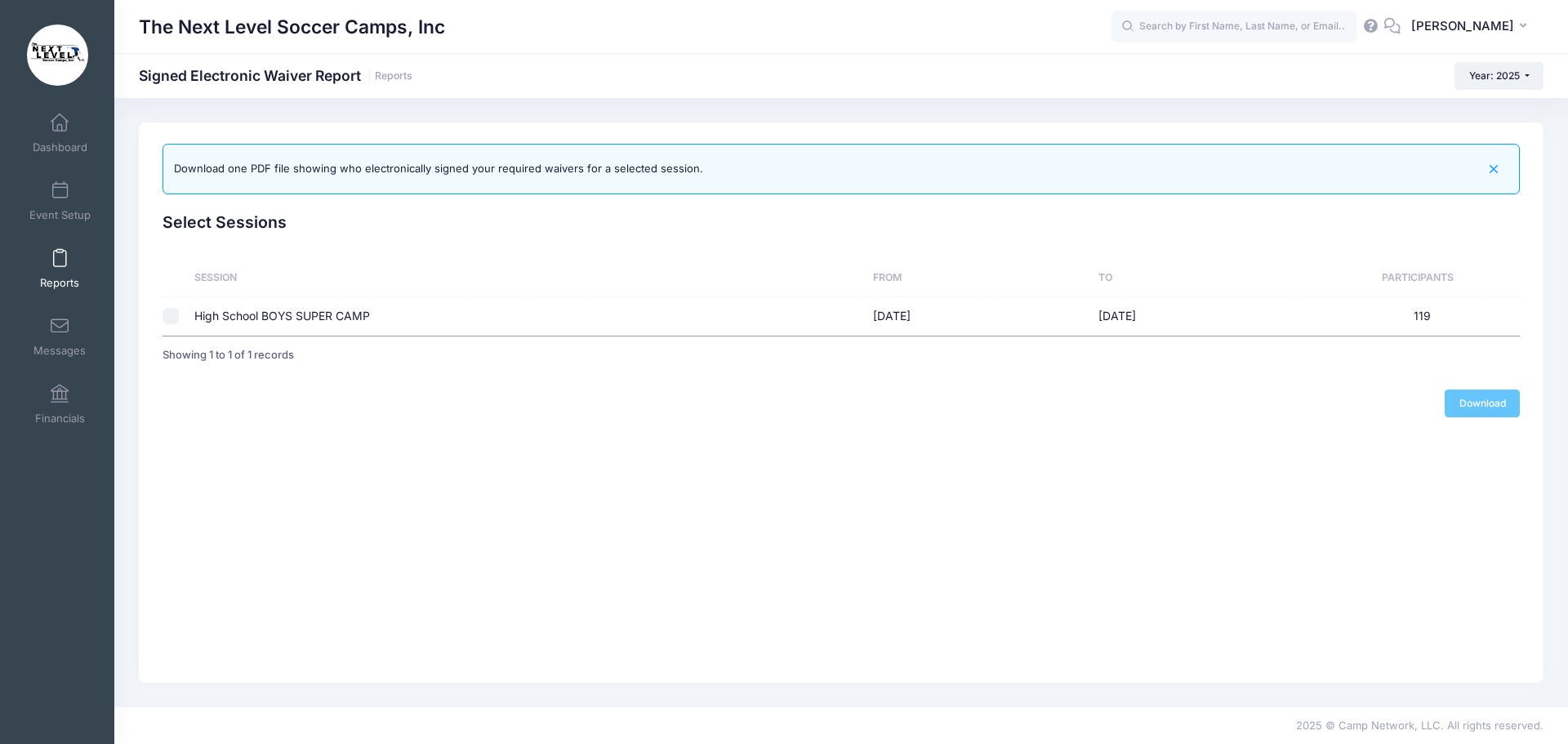
click at [169, 315] on input "checkbox" at bounding box center [171, 316] width 17 height 17
checkbox input "true"
click at [1471, 407] on link "Download" at bounding box center [1481, 403] width 75 height 27
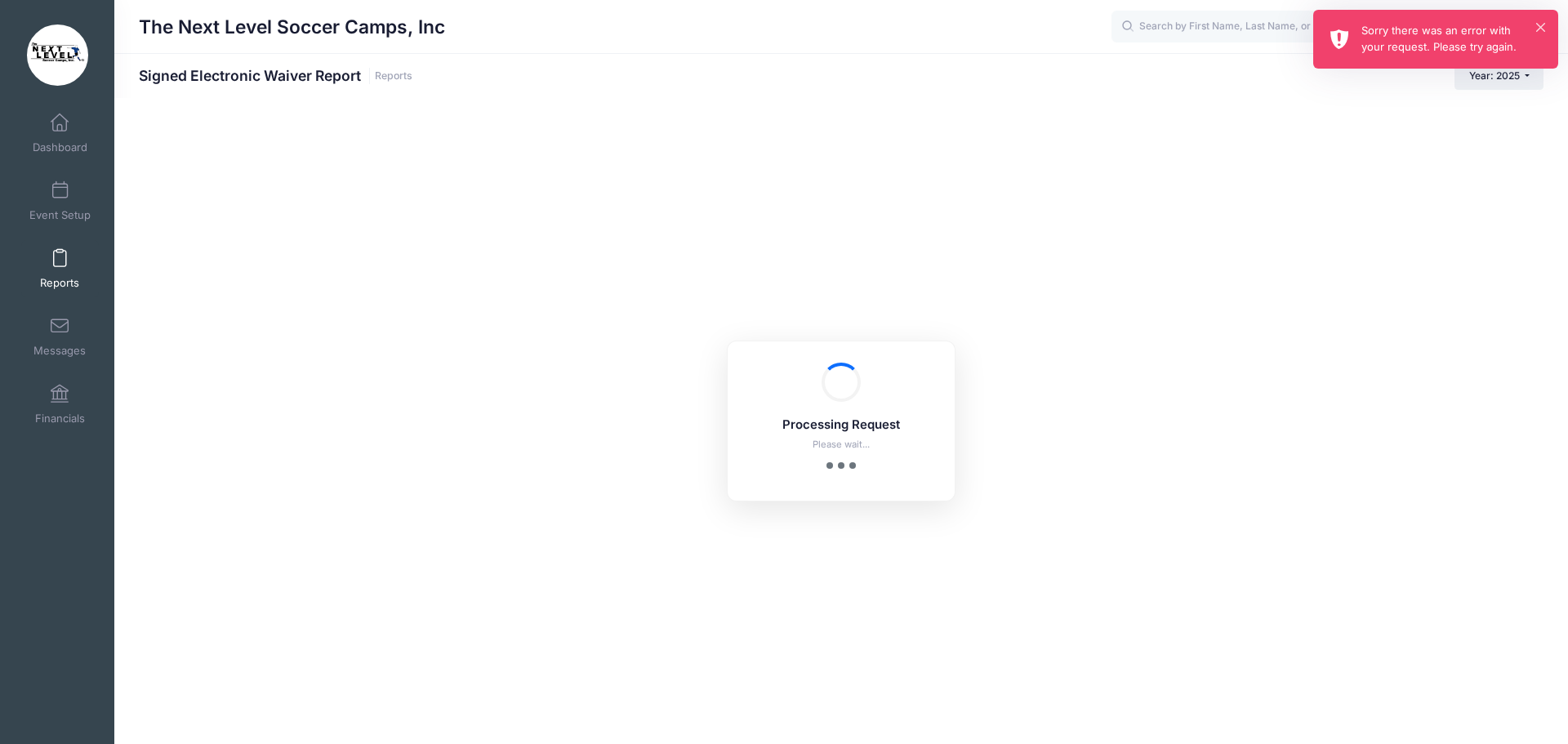
click at [1396, 37] on div "Sorry there was an error with your request. Please try again." at bounding box center [1453, 38] width 183 height 32
